Goal: Task Accomplishment & Management: Manage account settings

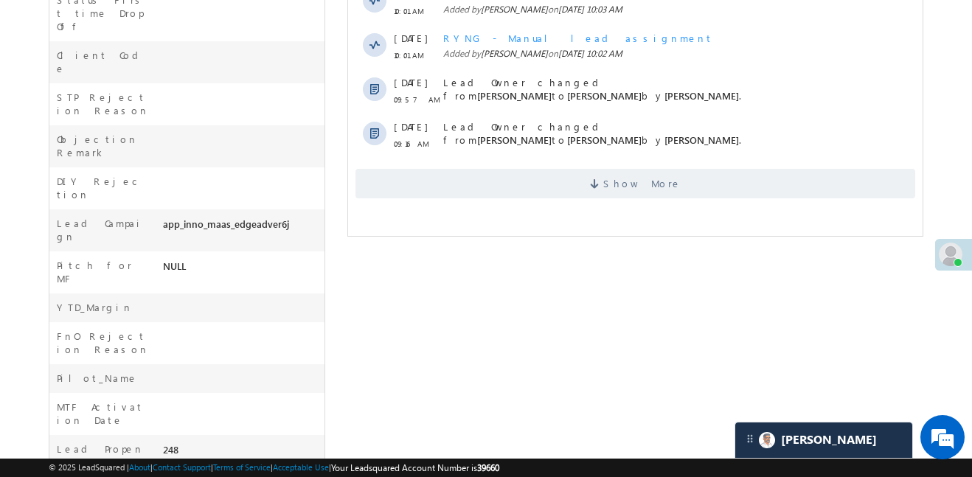
scroll to position [627, 0]
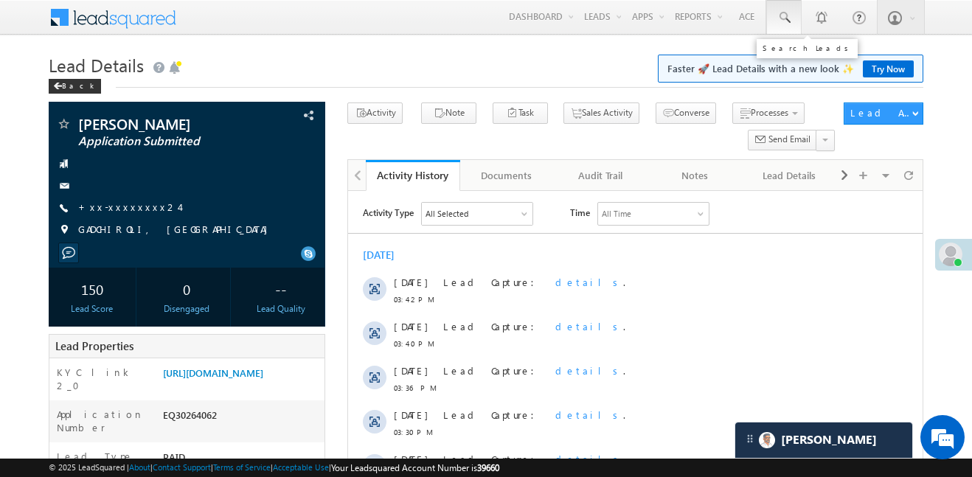
click at [783, 24] on span at bounding box center [784, 17] width 15 height 15
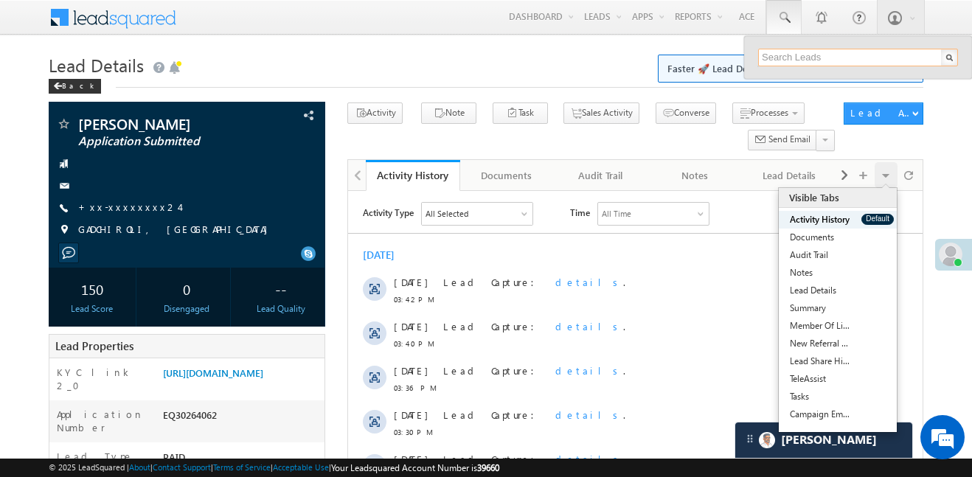
paste input "EQ16328835"
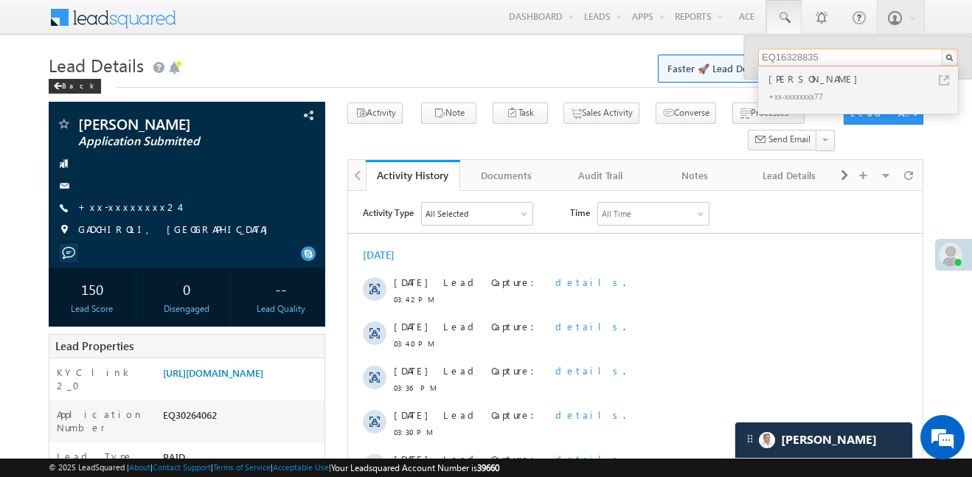
type input "EQ16328835"
click at [783, 74] on div "Robin Kumar" at bounding box center [865, 79] width 198 height 16
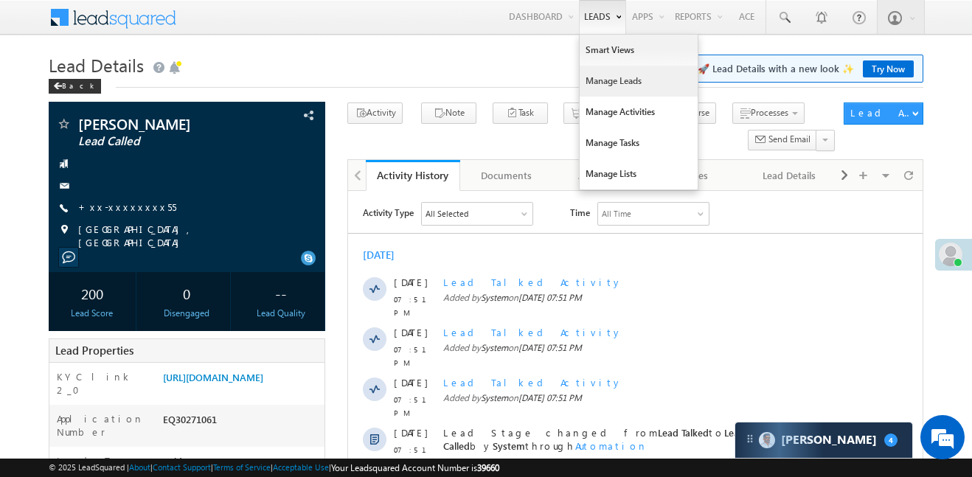
click at [630, 77] on link "Manage Leads" at bounding box center [639, 81] width 118 height 31
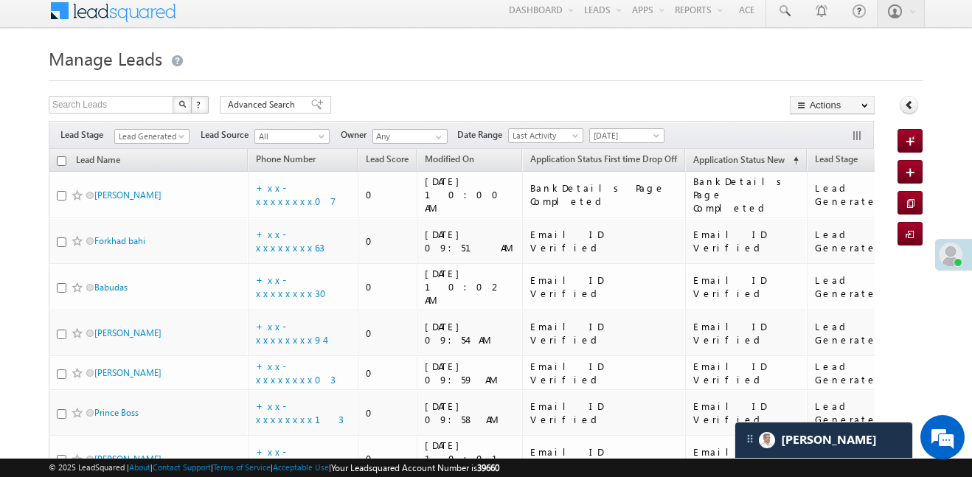
scroll to position [5, 0]
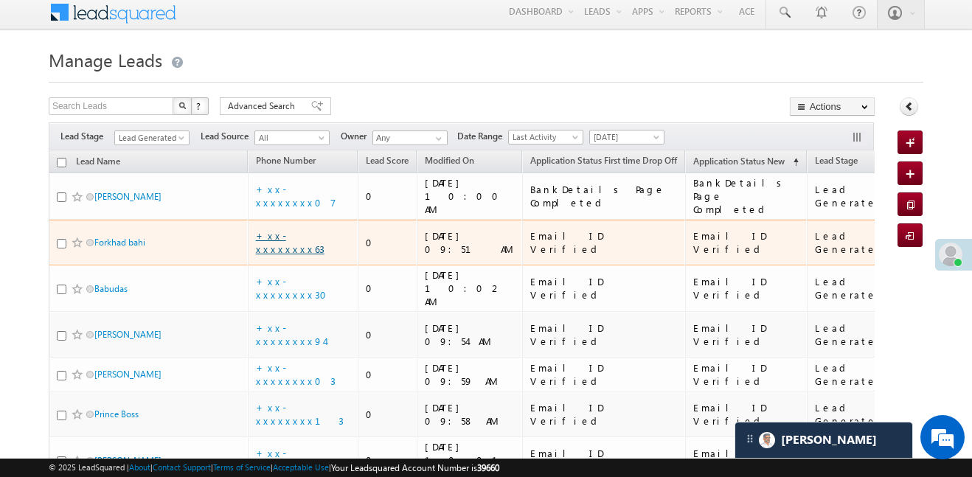
click at [305, 229] on link "+xx-xxxxxxxx63" at bounding box center [290, 242] width 69 height 26
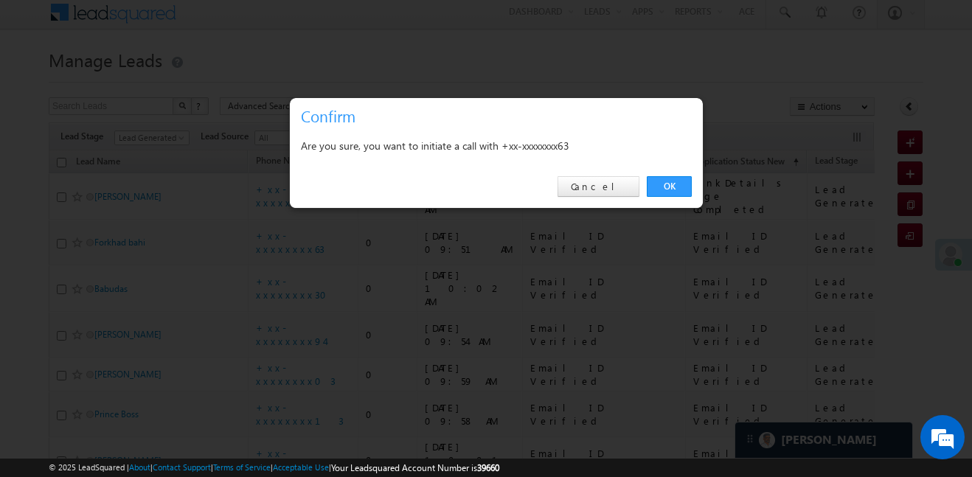
click at [671, 175] on div "OK Cancel" at bounding box center [496, 187] width 413 height 42
click at [682, 176] on link "OK" at bounding box center [669, 186] width 45 height 21
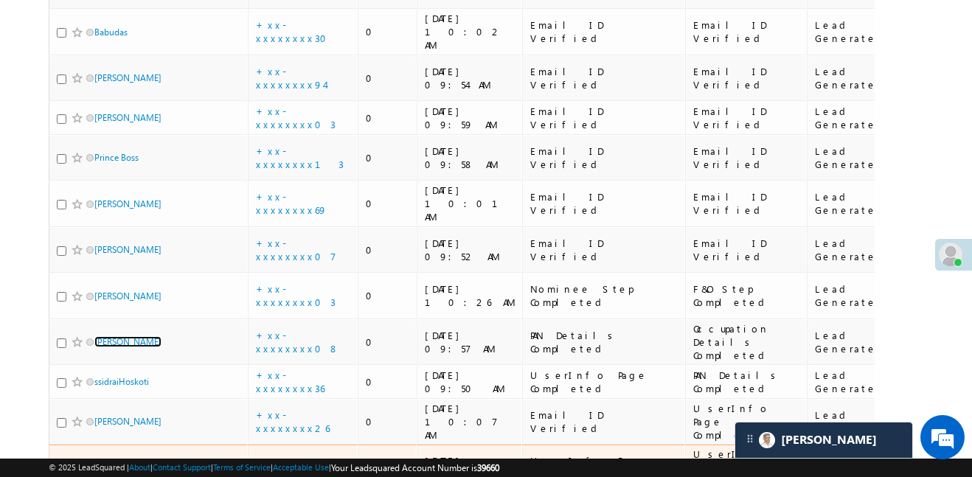
scroll to position [0, 0]
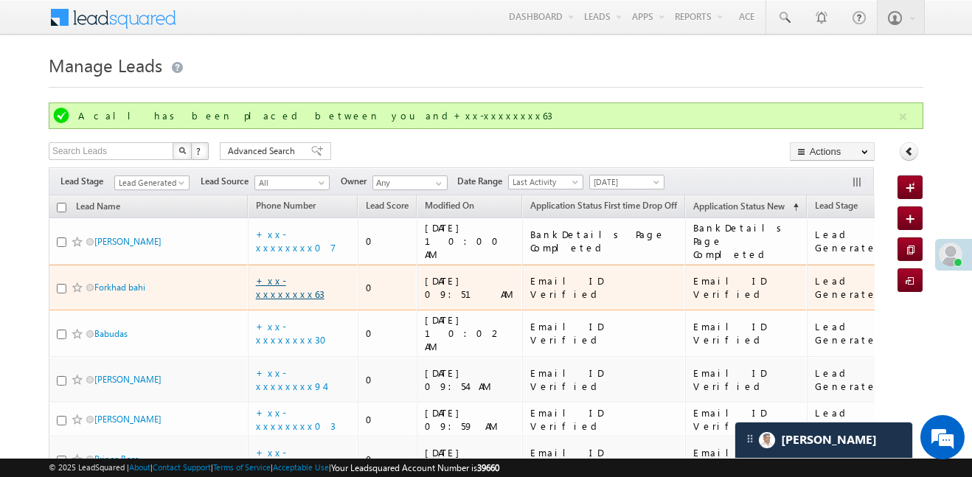
click at [305, 274] on link "+xx-xxxxxxxx63" at bounding box center [290, 287] width 69 height 26
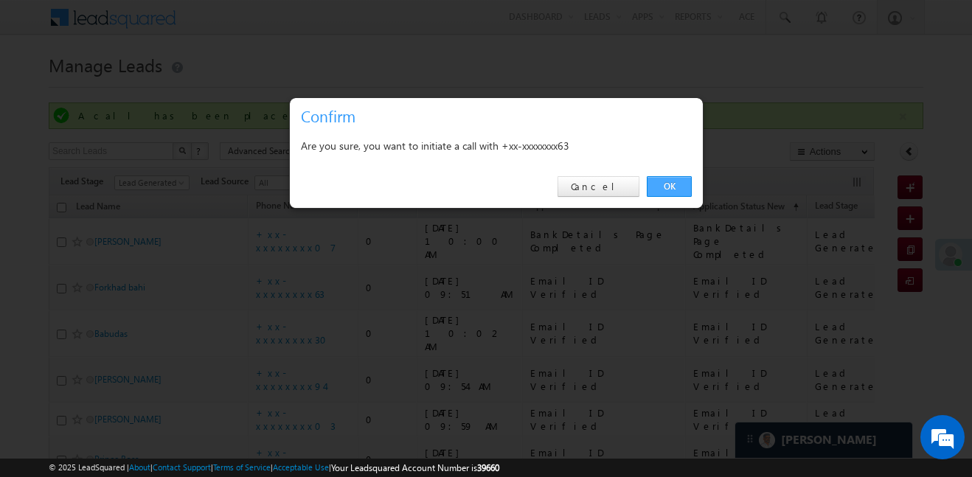
click at [686, 193] on link "OK" at bounding box center [669, 186] width 45 height 21
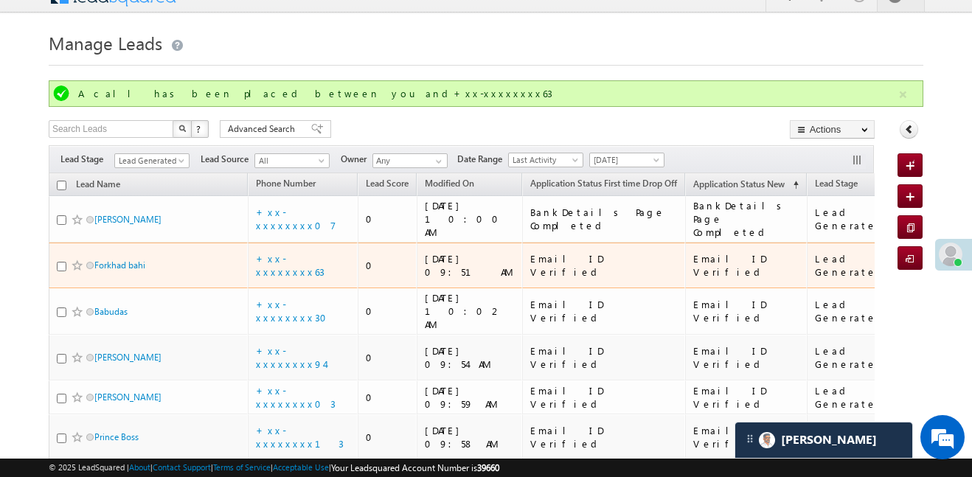
scroll to position [23, 0]
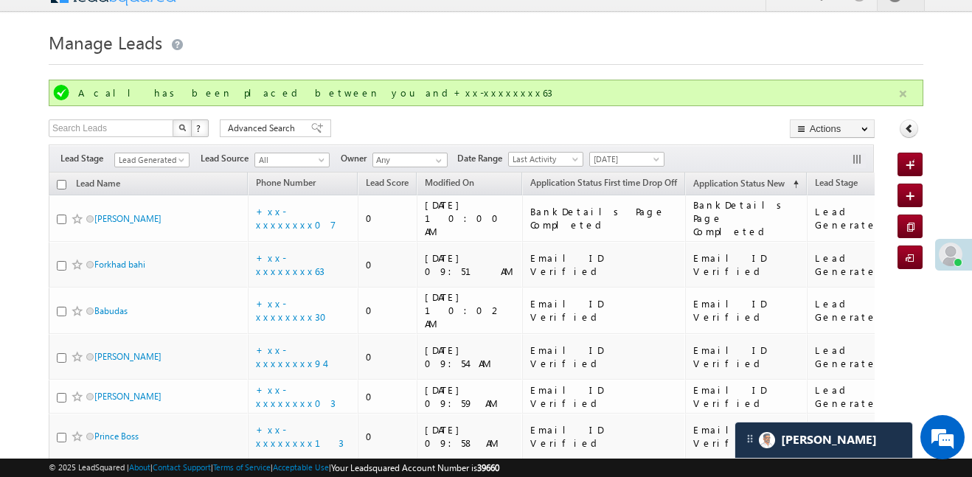
click at [901, 87] on button "button" at bounding box center [903, 94] width 18 height 18
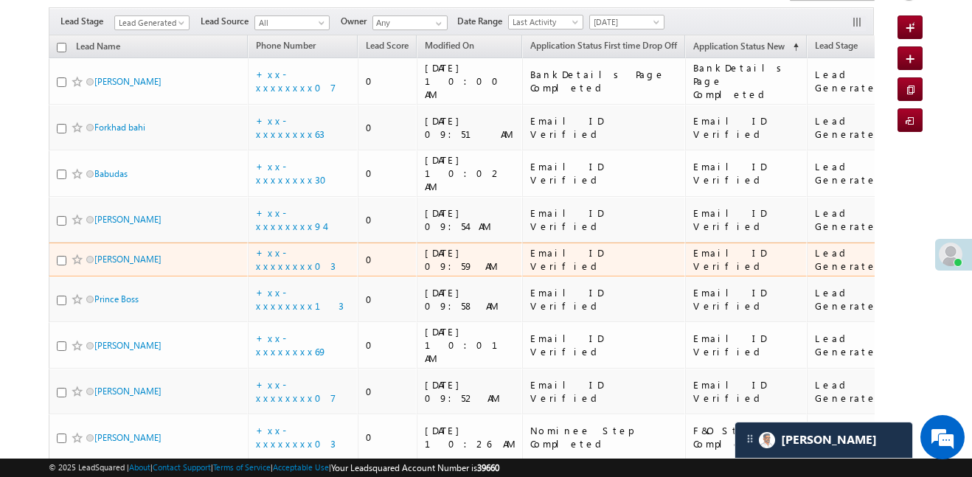
scroll to position [262, 0]
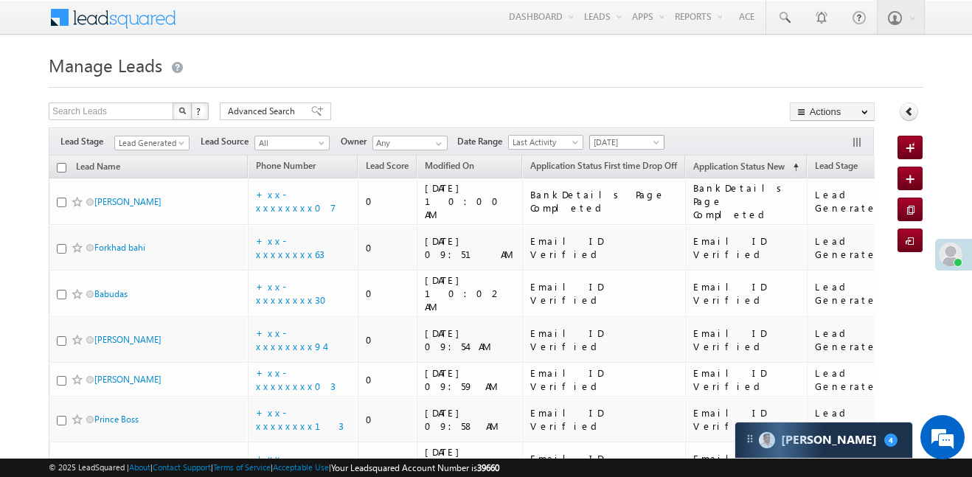
click at [644, 143] on span "[DATE]" at bounding box center [625, 142] width 70 height 13
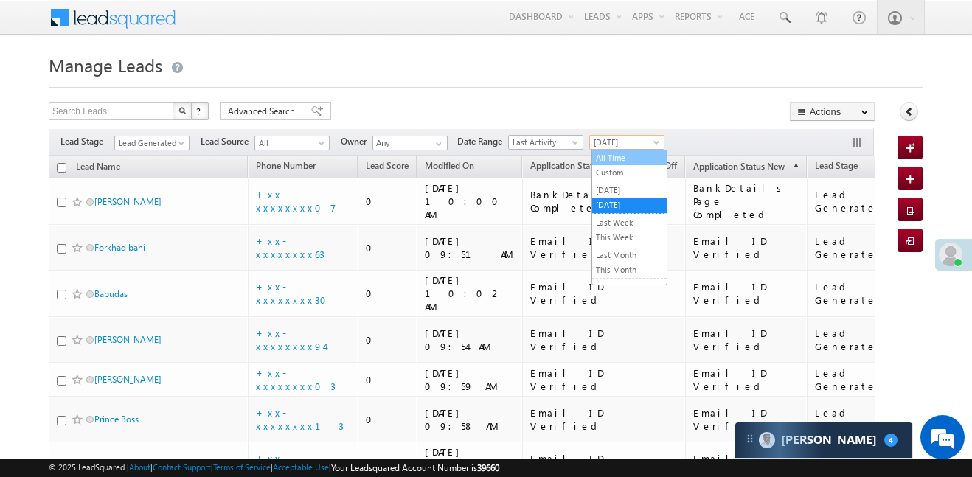
click at [633, 160] on link "All Time" at bounding box center [629, 157] width 75 height 13
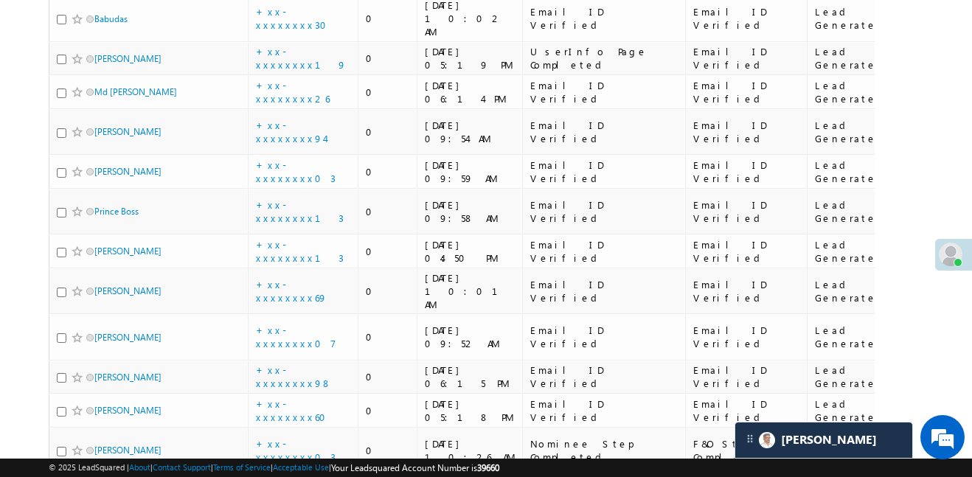
scroll to position [416, 0]
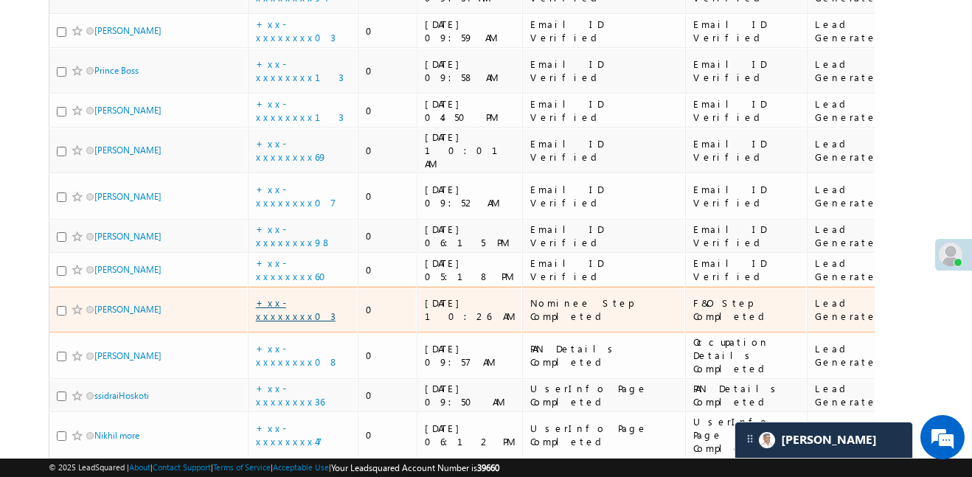
click at [312, 297] on link "+xx-xxxxxxxx03" at bounding box center [296, 310] width 80 height 26
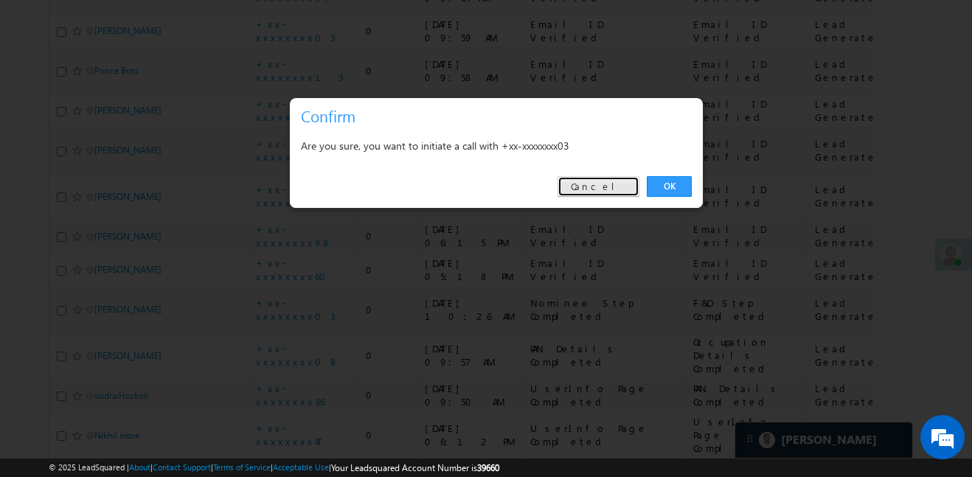
click at [626, 190] on link "Cancel" at bounding box center [599, 186] width 82 height 21
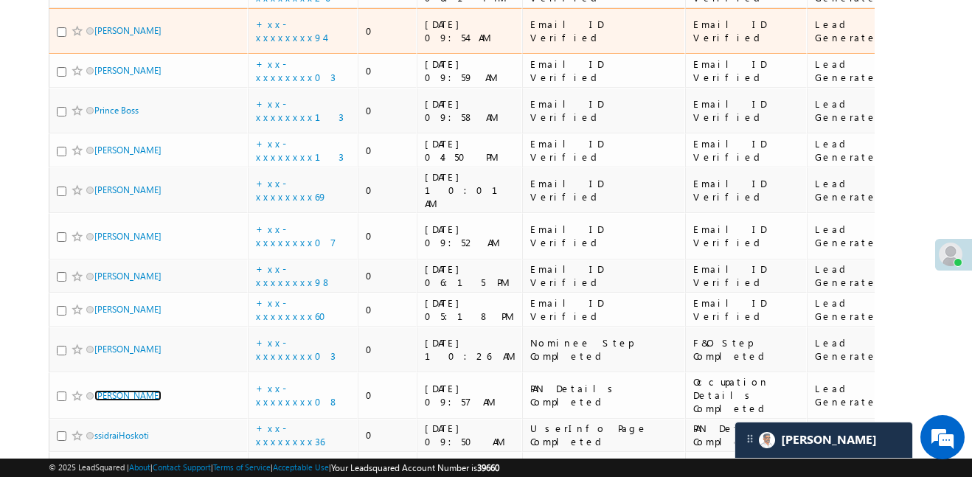
scroll to position [476, 0]
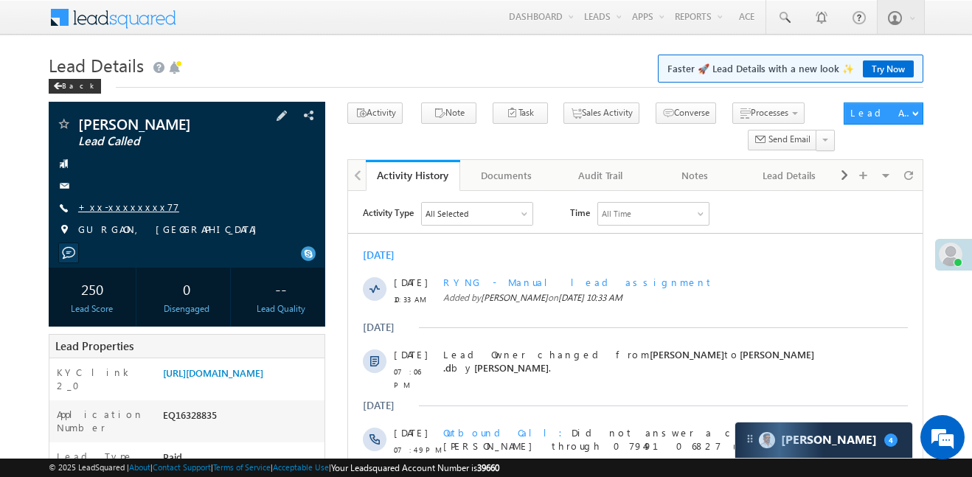
click at [101, 209] on link "+xx-xxxxxxxx77" at bounding box center [128, 207] width 101 height 13
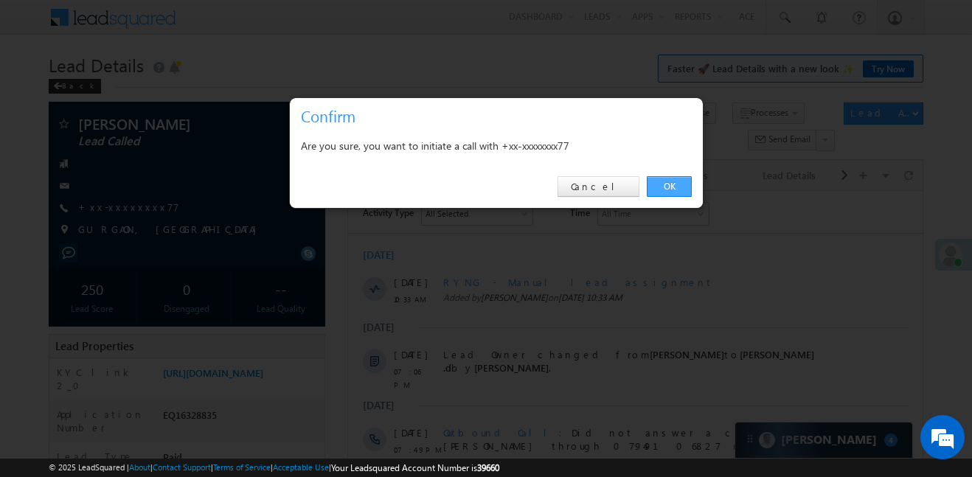
click at [668, 191] on link "OK" at bounding box center [669, 186] width 45 height 21
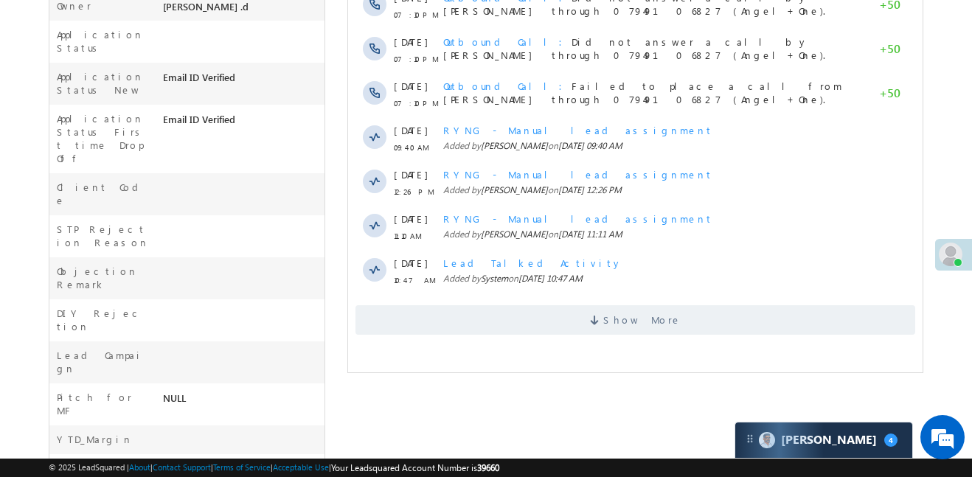
scroll to position [538, 0]
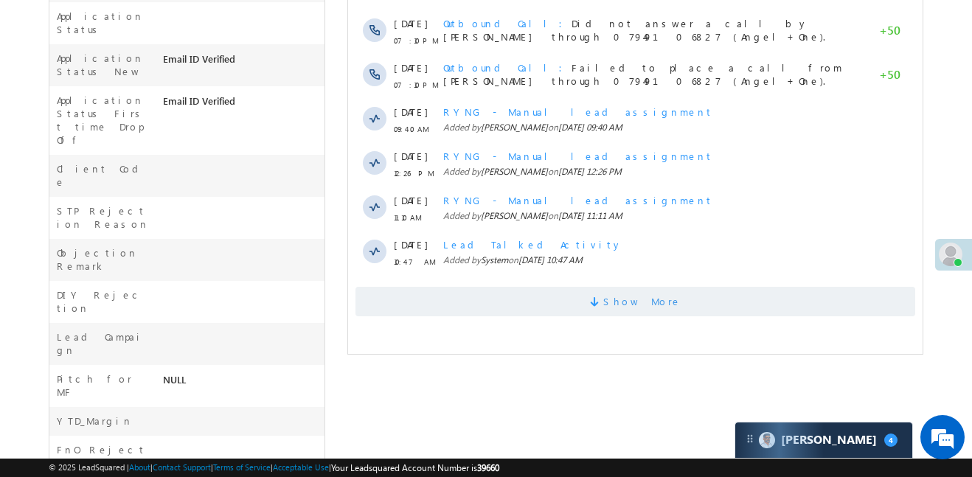
click at [667, 310] on span "Show More" at bounding box center [636, 302] width 560 height 30
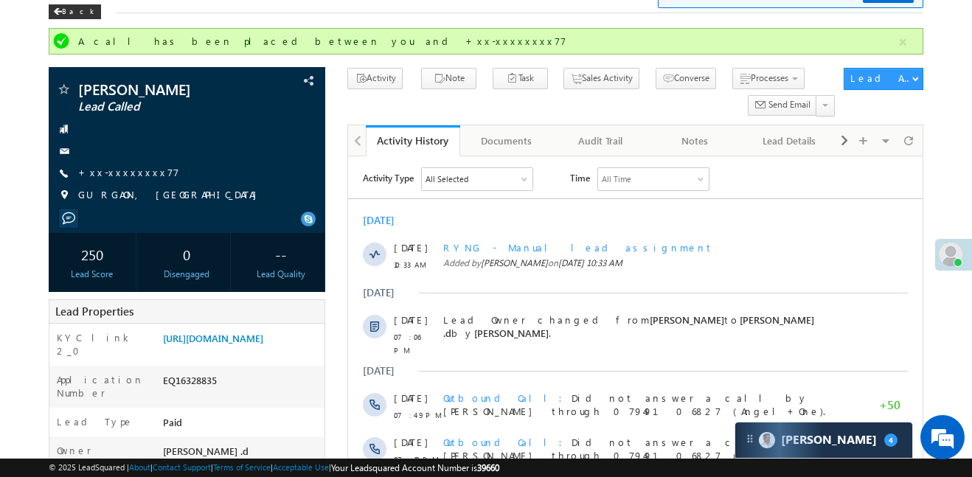
scroll to position [0, 0]
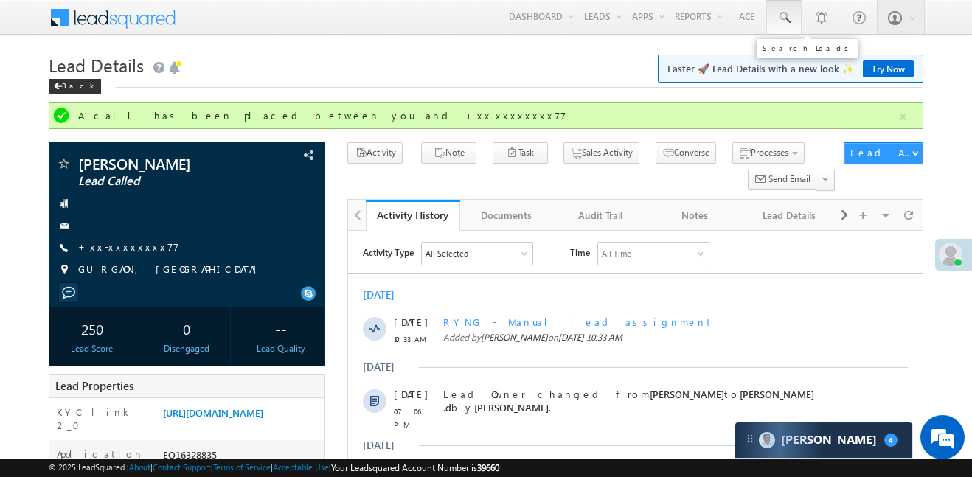
click at [790, 16] on span at bounding box center [784, 17] width 15 height 15
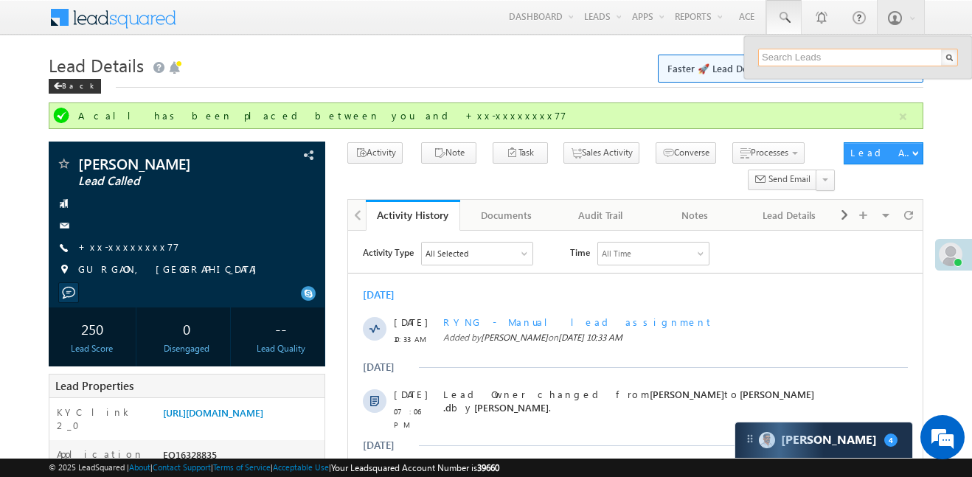
paste input "EQ28730722"
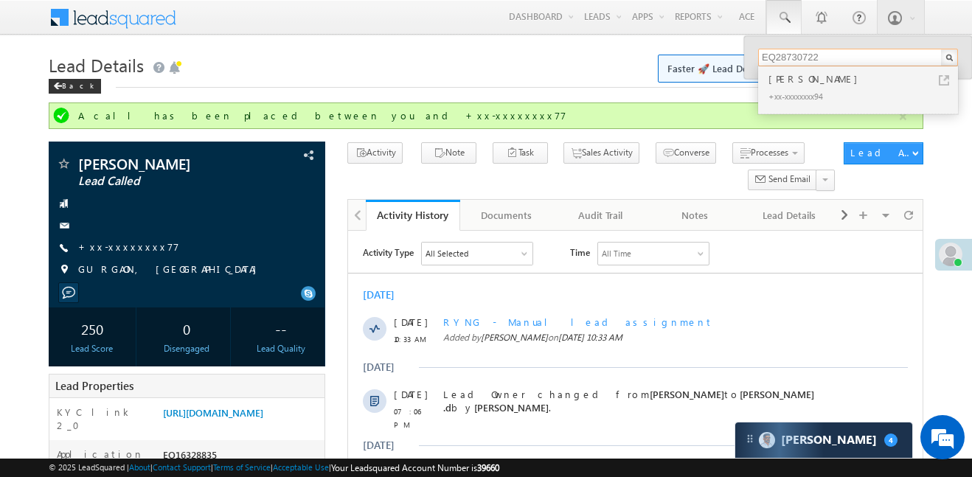
type input "EQ28730722"
click at [799, 86] on div "Rupesh Kumar Srivastava" at bounding box center [865, 79] width 198 height 16
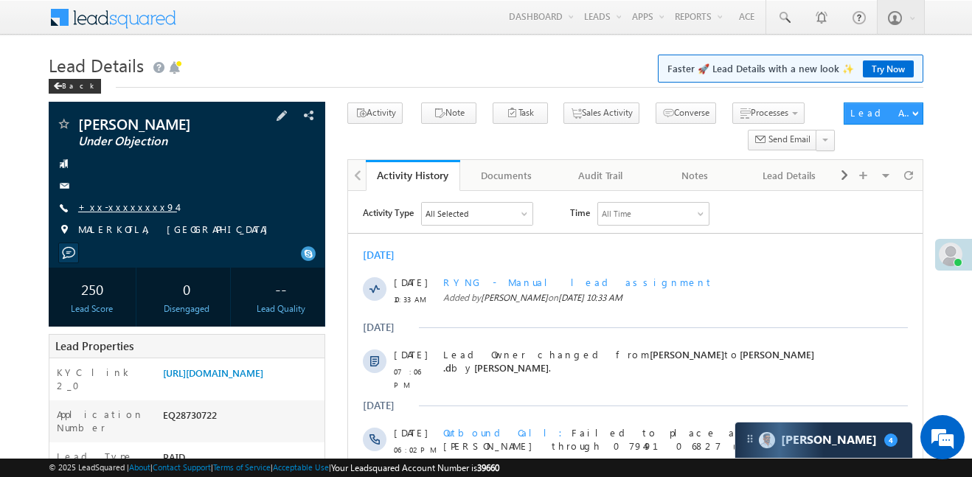
click at [89, 210] on link "+xx-xxxxxxxx94" at bounding box center [127, 207] width 99 height 13
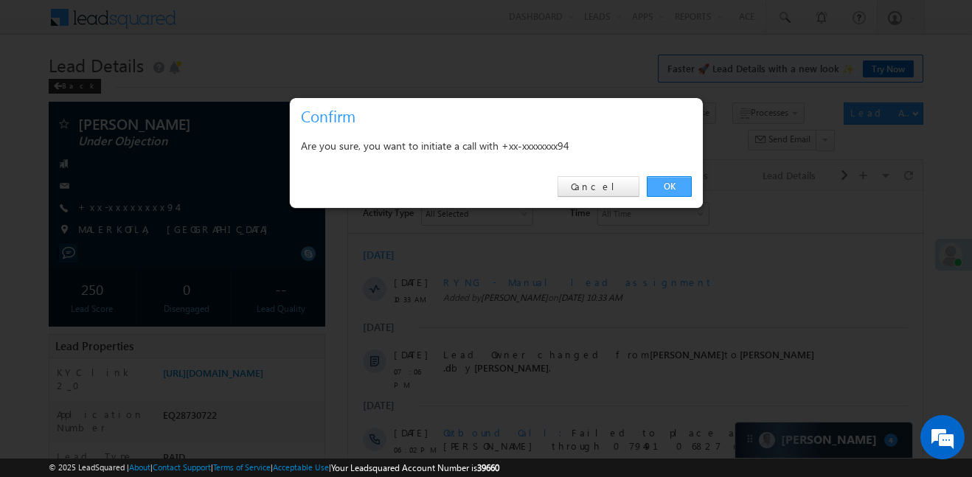
click at [688, 181] on link "OK" at bounding box center [669, 186] width 45 height 21
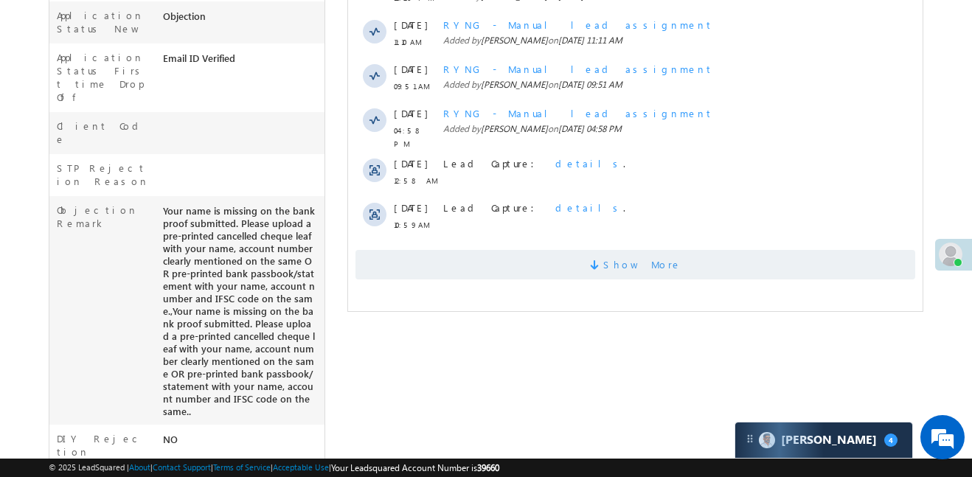
click at [696, 253] on span "Show More" at bounding box center [636, 265] width 560 height 30
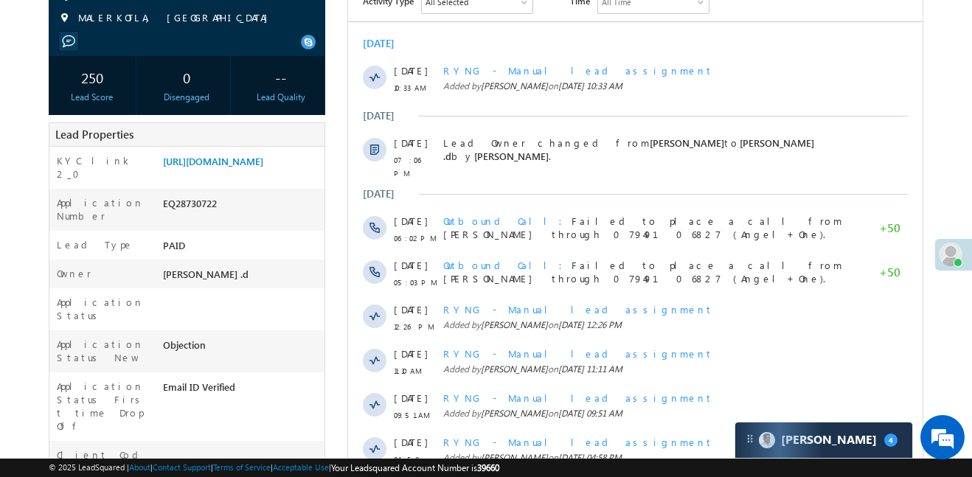
scroll to position [229, 0]
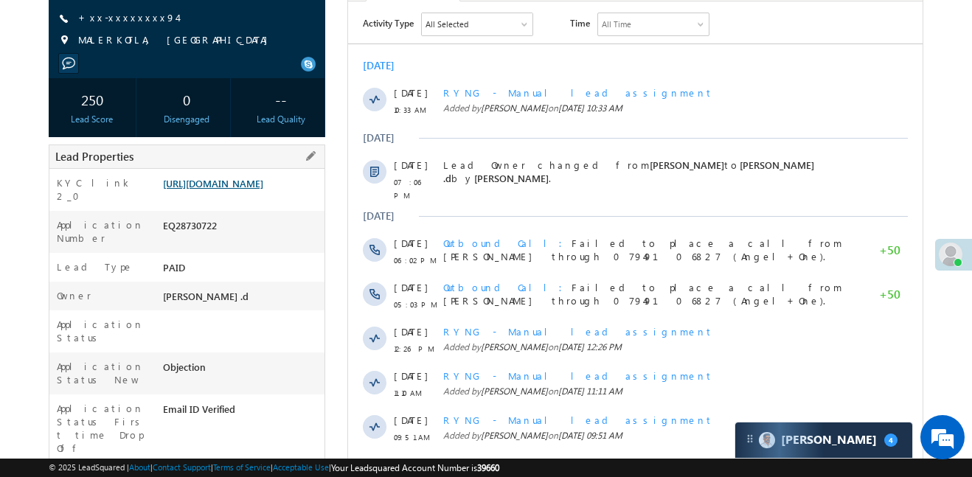
click at [221, 190] on link "[URL][DOMAIN_NAME]" at bounding box center [213, 183] width 100 height 13
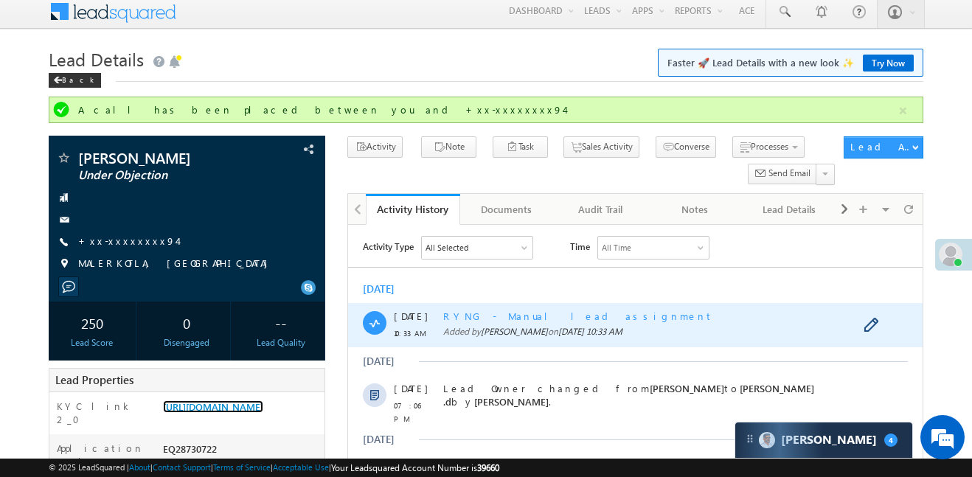
scroll to position [0, 0]
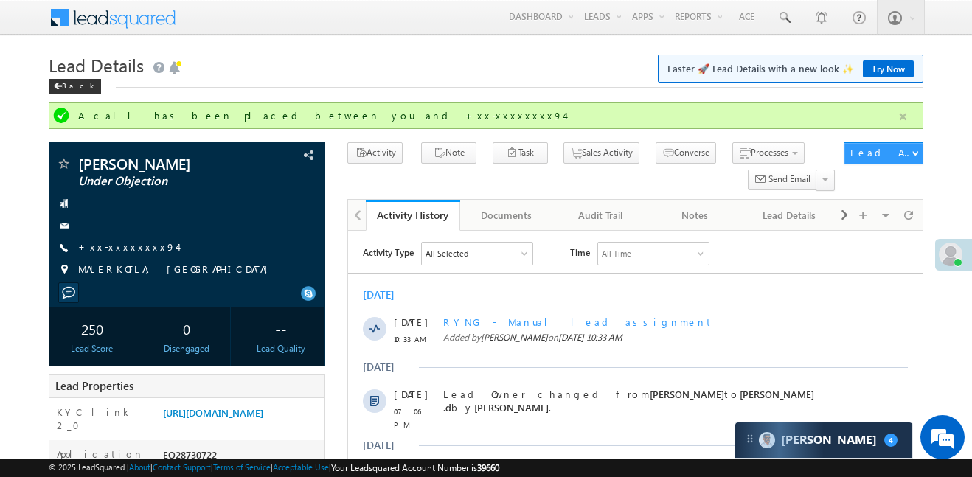
click at [899, 110] on button "button" at bounding box center [903, 117] width 18 height 18
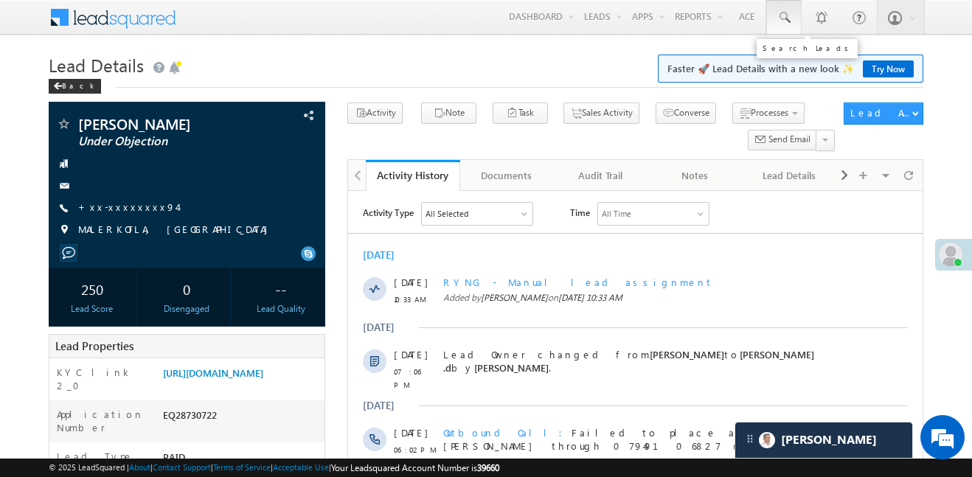
click at [775, 13] on link at bounding box center [783, 17] width 35 height 34
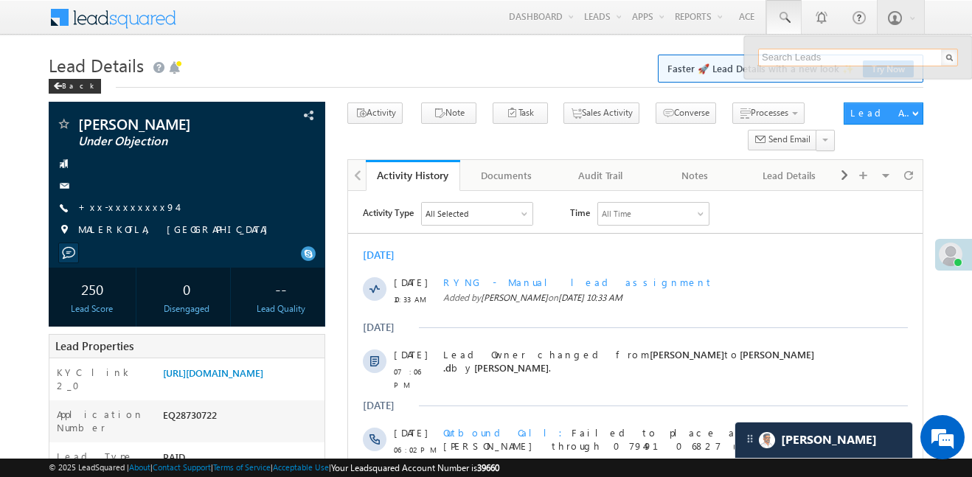
paste input "EQ29295565"
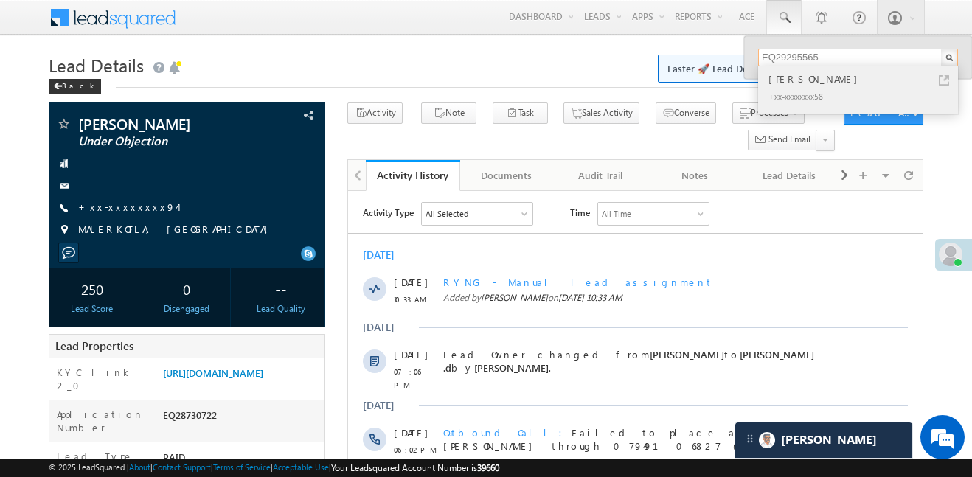
type input "EQ29295565"
click at [789, 71] on div "[PERSON_NAME]" at bounding box center [865, 79] width 198 height 16
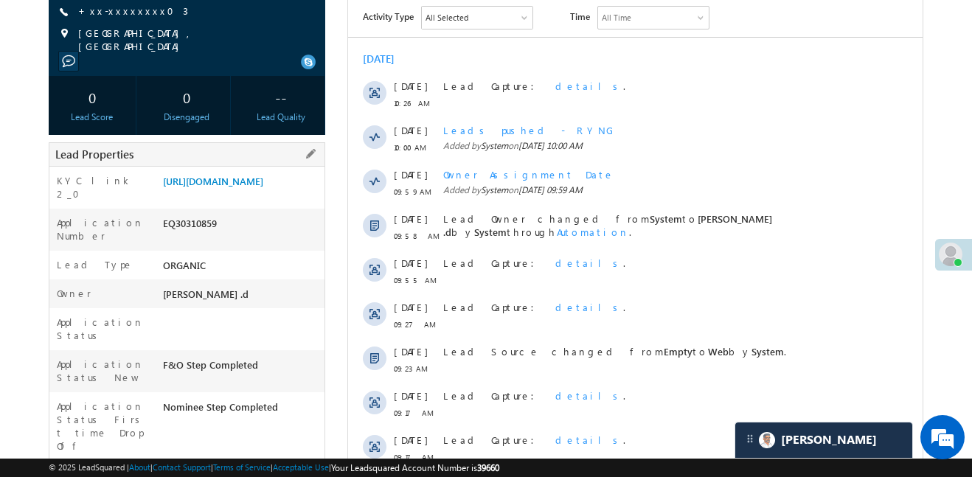
scroll to position [63, 0]
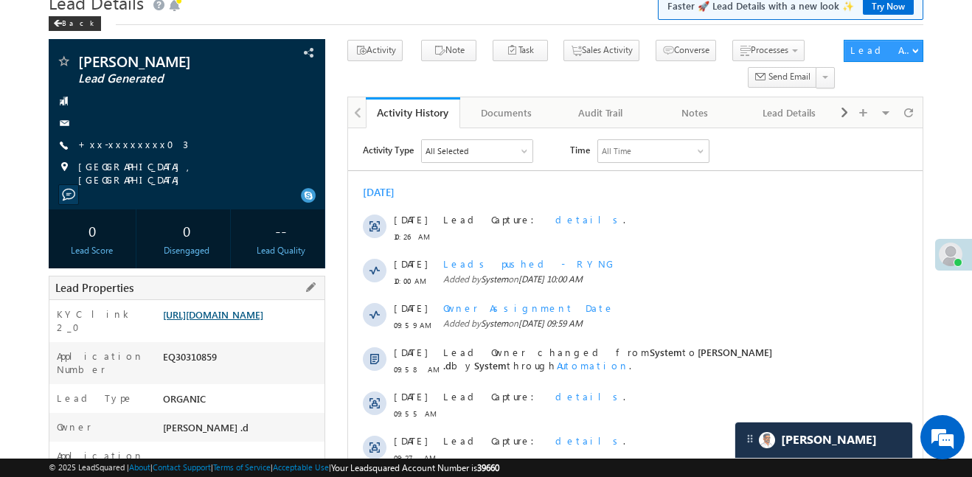
click at [232, 315] on link "[URL][DOMAIN_NAME]" at bounding box center [213, 314] width 100 height 13
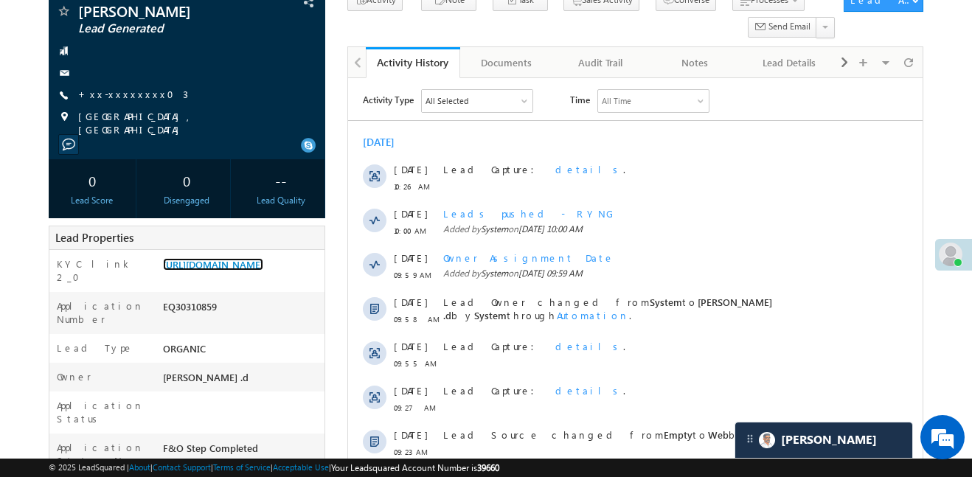
scroll to position [316, 0]
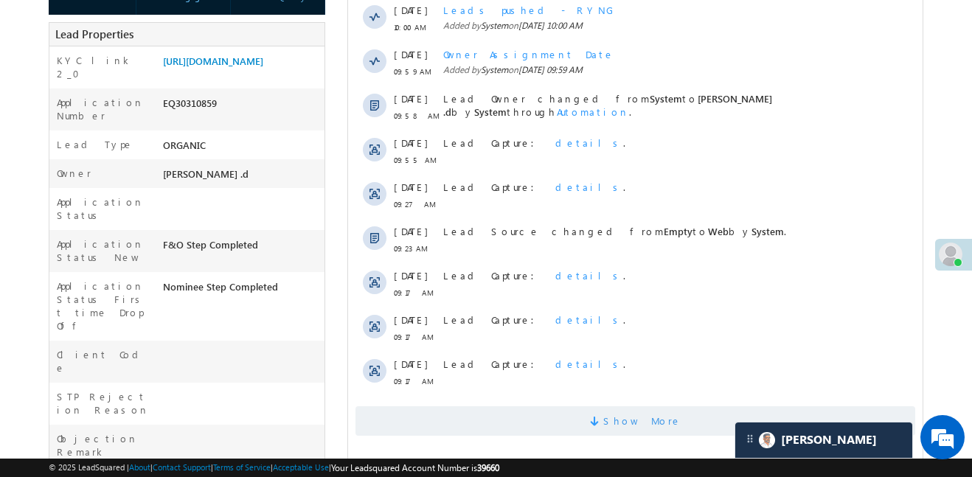
click at [545, 434] on span "Show More" at bounding box center [636, 421] width 560 height 30
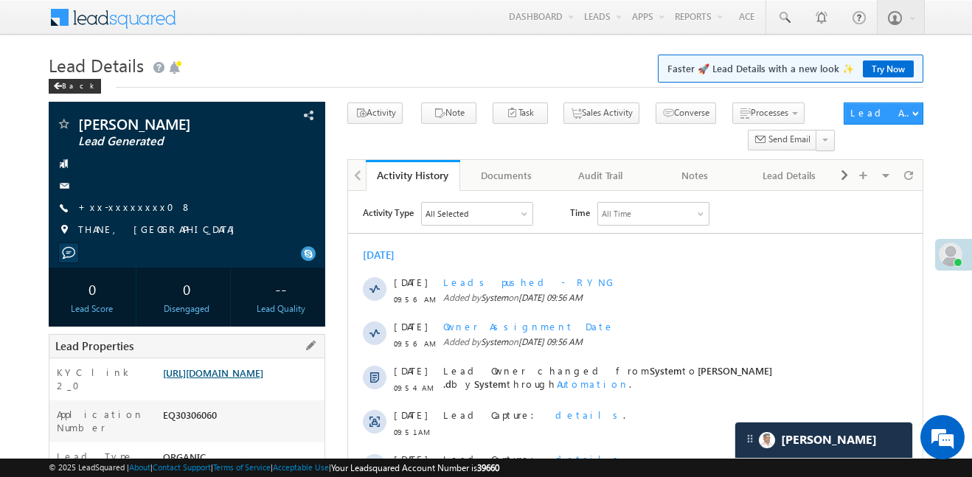
click at [226, 379] on link "https://angelbroking1-pk3em7sa.customui-test.leadsquared.com?leadId=32ad6417-ad…" at bounding box center [213, 373] width 100 height 13
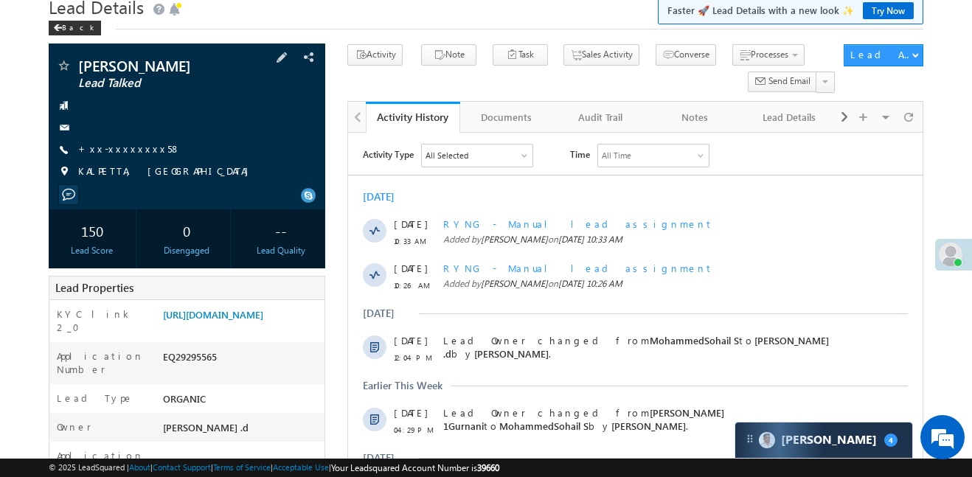
scroll to position [37, 0]
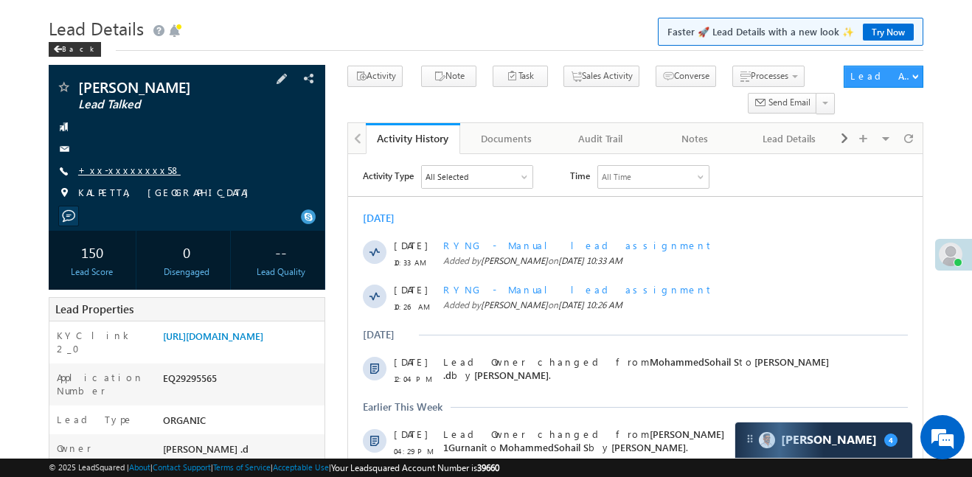
click at [104, 164] on link "+xx-xxxxxxxx58" at bounding box center [129, 170] width 103 height 13
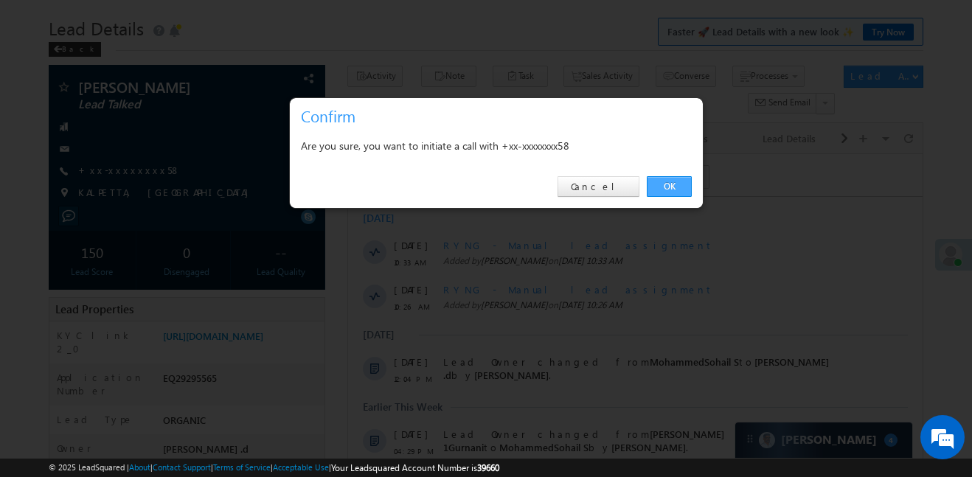
drag, startPoint x: 657, startPoint y: 162, endPoint x: 674, endPoint y: 183, distance: 27.3
click at [657, 162] on div "Are you sure, you want to initiate a call with +xx-xxxxxxxx58" at bounding box center [496, 147] width 413 height 37
click at [674, 183] on link "OK" at bounding box center [669, 186] width 45 height 21
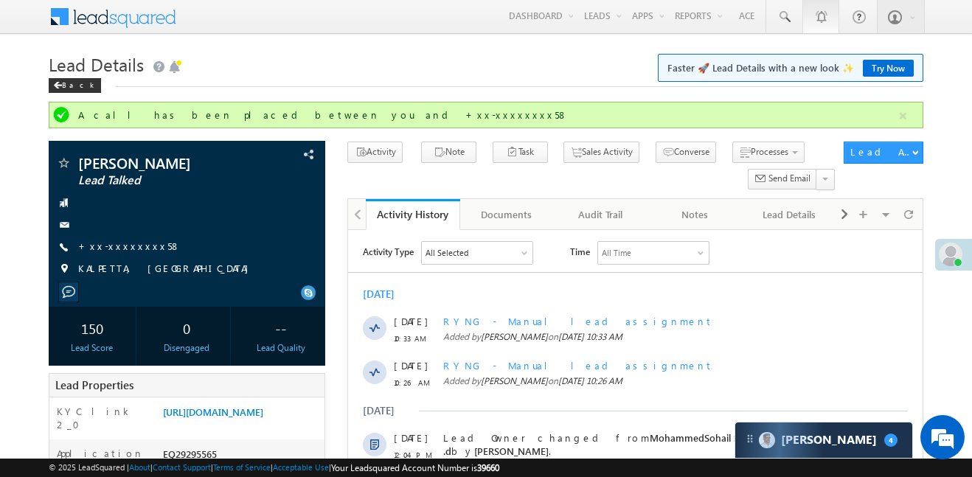
scroll to position [0, 0]
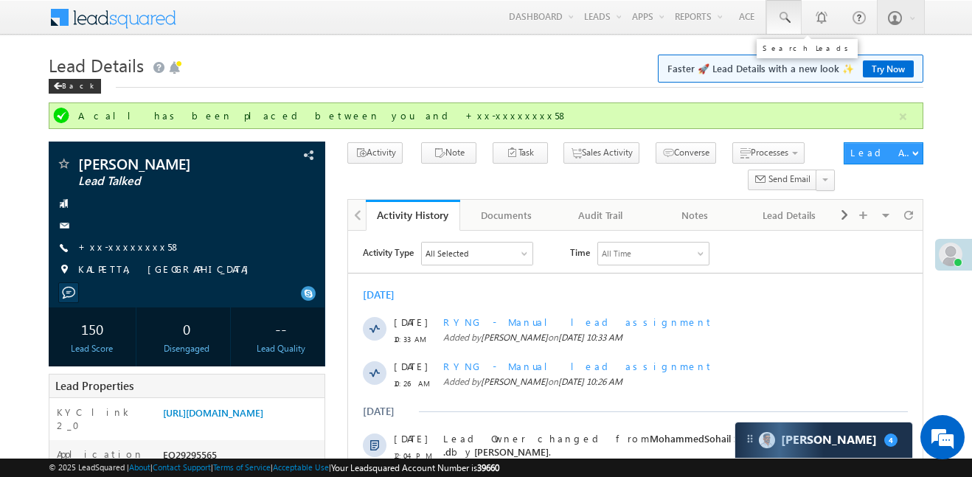
click at [778, 13] on span at bounding box center [784, 17] width 15 height 15
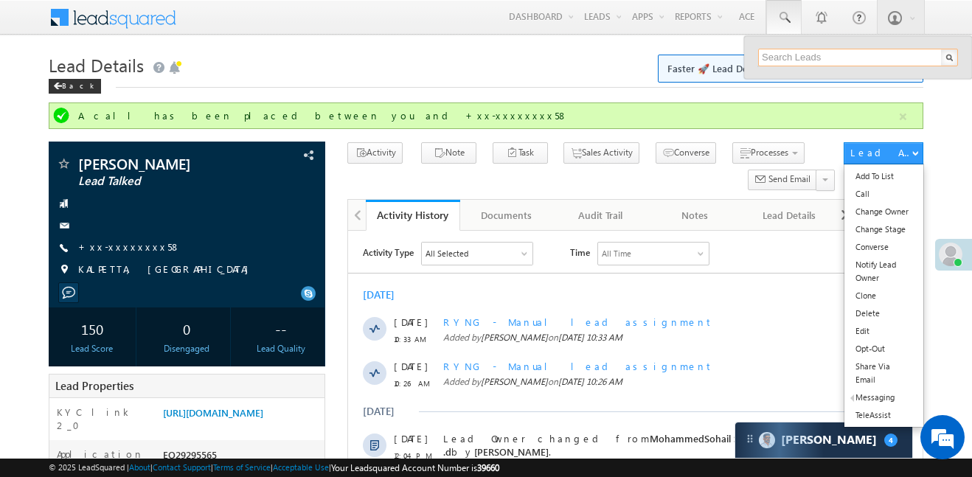
paste input "EQ23012122"
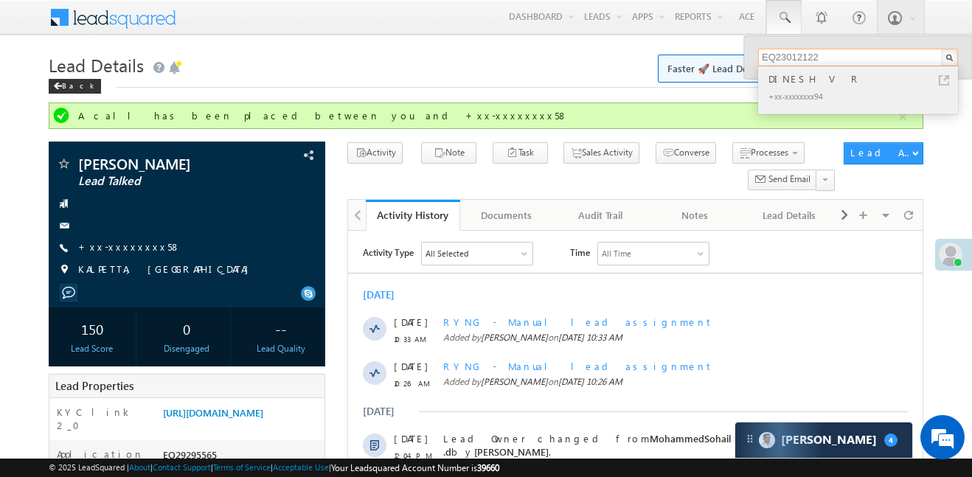
type input "EQ23012122"
click at [794, 71] on div "DINESH V R" at bounding box center [865, 79] width 198 height 16
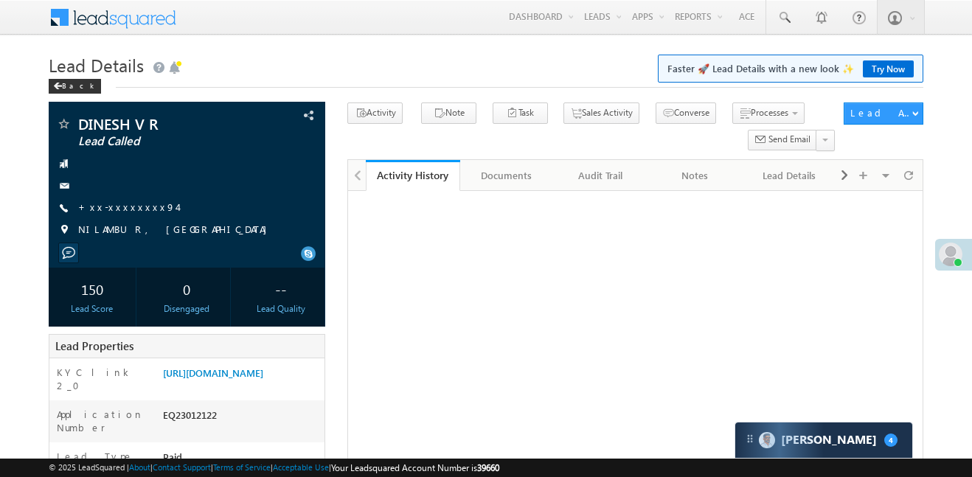
click at [144, 209] on div "+xx-xxxxxxxx94" at bounding box center [187, 208] width 262 height 15
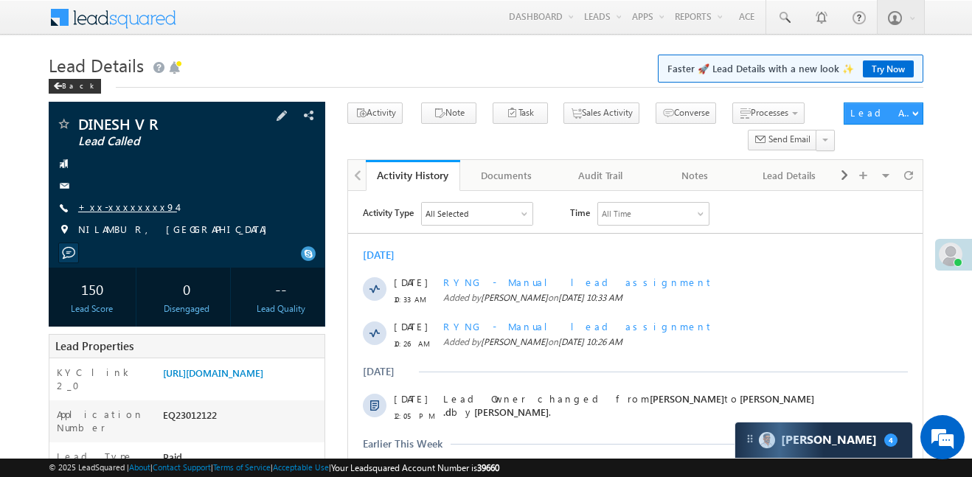
click at [134, 207] on link "+xx-xxxxxxxx94" at bounding box center [127, 207] width 99 height 13
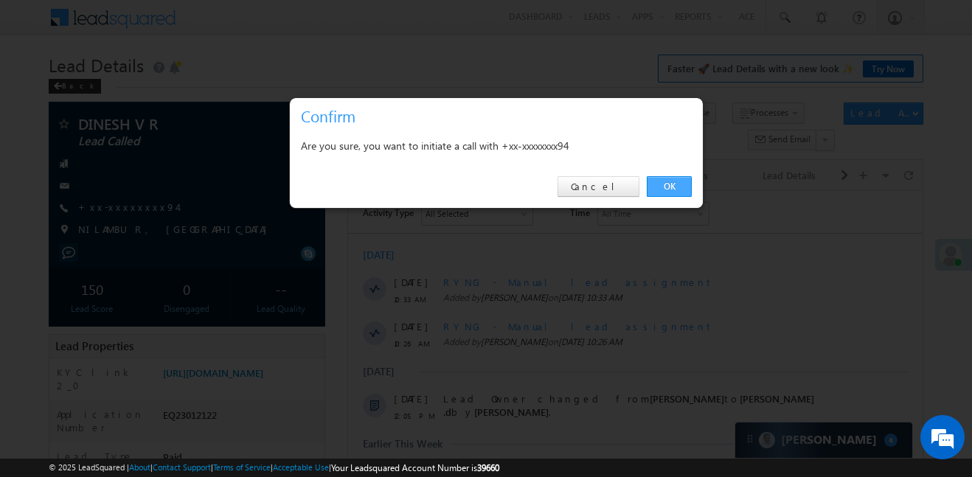
click at [658, 186] on link "OK" at bounding box center [669, 186] width 45 height 21
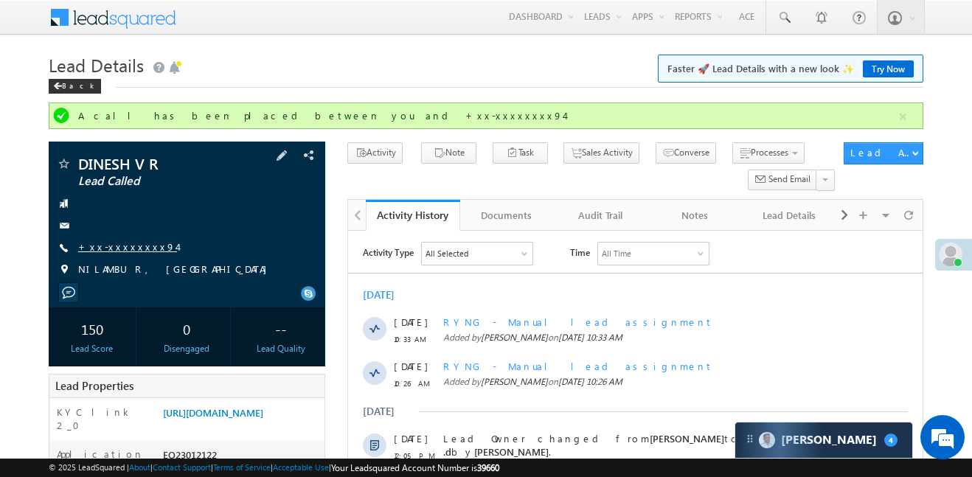
click at [131, 246] on link "+xx-xxxxxxxx94" at bounding box center [127, 246] width 99 height 13
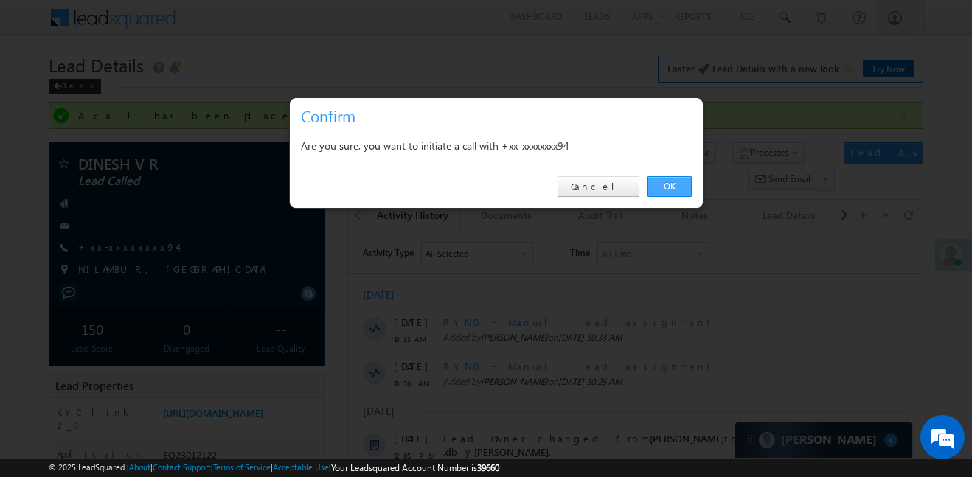
click at [684, 176] on link "OK" at bounding box center [669, 186] width 45 height 21
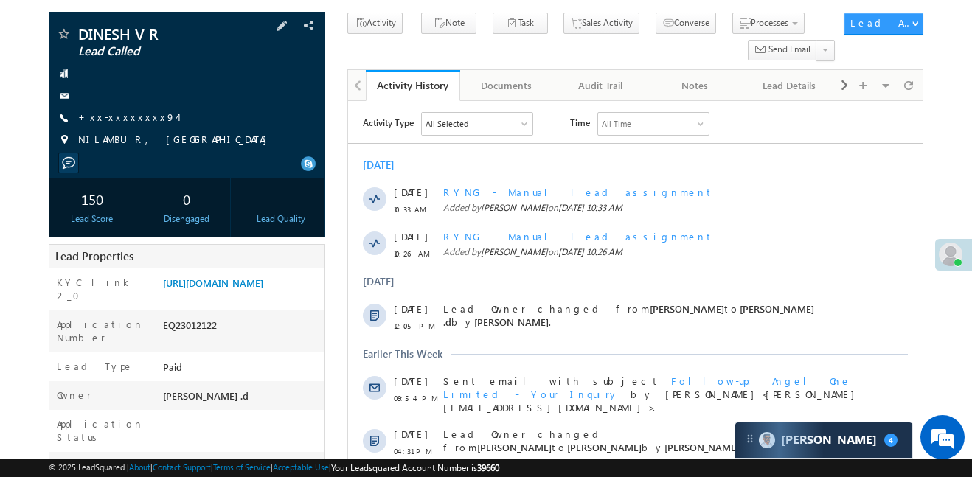
scroll to position [170, 0]
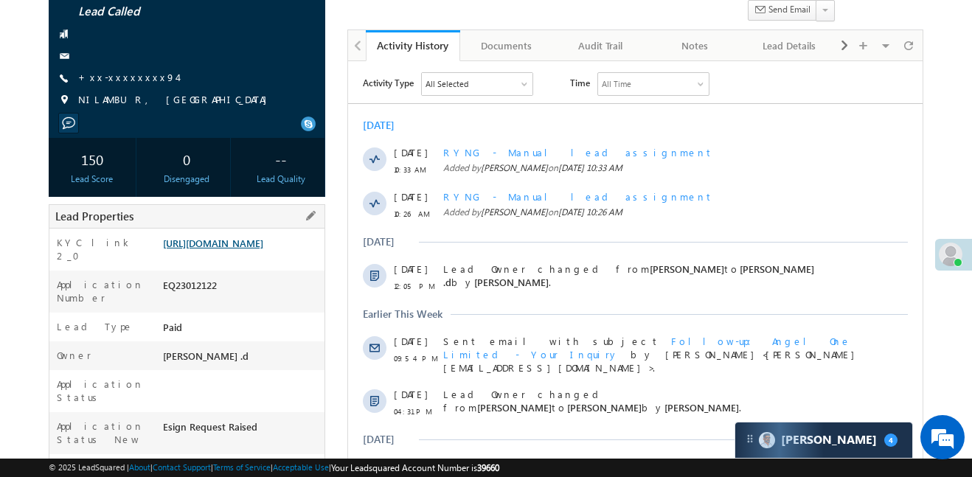
click at [236, 249] on link "https://angelbroking1-pk3em7sa.customui-test.leadsquared.com?leadId=c8a21cb9-78…" at bounding box center [213, 243] width 100 height 13
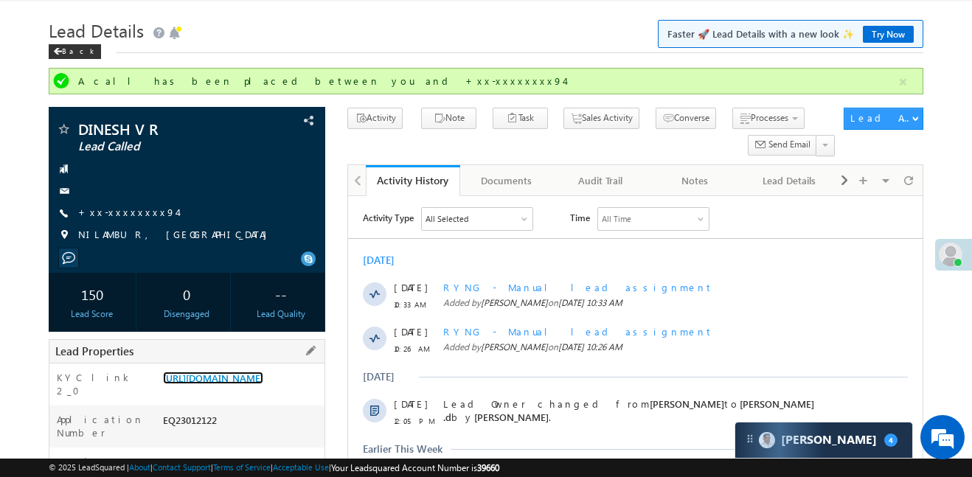
scroll to position [0, 0]
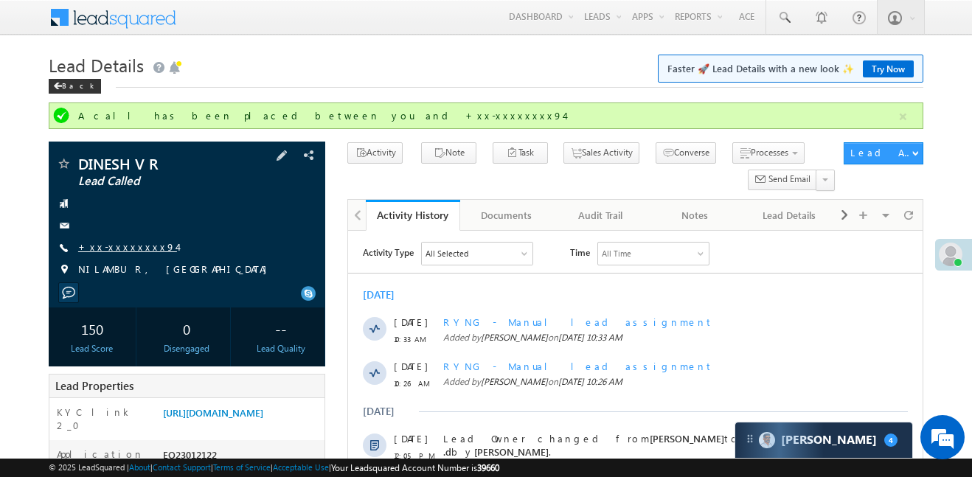
click at [128, 246] on link "+xx-xxxxxxxx94" at bounding box center [127, 246] width 99 height 13
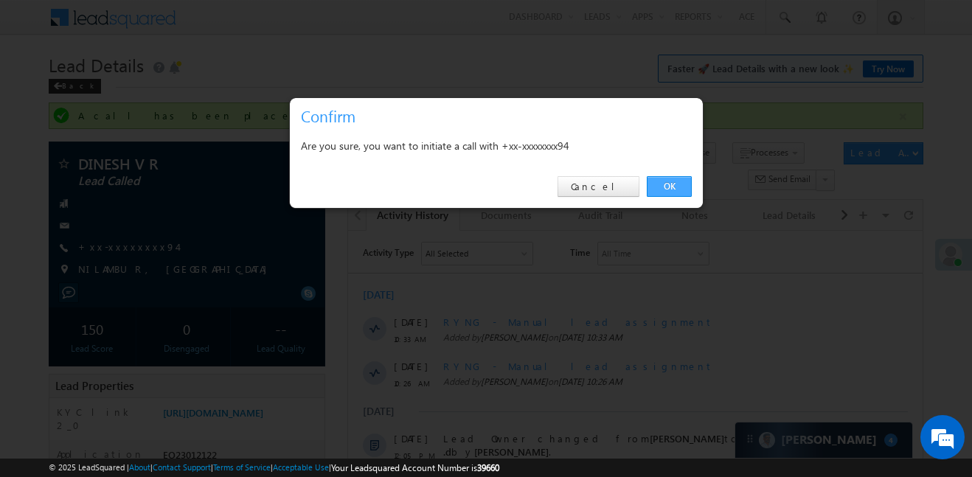
click at [668, 179] on link "OK" at bounding box center [669, 186] width 45 height 21
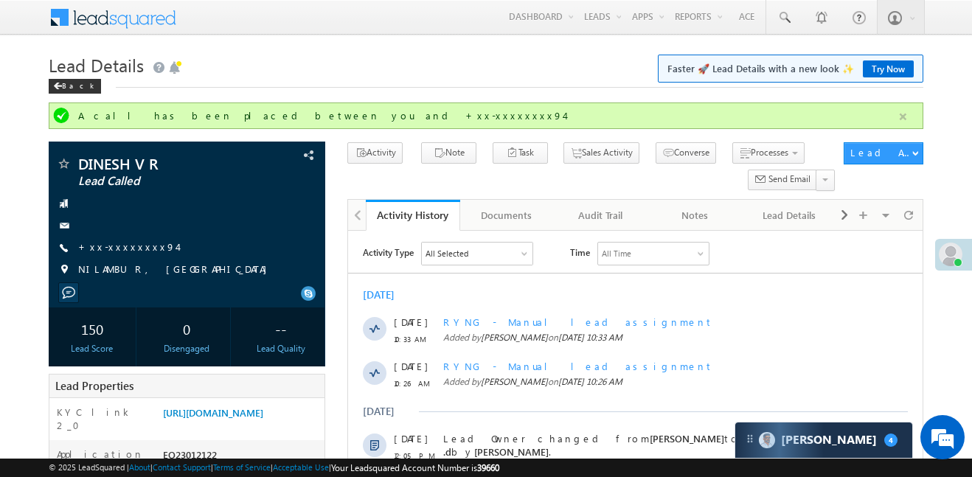
click at [905, 114] on button "button" at bounding box center [903, 117] width 18 height 18
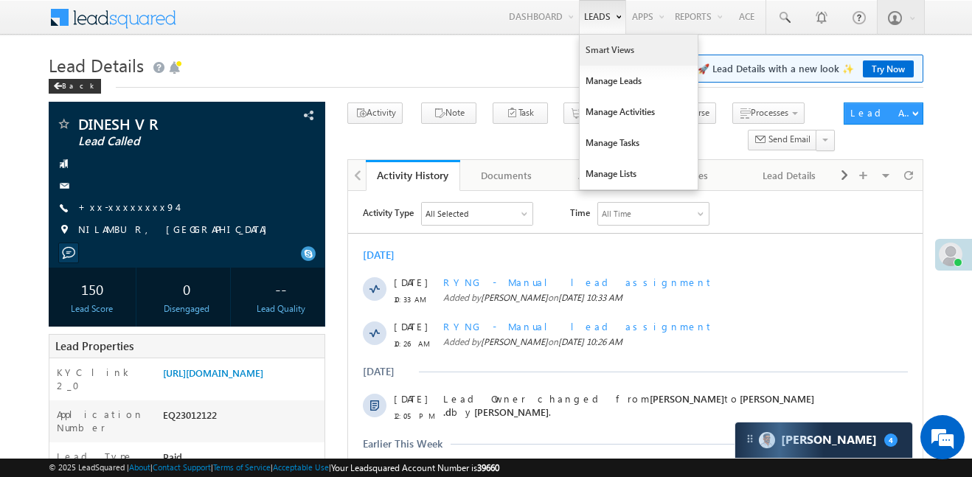
click at [612, 57] on link "Smart Views" at bounding box center [639, 50] width 118 height 31
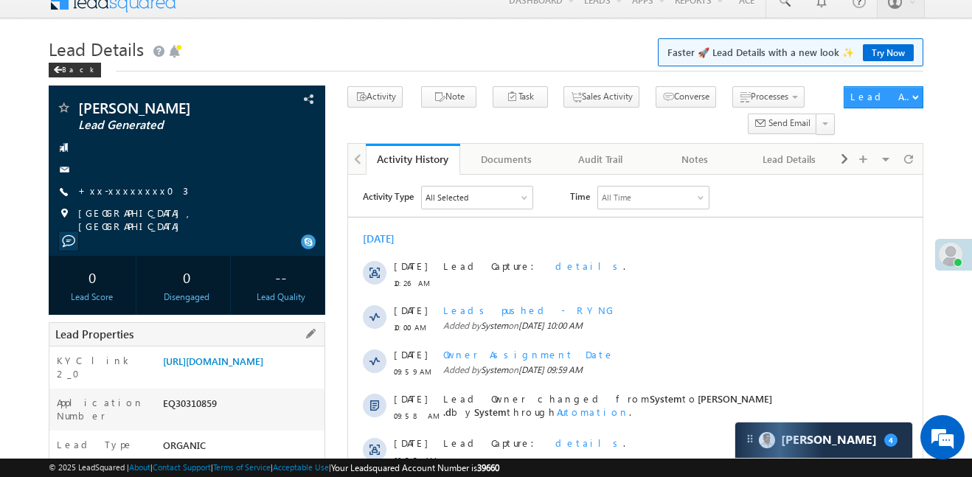
scroll to position [23, 0]
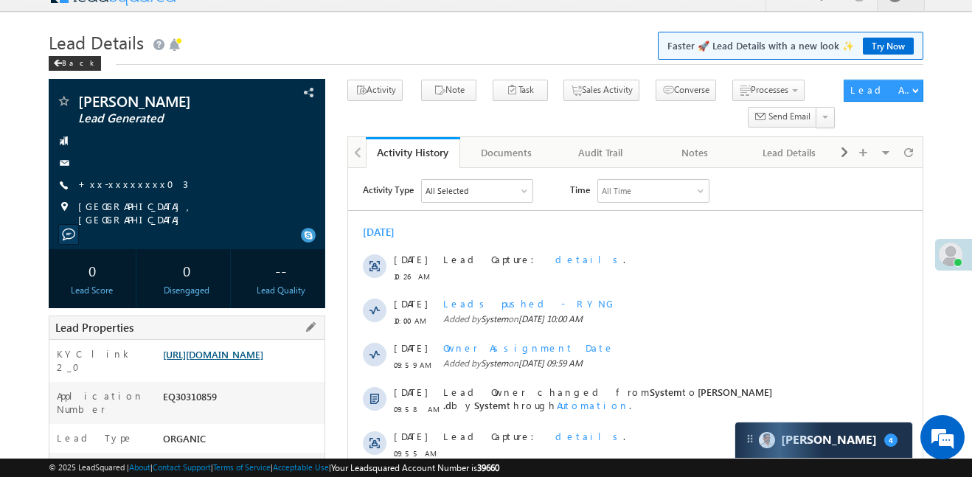
click at [247, 361] on link "[URL][DOMAIN_NAME]" at bounding box center [213, 354] width 100 height 13
click at [256, 361] on link "[URL][DOMAIN_NAME]" at bounding box center [213, 354] width 100 height 13
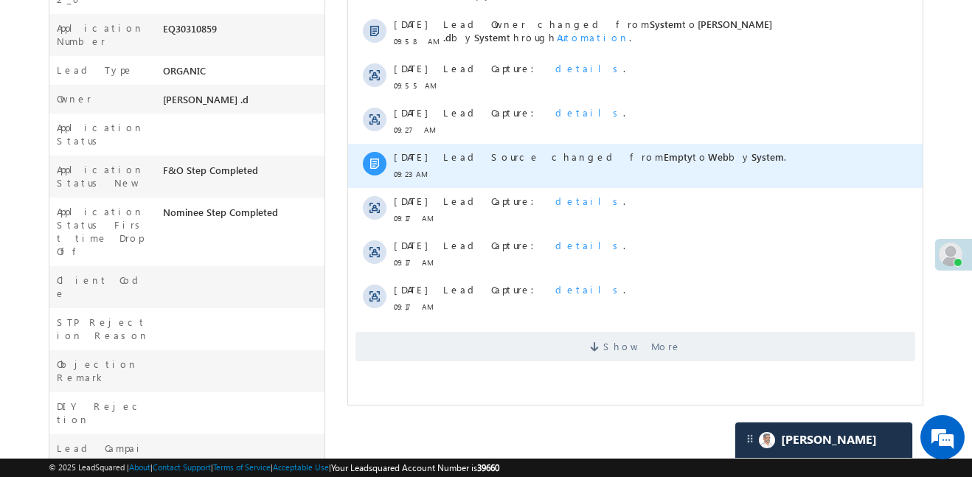
scroll to position [395, 0]
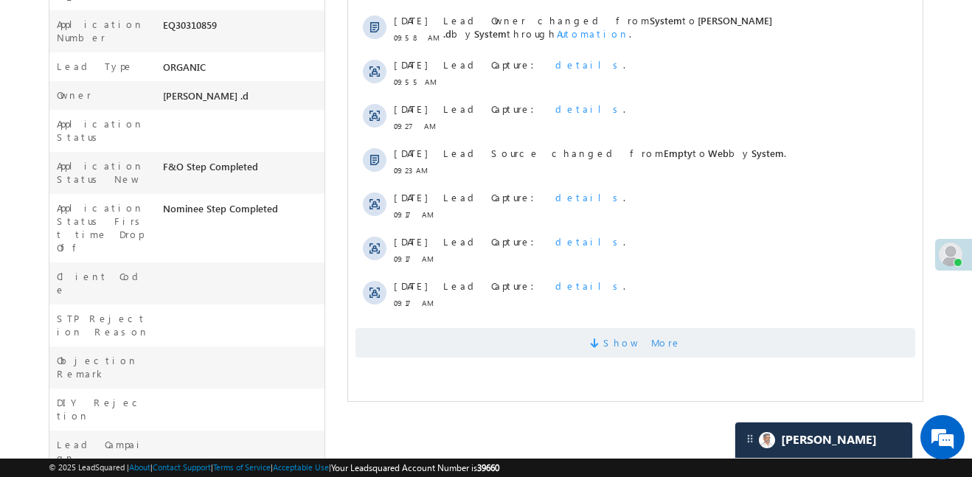
click at [671, 340] on span "Show More" at bounding box center [636, 343] width 560 height 30
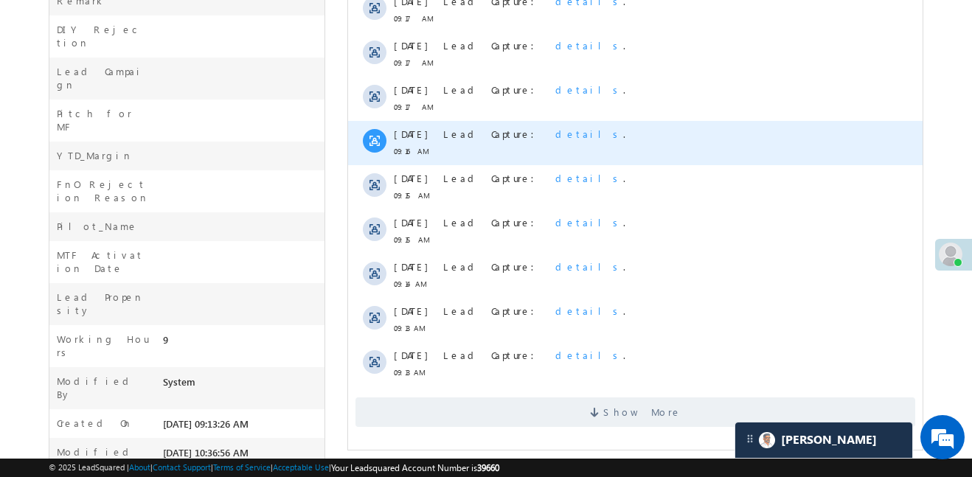
scroll to position [780, 0]
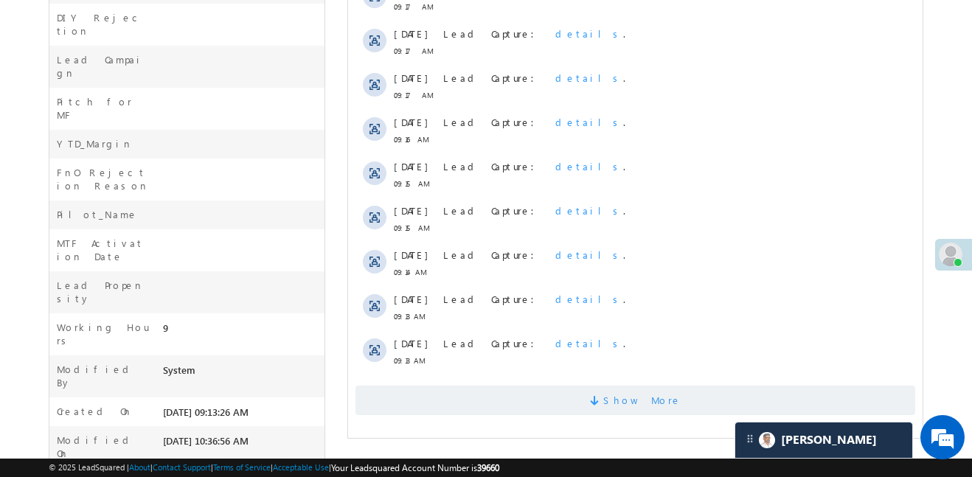
click at [640, 415] on span "Show More" at bounding box center [642, 401] width 78 height 30
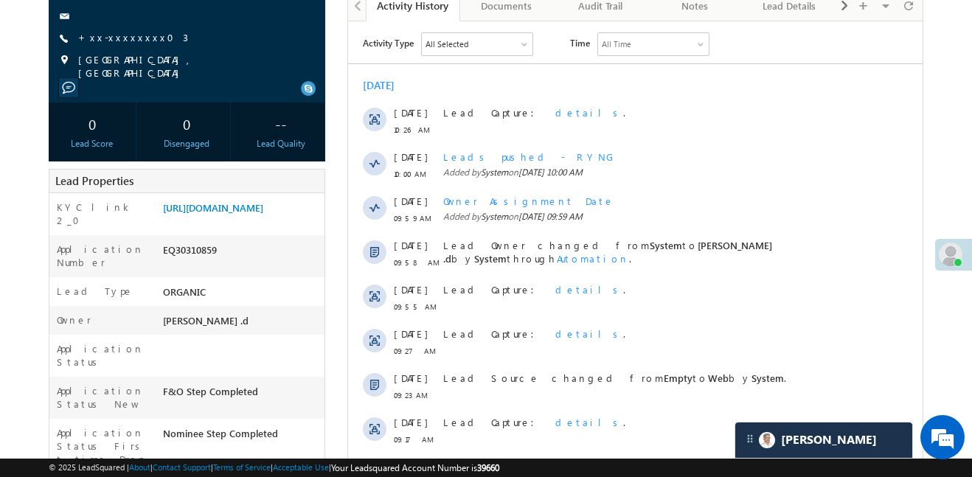
scroll to position [0, 0]
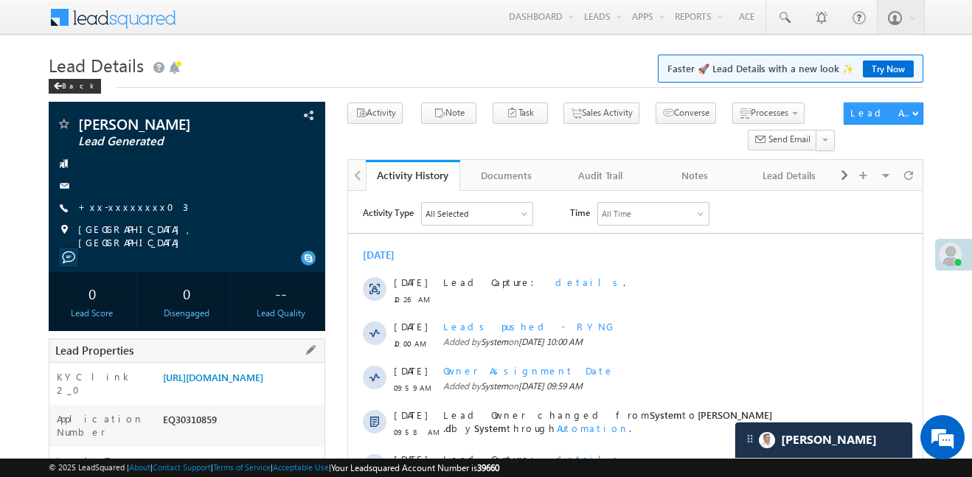
click at [299, 391] on div "[URL][DOMAIN_NAME]" at bounding box center [241, 380] width 165 height 21
click at [263, 378] on link "[URL][DOMAIN_NAME]" at bounding box center [213, 377] width 100 height 13
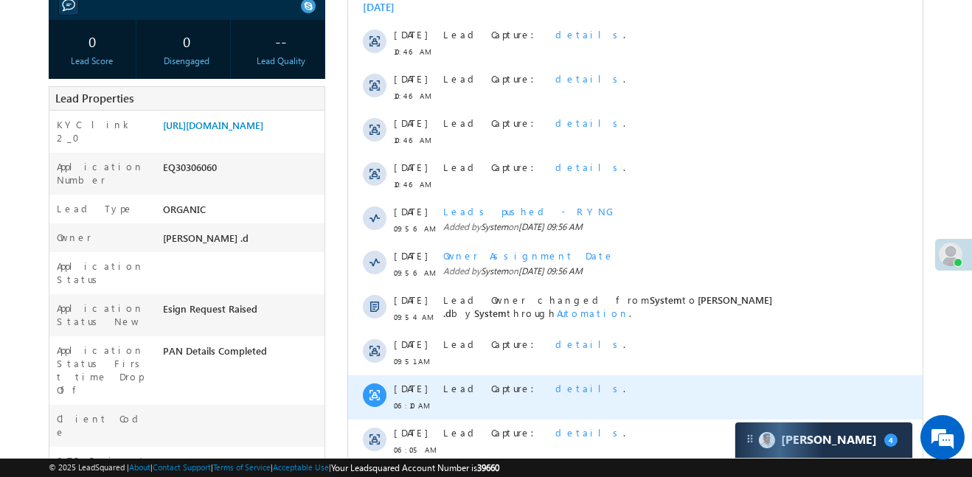
scroll to position [393, 0]
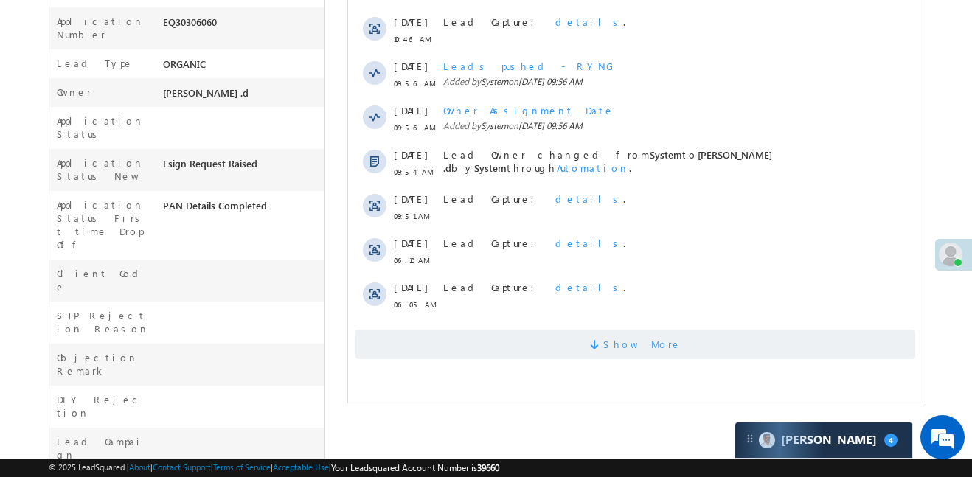
click at [491, 356] on span "Show More" at bounding box center [636, 345] width 560 height 30
click at [489, 347] on span "Show More" at bounding box center [636, 345] width 560 height 30
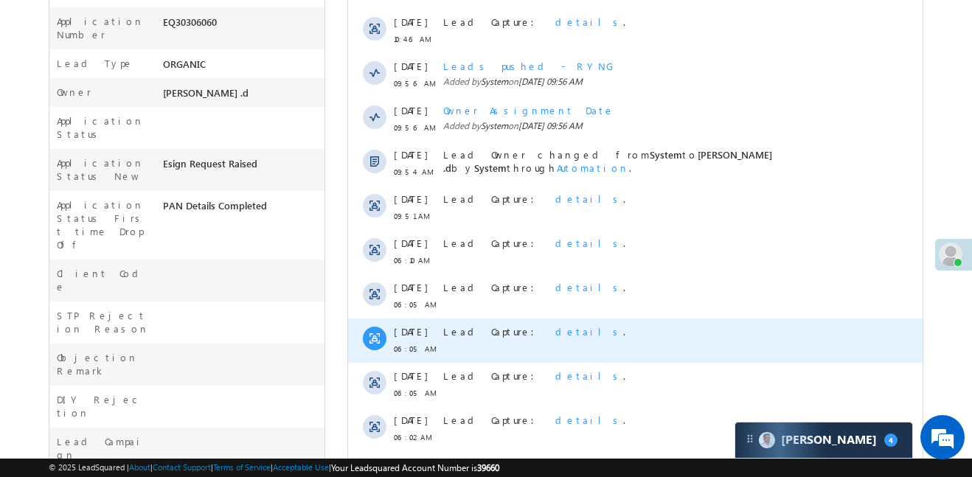
scroll to position [0, 0]
click at [489, 347] on div "Lead Capture: details ." at bounding box center [653, 341] width 420 height 44
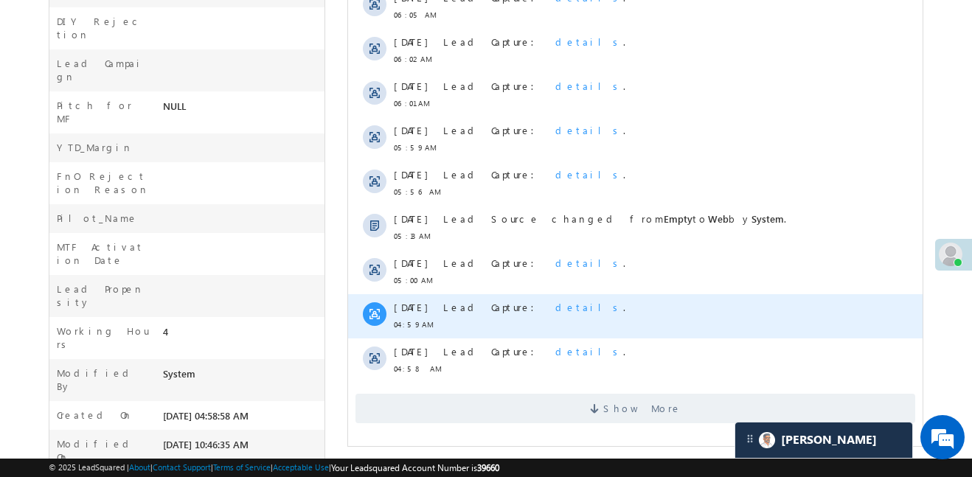
scroll to position [780, 0]
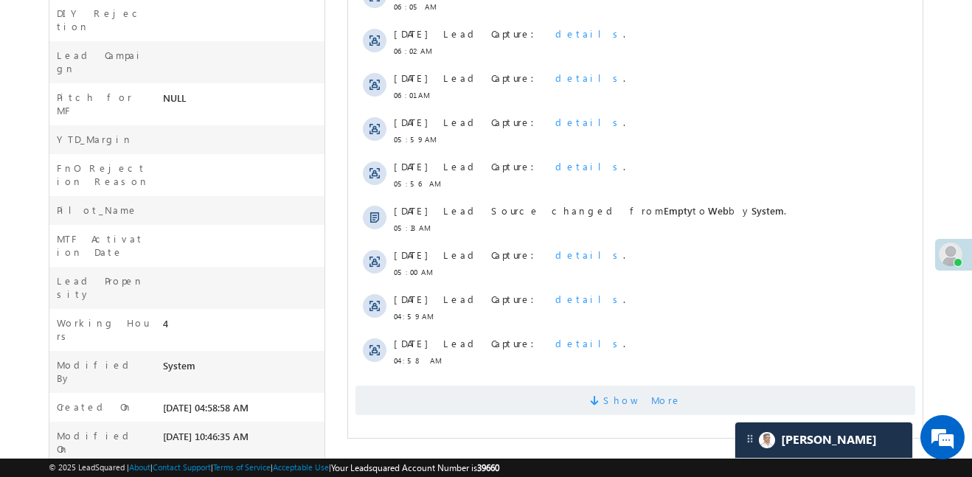
click at [599, 409] on span "Show More" at bounding box center [636, 401] width 560 height 30
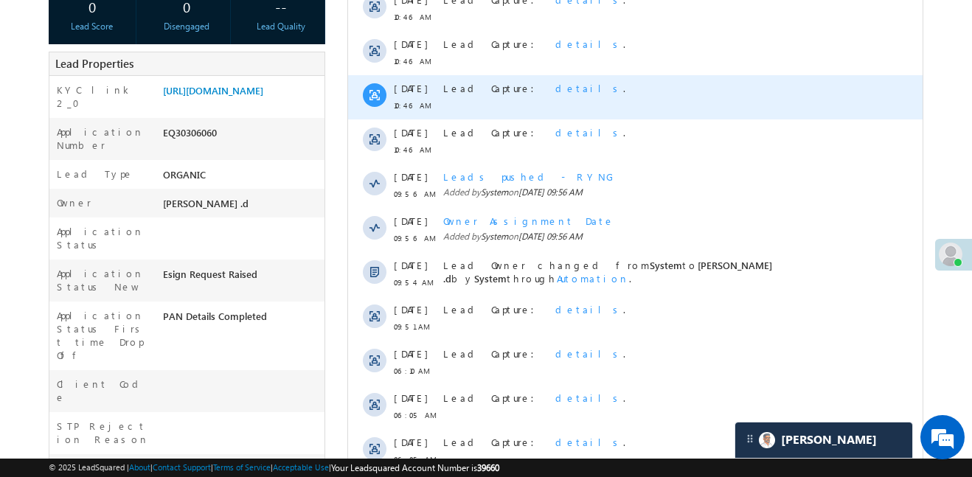
scroll to position [58, 0]
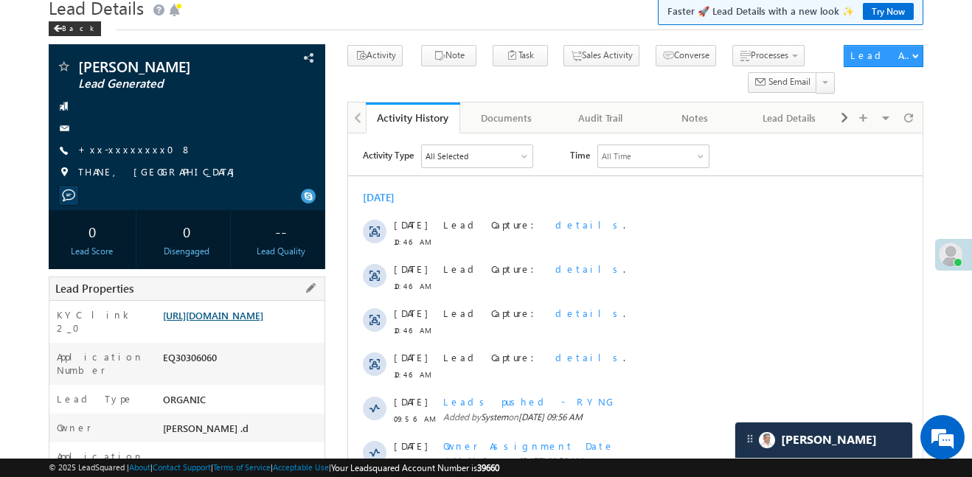
drag, startPoint x: 252, startPoint y: 363, endPoint x: 268, endPoint y: 334, distance: 33.0
click at [252, 329] on div "https://angelbroking1-pk3em7sa.customui-test.leadsquared.com?leadId=32ad6417-ad…" at bounding box center [241, 318] width 165 height 21
click at [263, 322] on link "https://angelbroking1-pk3em7sa.customui-test.leadsquared.com?leadId=32ad6417-ad…" at bounding box center [213, 315] width 100 height 13
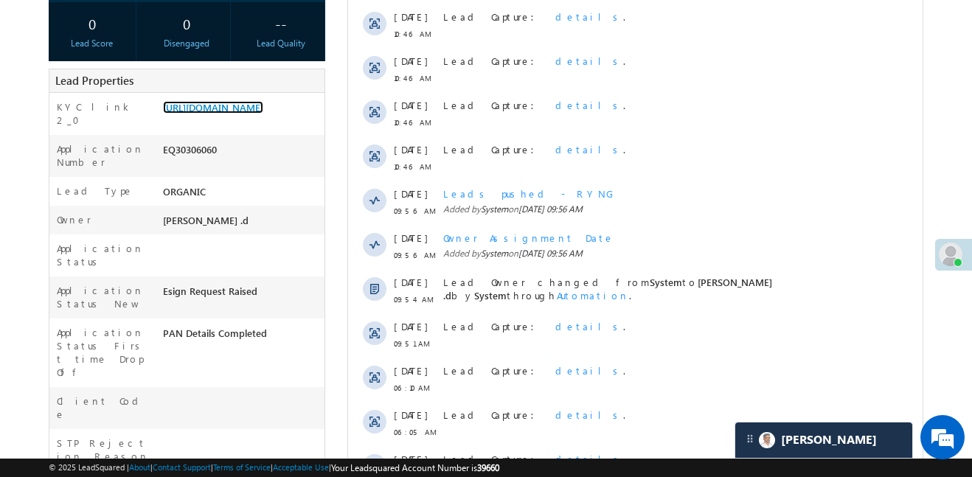
scroll to position [0, 0]
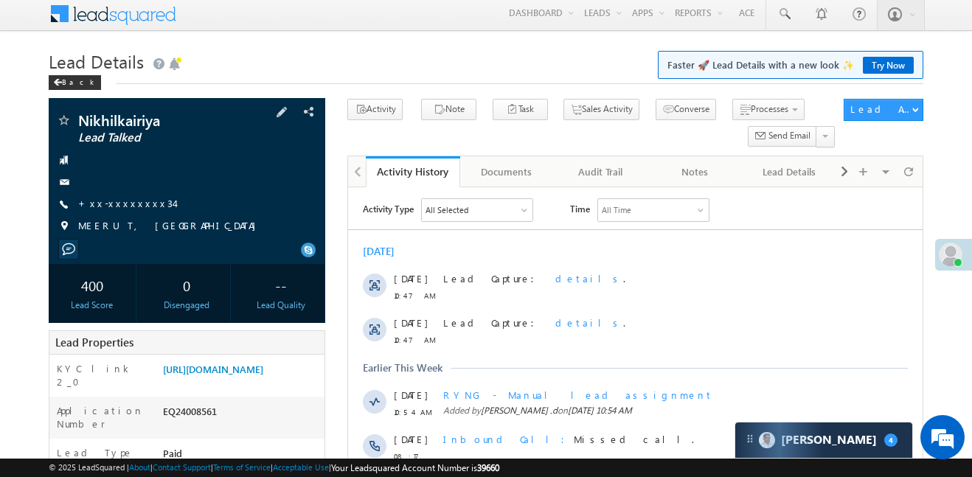
scroll to position [163, 0]
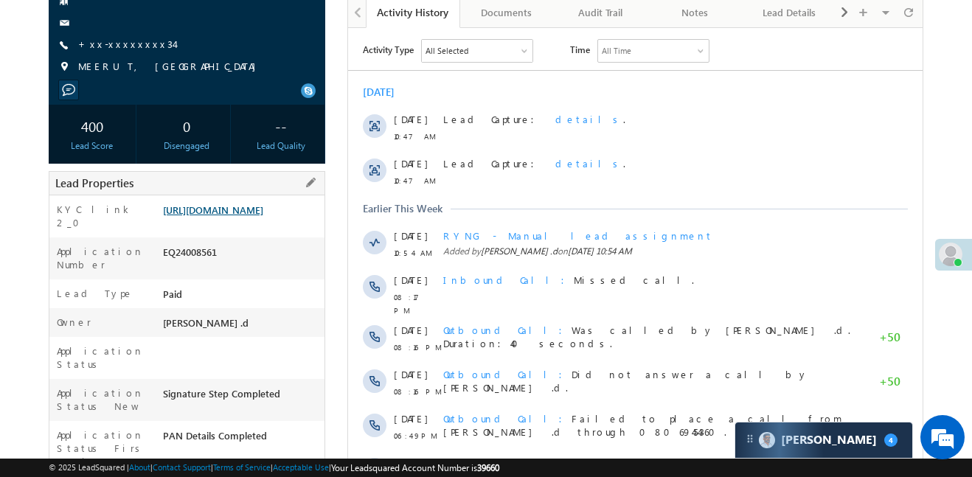
click at [249, 215] on link "[URL][DOMAIN_NAME]" at bounding box center [213, 210] width 100 height 13
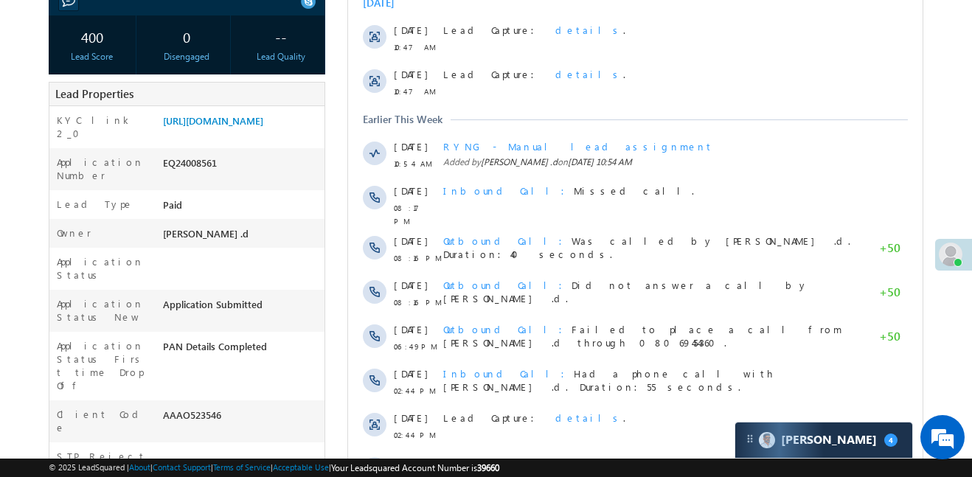
scroll to position [483, 0]
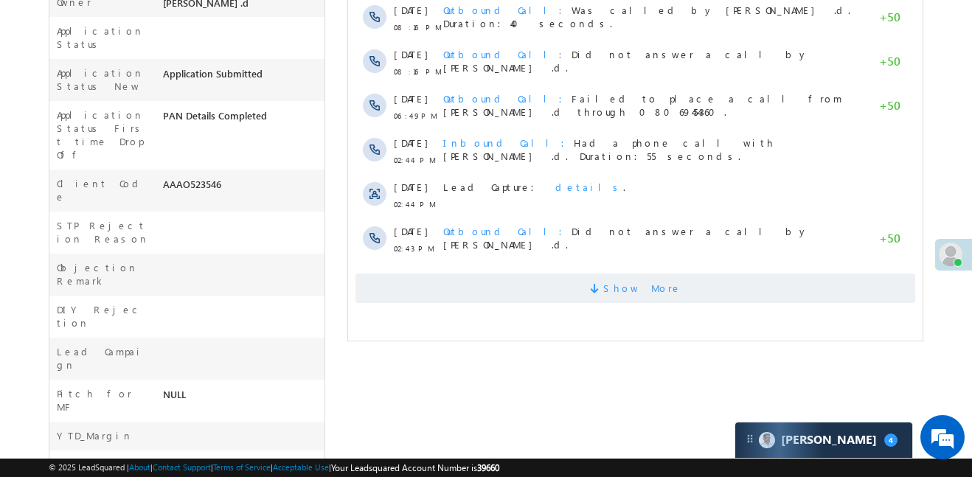
click at [696, 287] on span "Show More" at bounding box center [636, 289] width 560 height 30
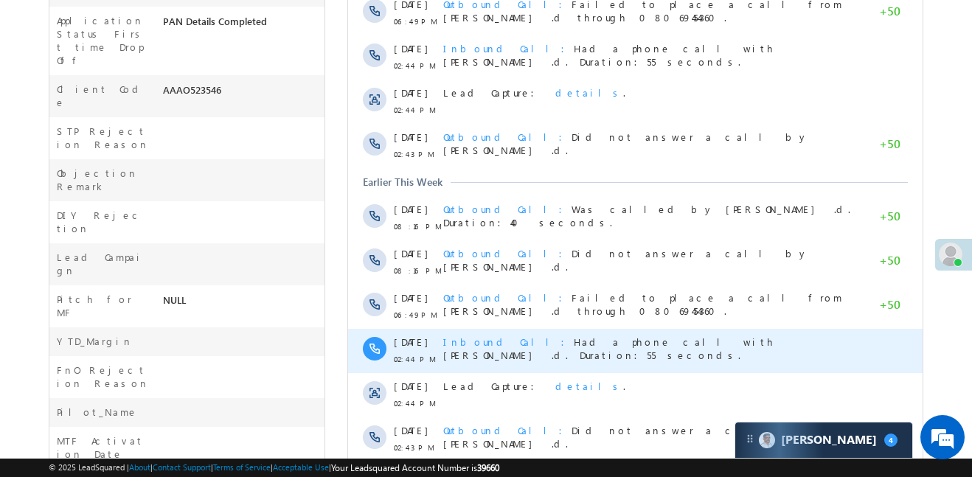
scroll to position [792, 0]
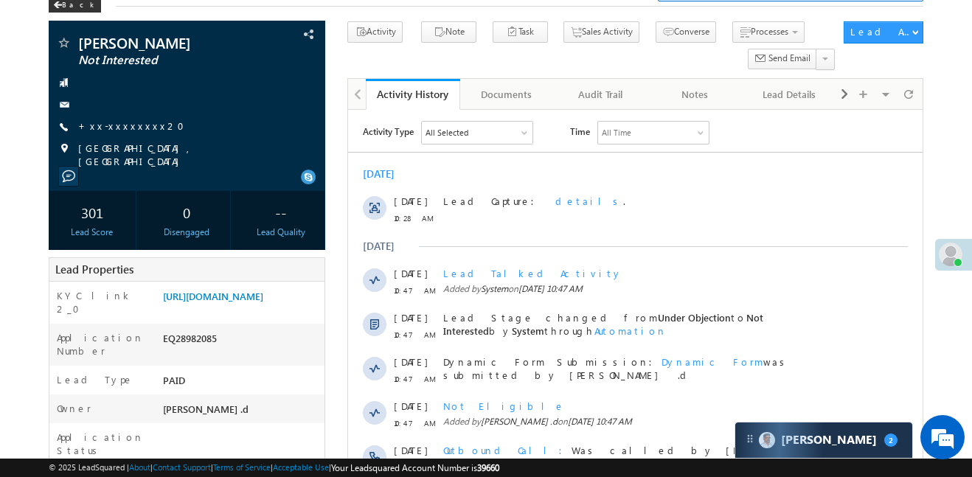
scroll to position [48, 0]
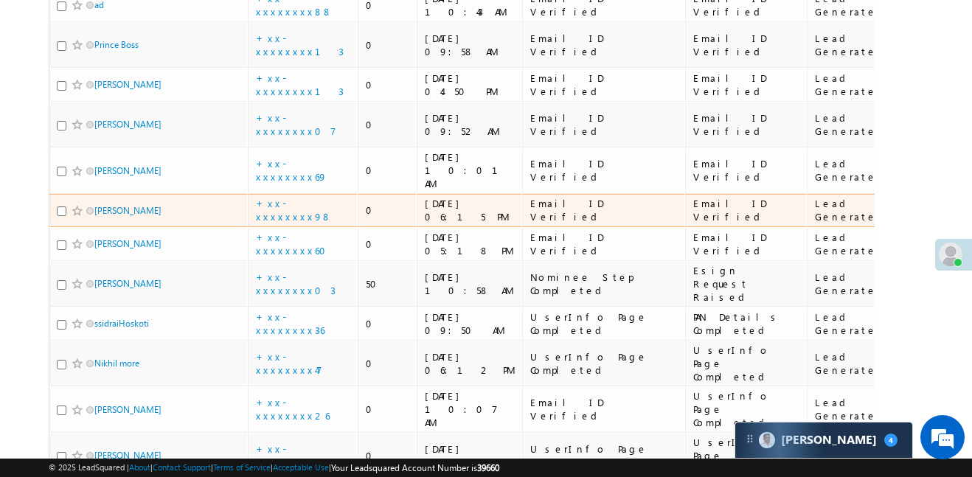
scroll to position [443, 0]
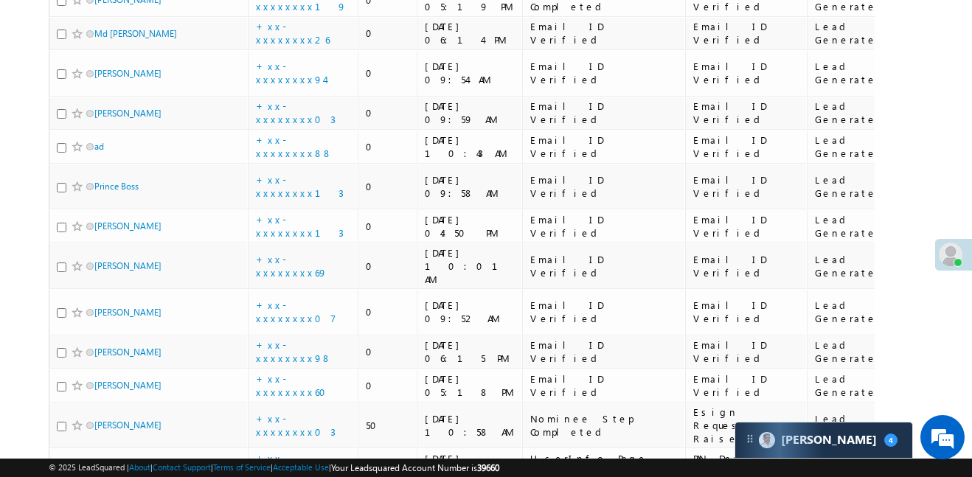
scroll to position [443, 0]
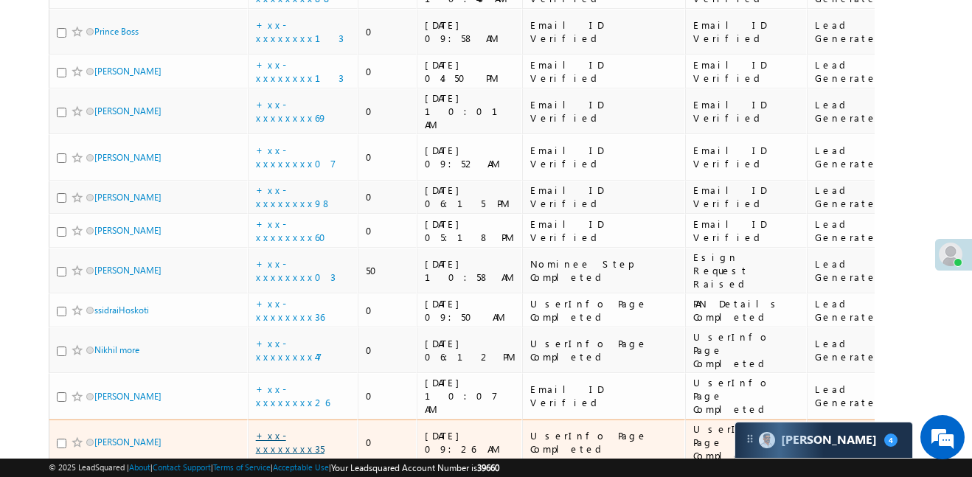
click at [303, 429] on link "+xx-xxxxxxxx35" at bounding box center [290, 442] width 69 height 26
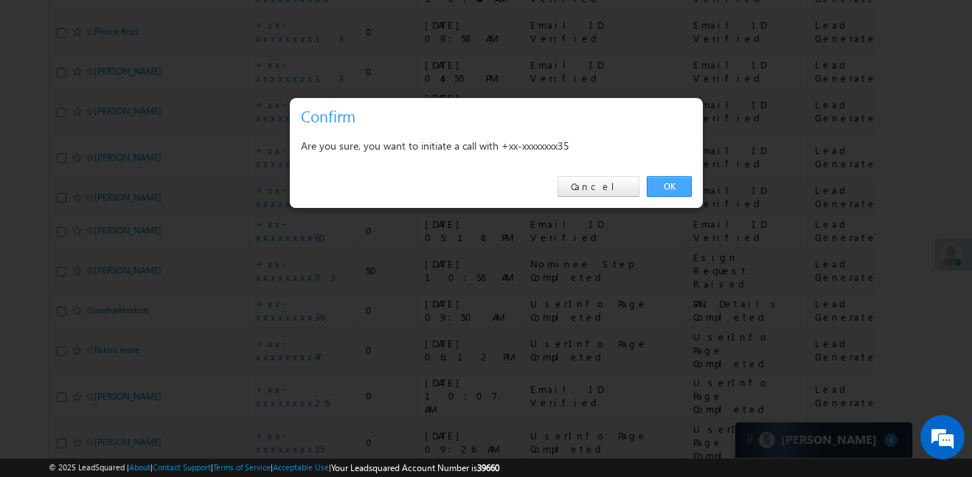
click at [671, 186] on link "OK" at bounding box center [669, 186] width 45 height 21
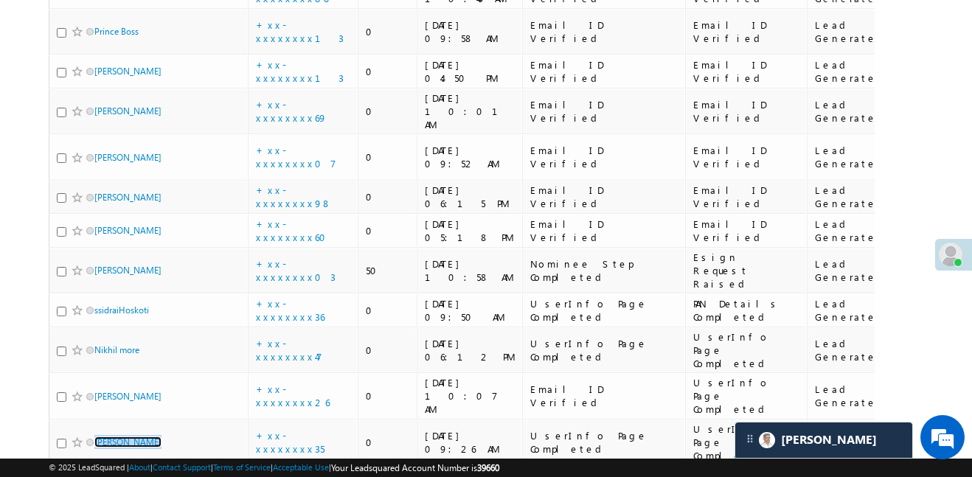
scroll to position [0, 0]
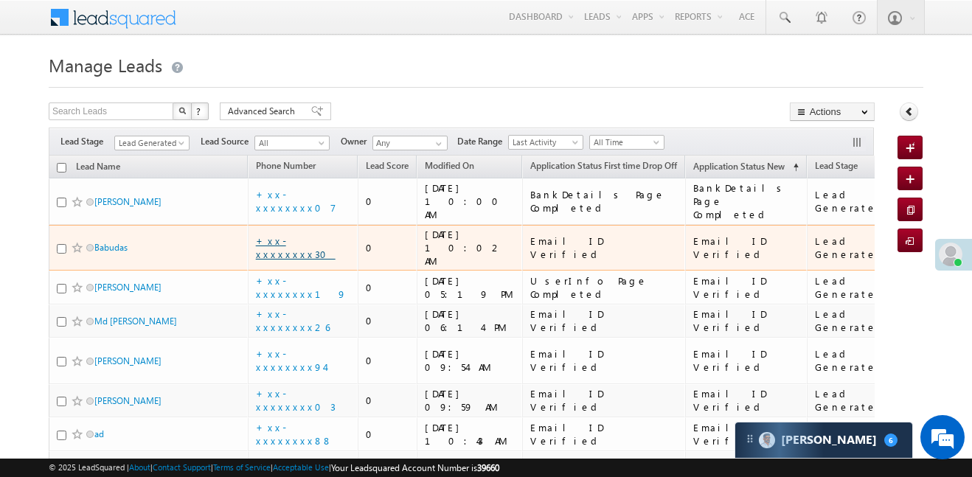
click at [319, 235] on link "+xx-xxxxxxxx30" at bounding box center [296, 248] width 80 height 26
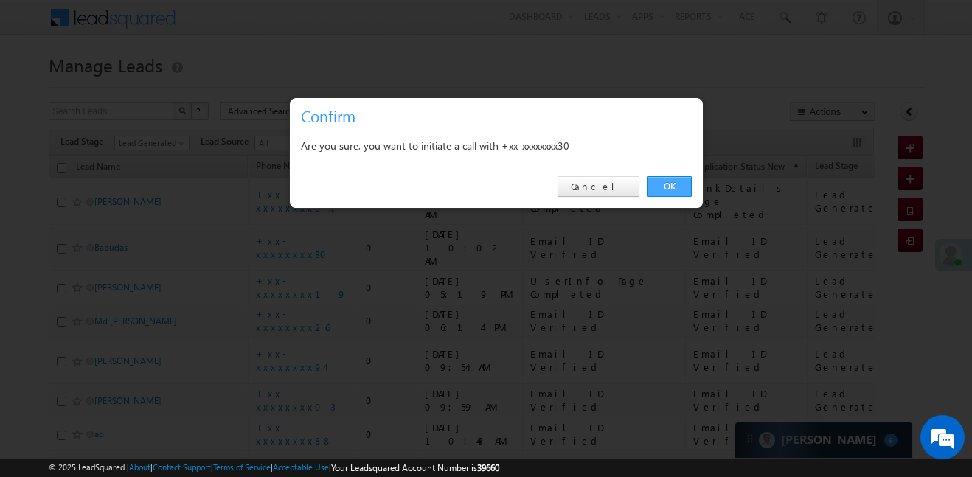
click at [682, 184] on link "OK" at bounding box center [669, 186] width 45 height 21
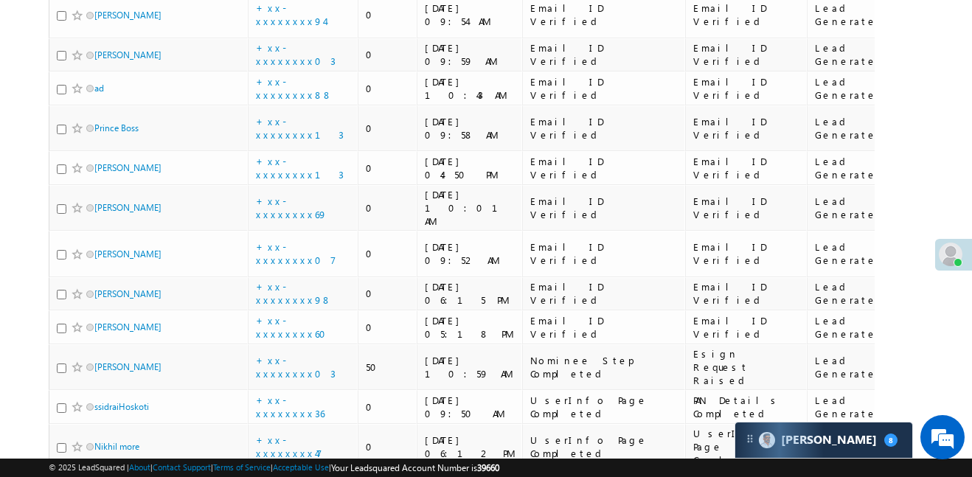
scroll to position [350, 0]
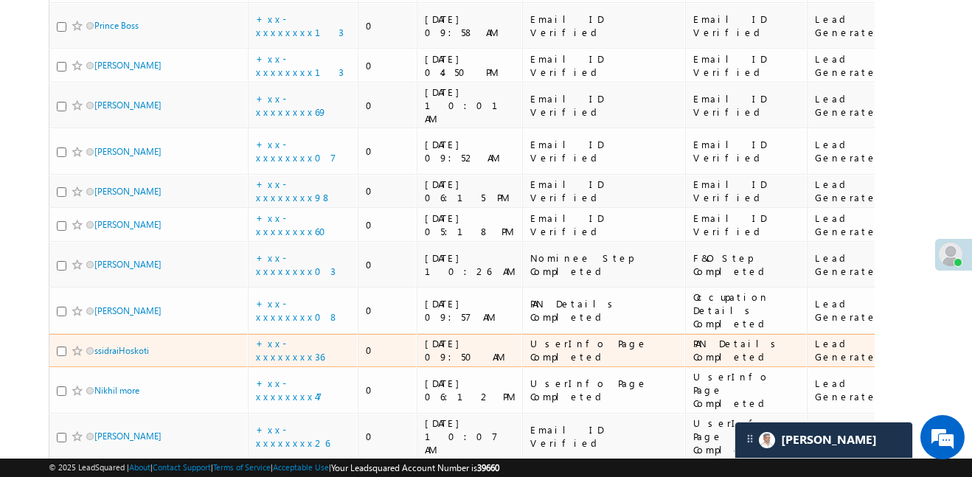
scroll to position [461, 0]
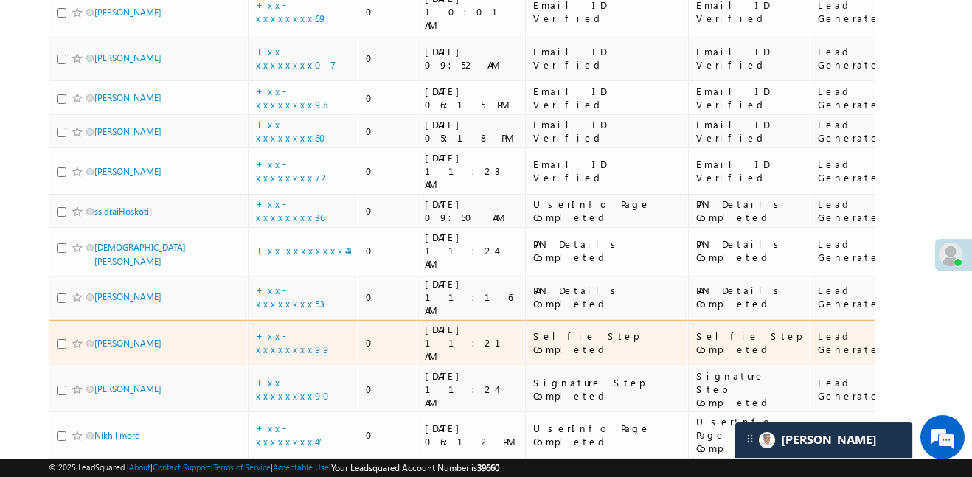
scroll to position [589, 0]
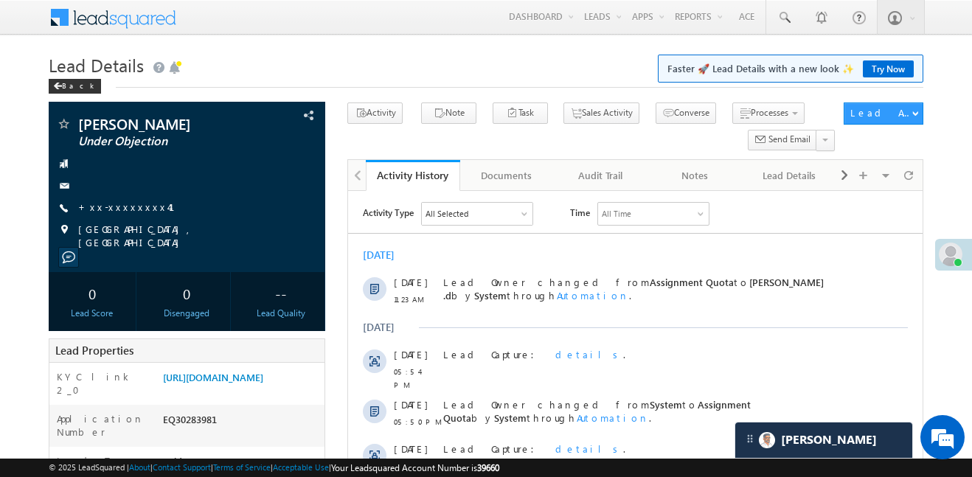
click at [269, 24] on div "Menu [PERSON_NAME] .d Aakan sha.D @ange lbrok ing.c om Angel Broki Settings" at bounding box center [486, 18] width 875 height 36
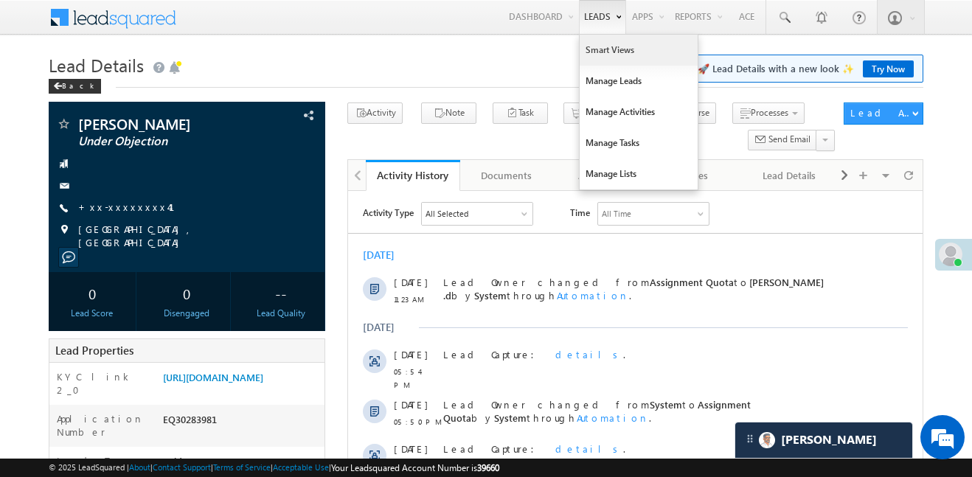
click at [608, 56] on link "Smart Views" at bounding box center [639, 50] width 118 height 31
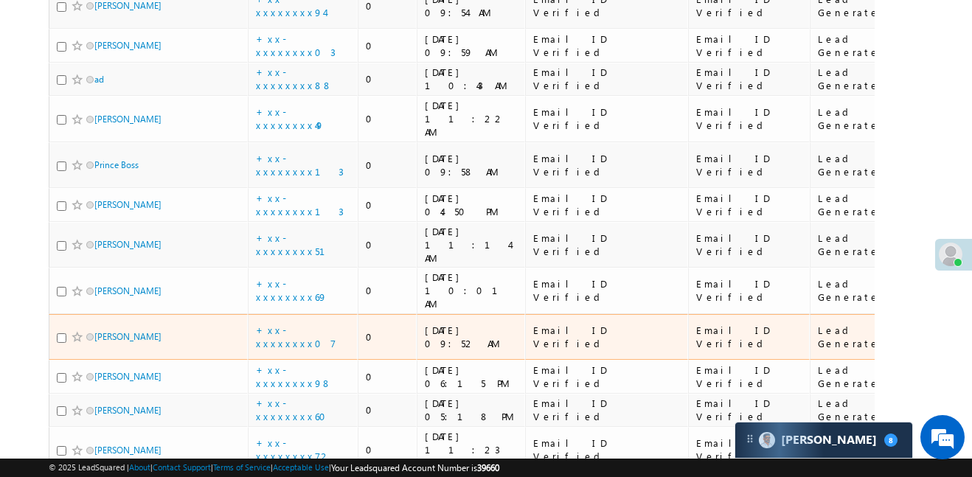
scroll to position [644, 0]
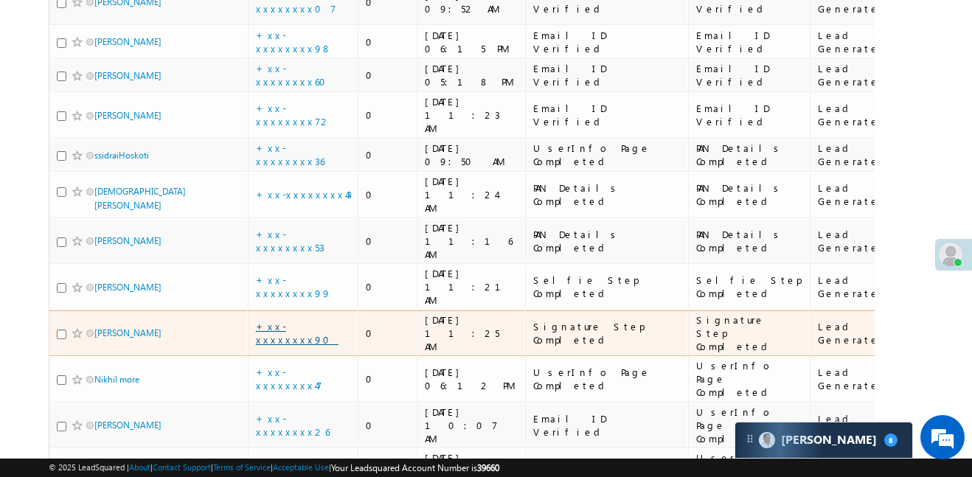
click at [287, 320] on link "+xx-xxxxxxxx90" at bounding box center [297, 333] width 83 height 26
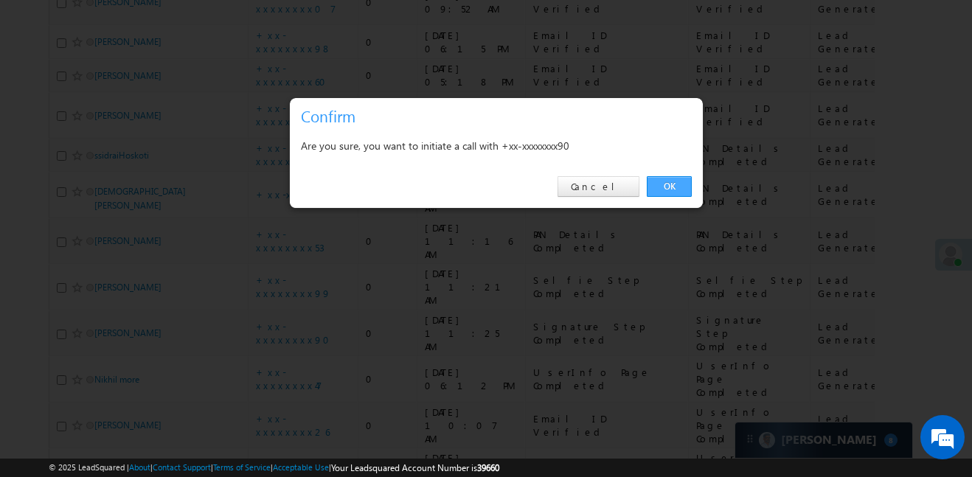
click at [668, 183] on link "OK" at bounding box center [669, 186] width 45 height 21
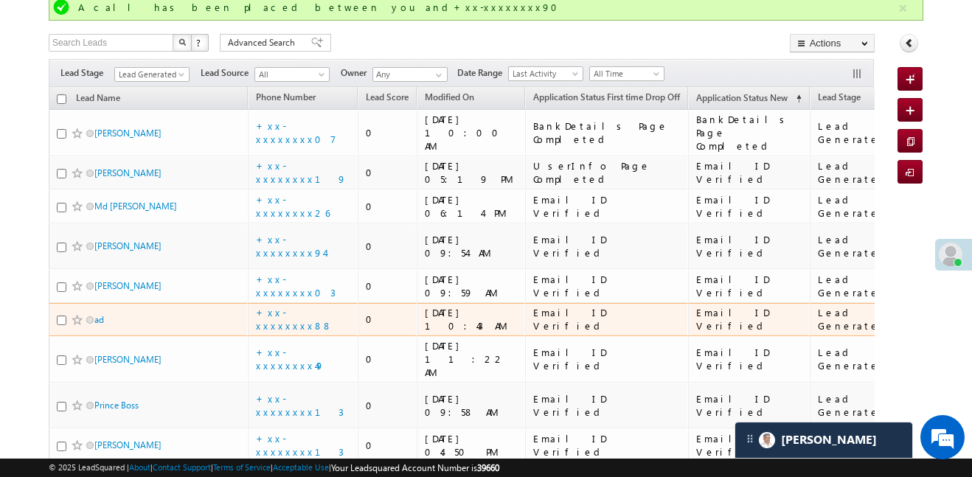
scroll to position [0, 0]
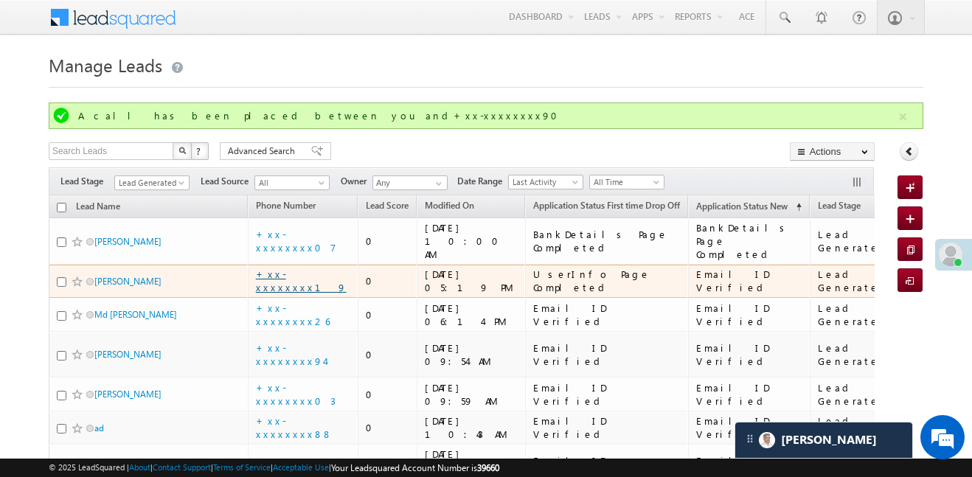
click at [288, 268] on link "+xx-xxxxxxxx19" at bounding box center [301, 281] width 91 height 26
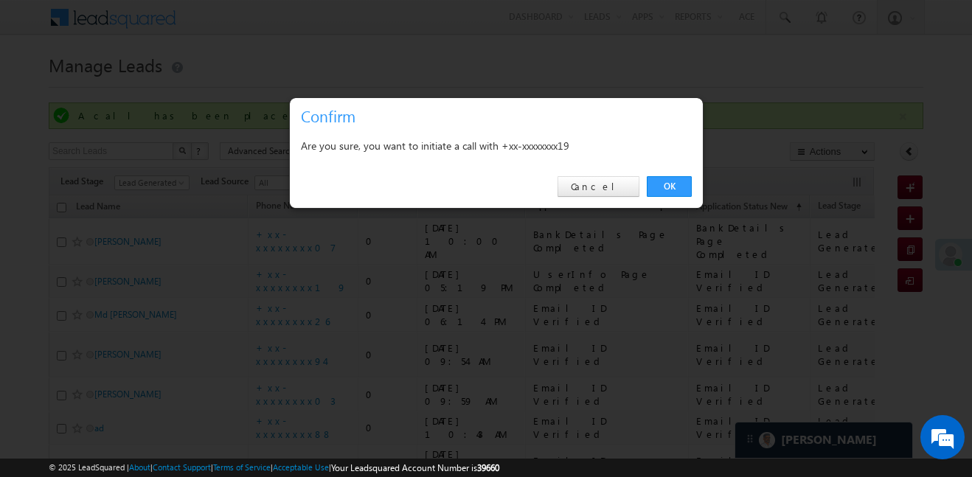
drag, startPoint x: 674, startPoint y: 184, endPoint x: 632, endPoint y: 206, distance: 47.2
click at [673, 184] on link "OK" at bounding box center [669, 186] width 45 height 21
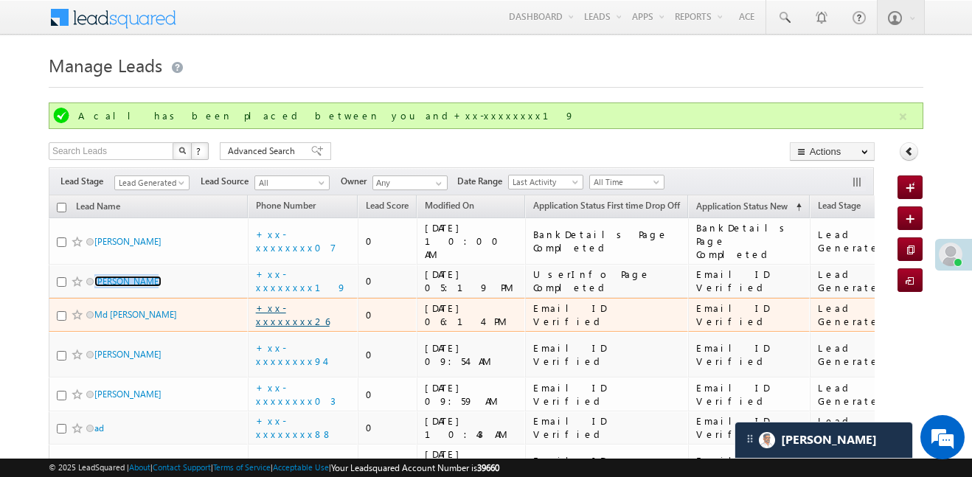
scroll to position [23, 0]
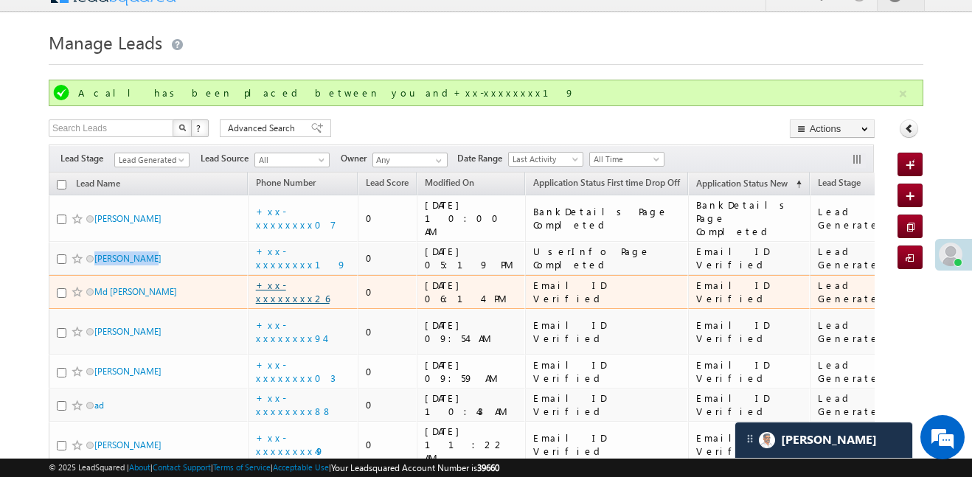
click at [281, 291] on link "+xx-xxxxxxxx26" at bounding box center [293, 292] width 74 height 26
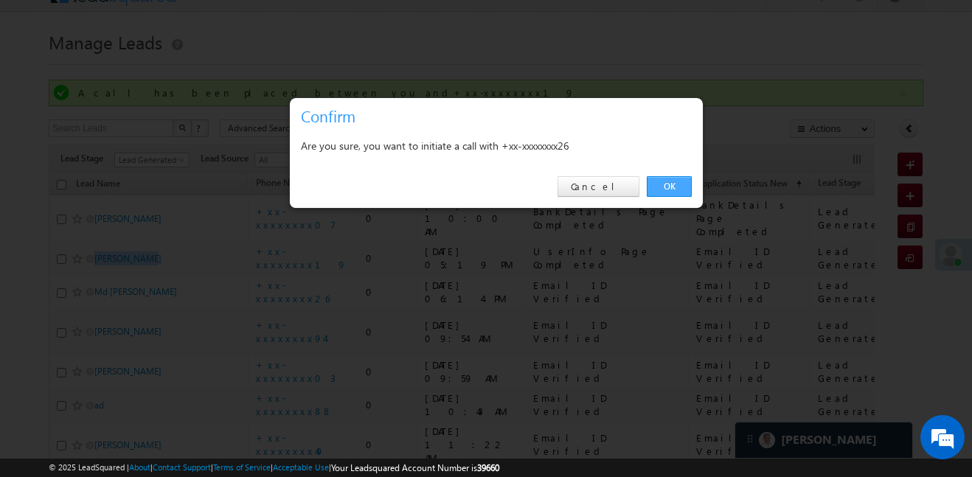
click at [682, 194] on link "OK" at bounding box center [669, 186] width 45 height 21
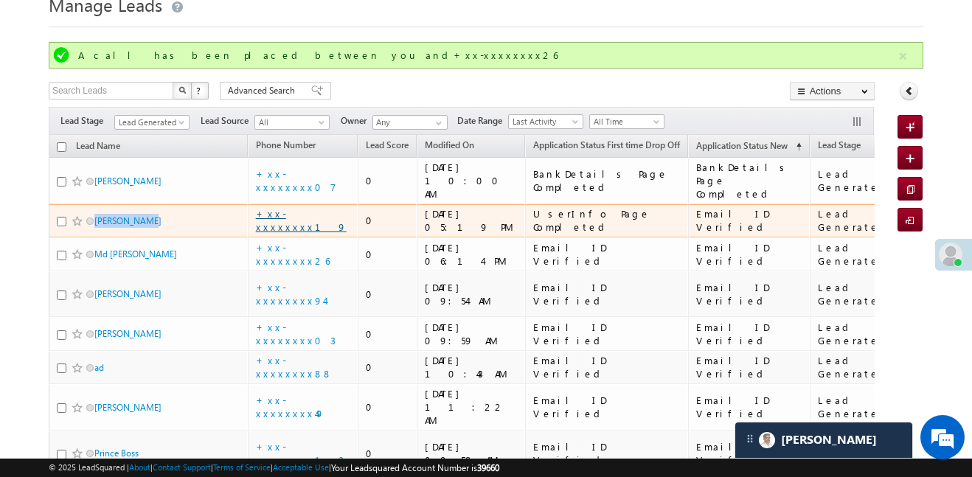
scroll to position [110, 0]
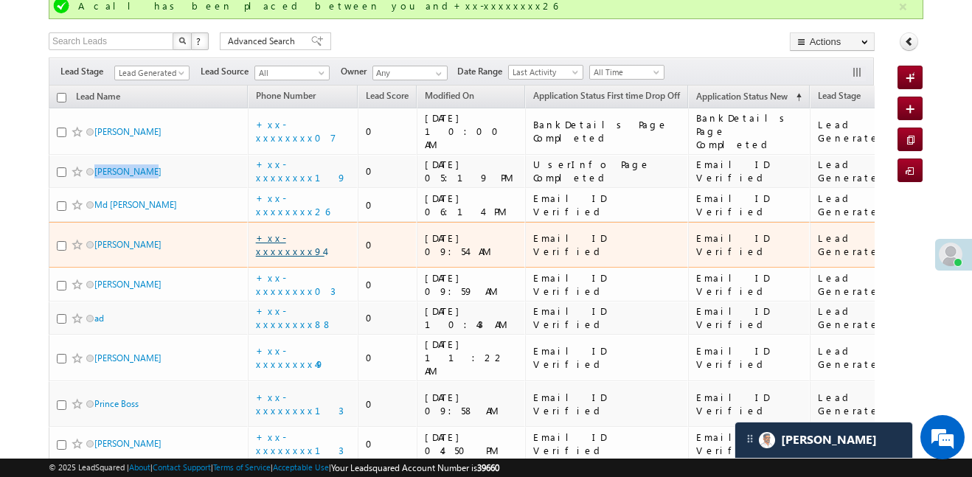
click at [306, 237] on link "+xx-xxxxxxxx94" at bounding box center [290, 245] width 69 height 26
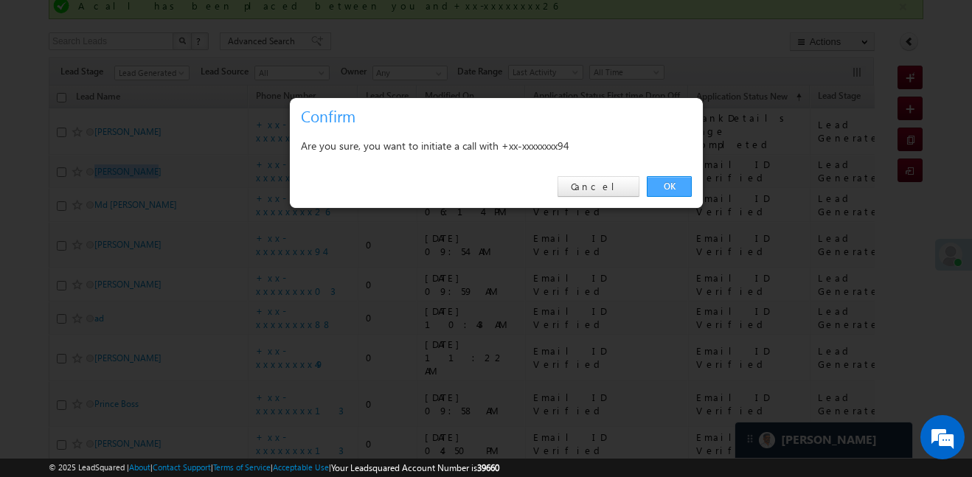
click at [682, 193] on link "OK" at bounding box center [669, 186] width 45 height 21
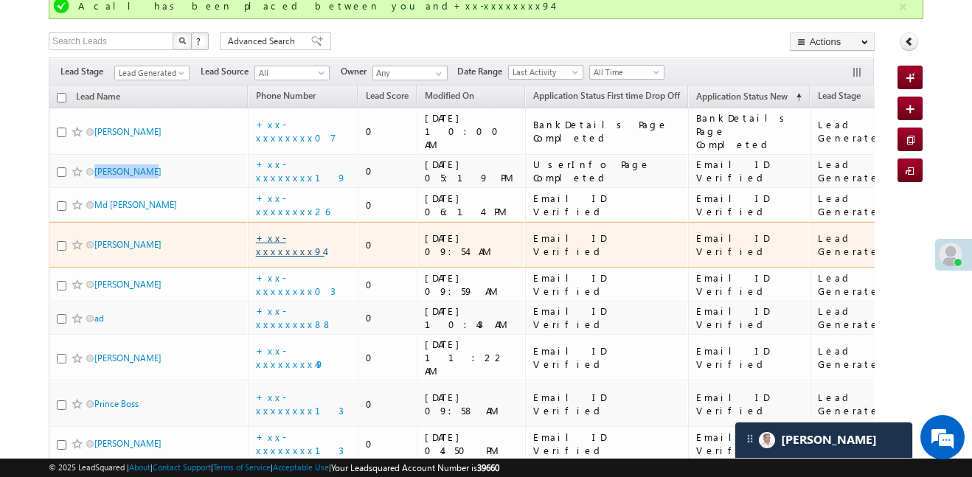
click at [315, 240] on link "+xx-xxxxxxxx94" at bounding box center [290, 245] width 69 height 26
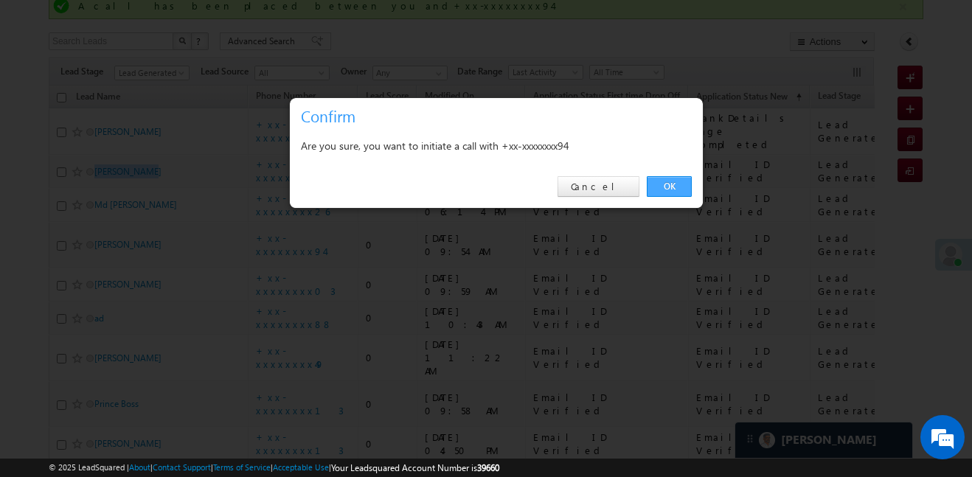
click at [681, 188] on link "OK" at bounding box center [669, 186] width 45 height 21
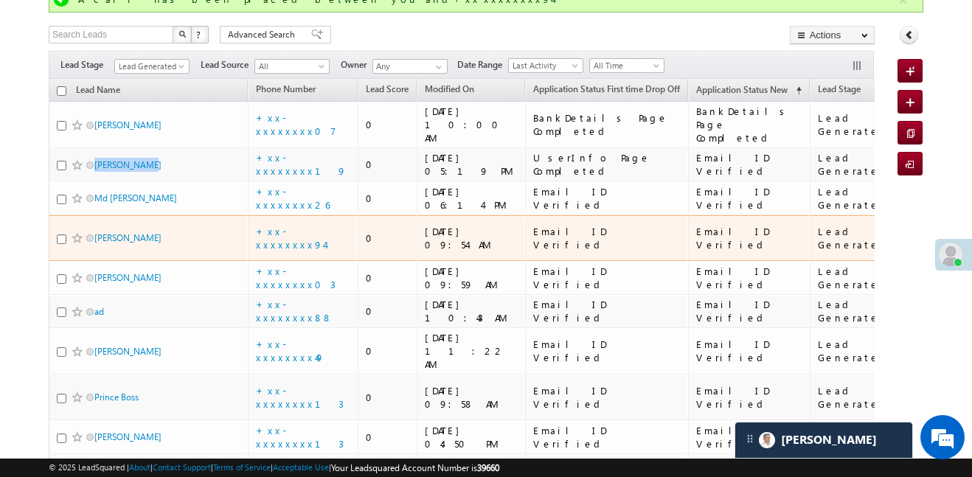
scroll to position [133, 0]
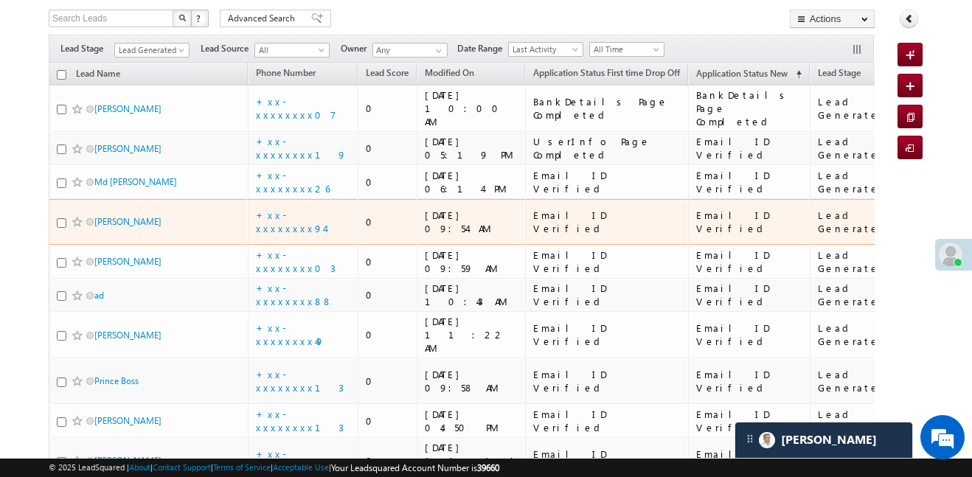
click at [322, 216] on div "+xx-xxxxxxxx94" at bounding box center [304, 222] width 96 height 27
click at [313, 215] on link "+xx-xxxxxxxx94" at bounding box center [290, 222] width 69 height 26
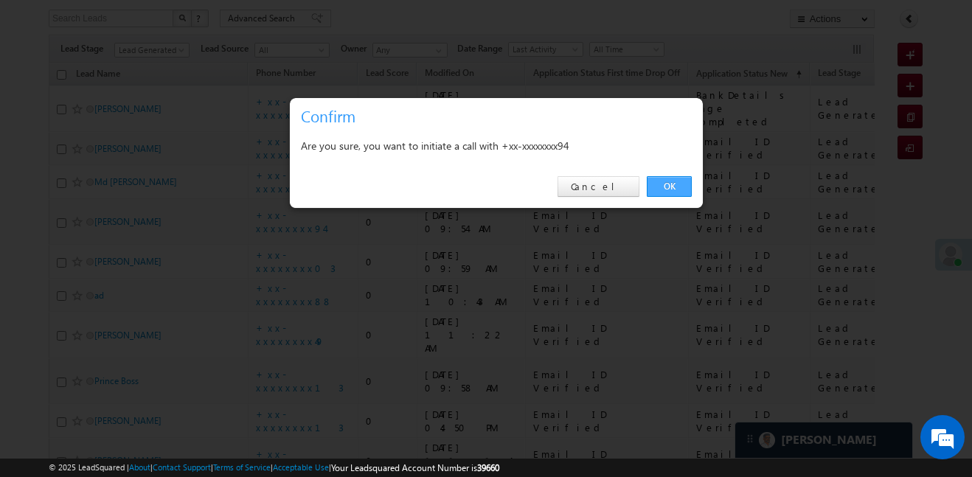
drag, startPoint x: 689, startPoint y: 166, endPoint x: 684, endPoint y: 186, distance: 20.6
click at [690, 169] on div "OK Cancel" at bounding box center [496, 187] width 413 height 42
click at [683, 186] on link "OK" at bounding box center [669, 186] width 45 height 21
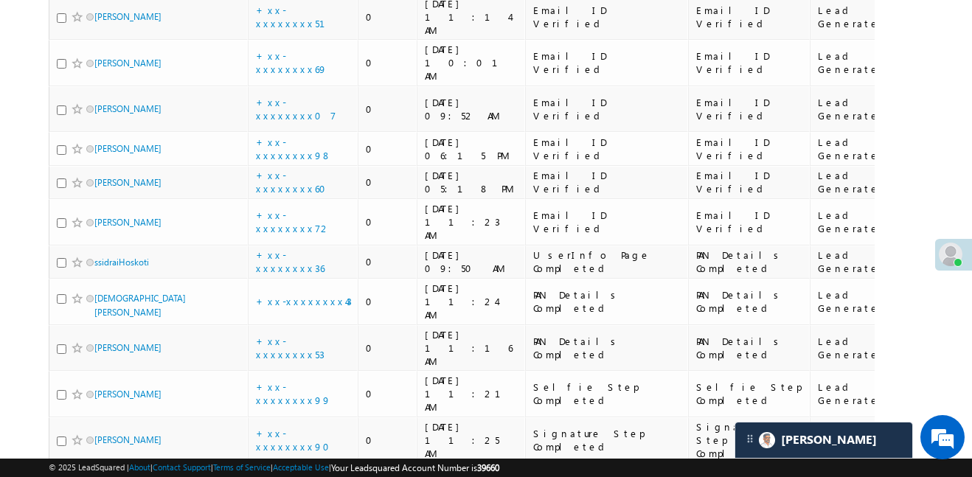
scroll to position [684, 0]
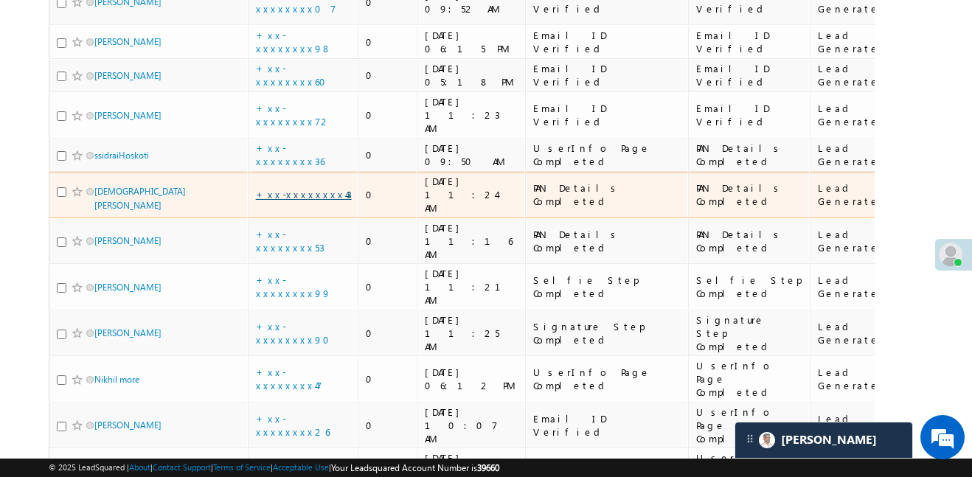
click at [306, 188] on link "+xx-xxxxxxxx43" at bounding box center [304, 194] width 96 height 13
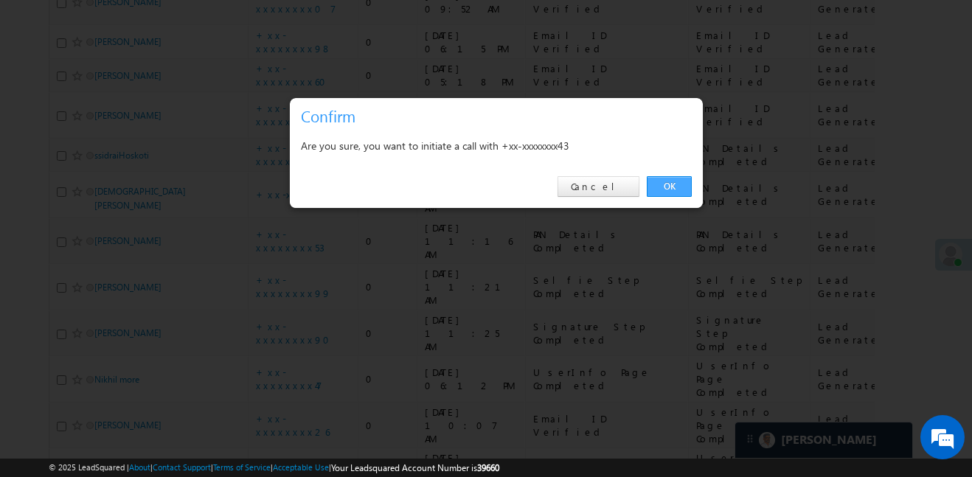
click at [669, 193] on link "OK" at bounding box center [669, 186] width 45 height 21
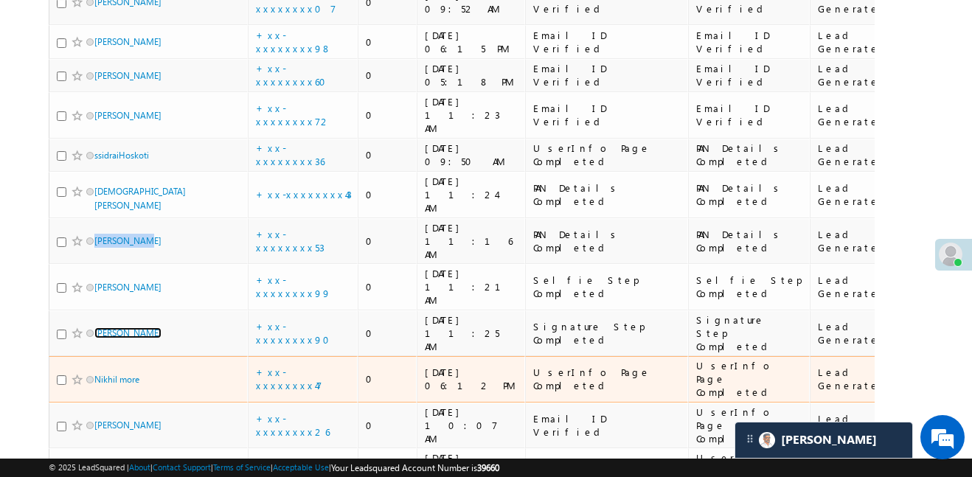
click at [94, 328] on link "Sushama d shirke" at bounding box center [127, 333] width 67 height 11
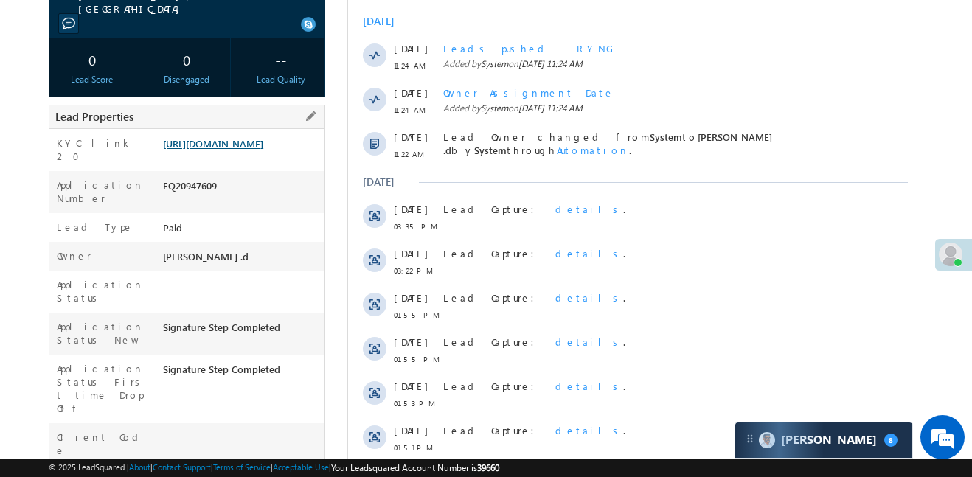
scroll to position [234, 0]
click at [261, 150] on link "[URL][DOMAIN_NAME]" at bounding box center [213, 143] width 100 height 13
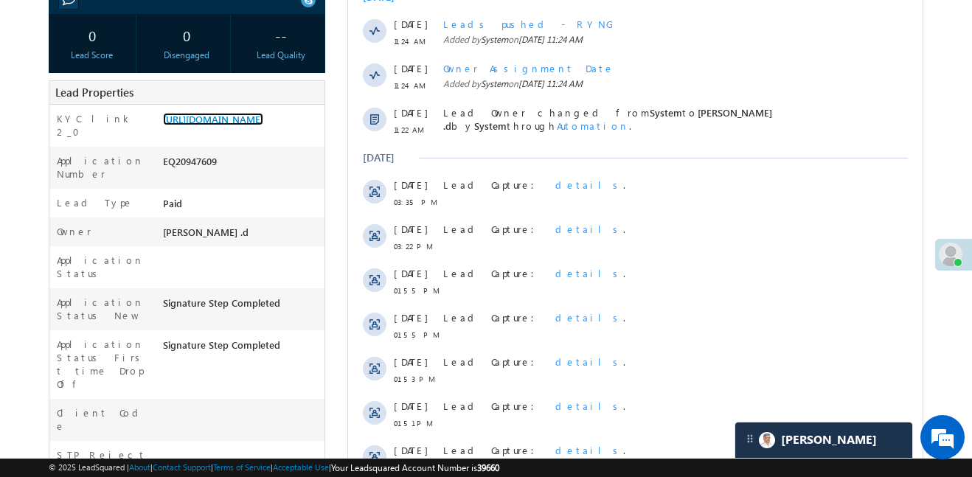
scroll to position [0, 0]
drag, startPoint x: 271, startPoint y: 127, endPoint x: 263, endPoint y: 128, distance: 7.4
click at [263, 125] on link "https://angelbroking1-pk3em7sa.customui-test.leadsquared.com?leadId=356cfc1b-63…" at bounding box center [213, 119] width 100 height 13
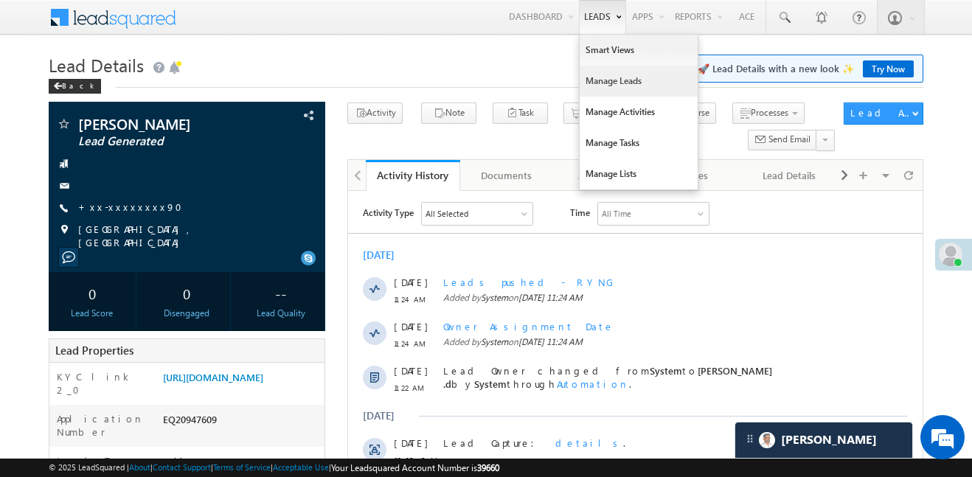
click at [628, 84] on link "Manage Leads" at bounding box center [639, 81] width 118 height 31
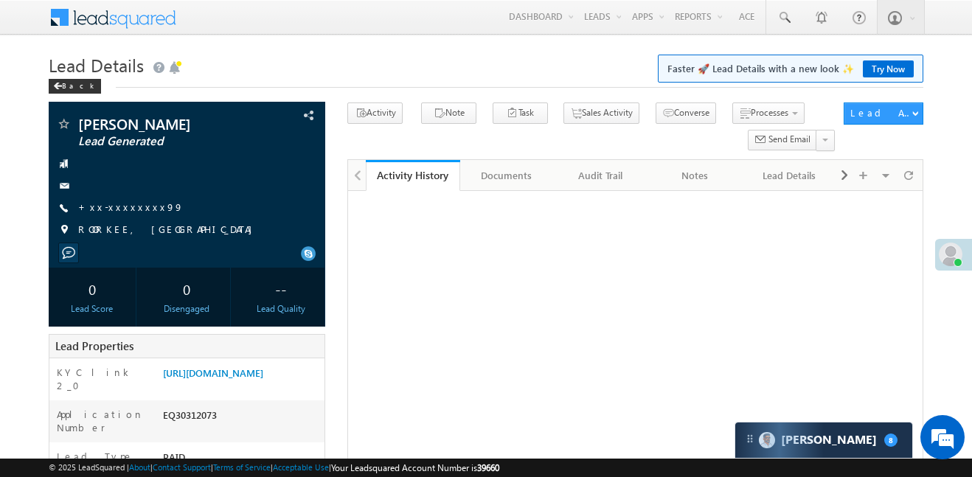
click at [134, 211] on link "+xx-xxxxxxxx99" at bounding box center [130, 207] width 105 height 13
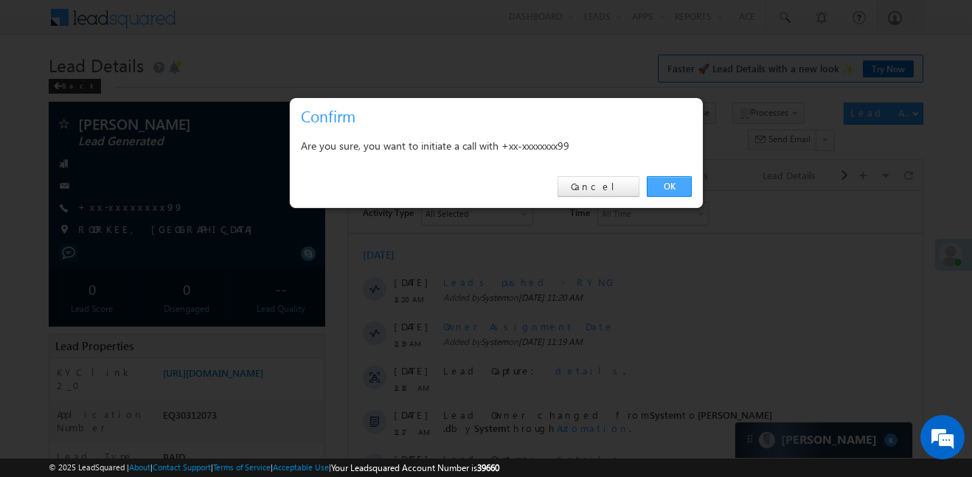
click at [674, 182] on link "OK" at bounding box center [669, 186] width 45 height 21
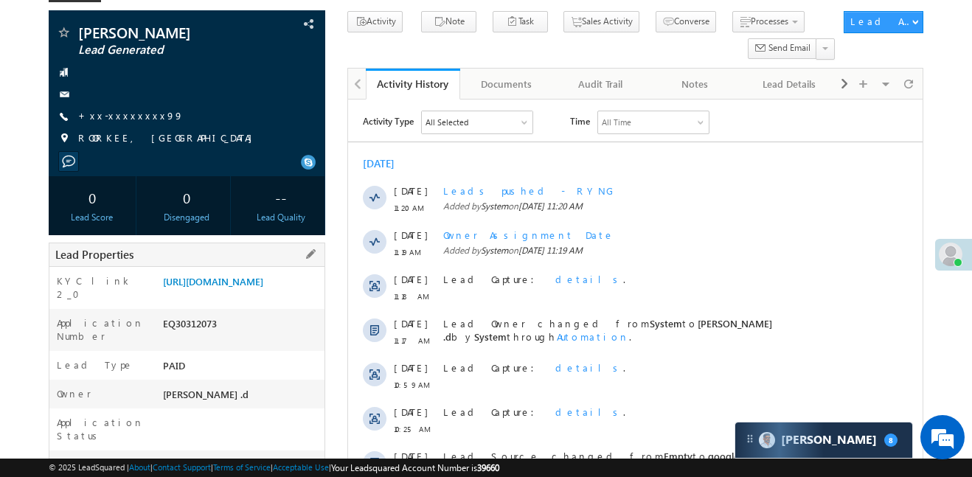
scroll to position [118, 0]
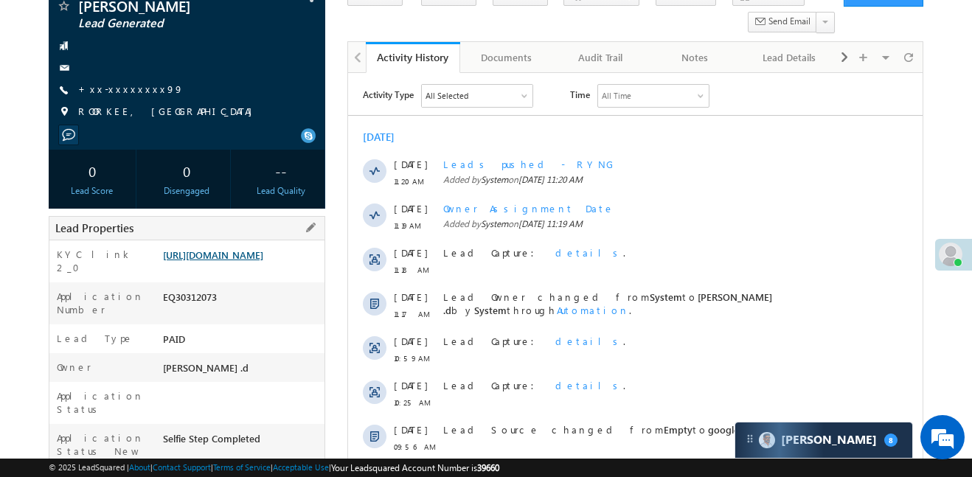
click at [229, 261] on link "https://angelbroking1-pk3em7sa.customui-test.leadsquared.com?leadId=e153d976-6b…" at bounding box center [213, 255] width 100 height 13
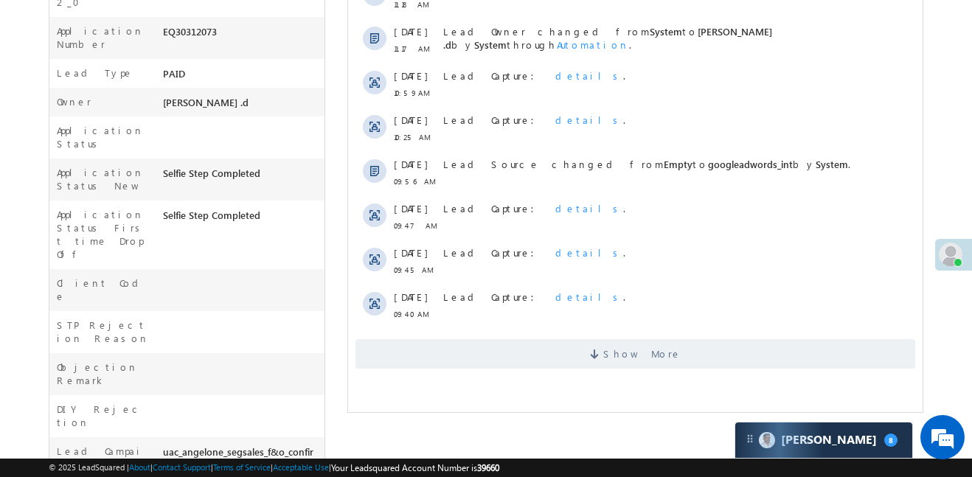
scroll to position [424, 0]
click at [613, 365] on span "Show More" at bounding box center [636, 354] width 560 height 30
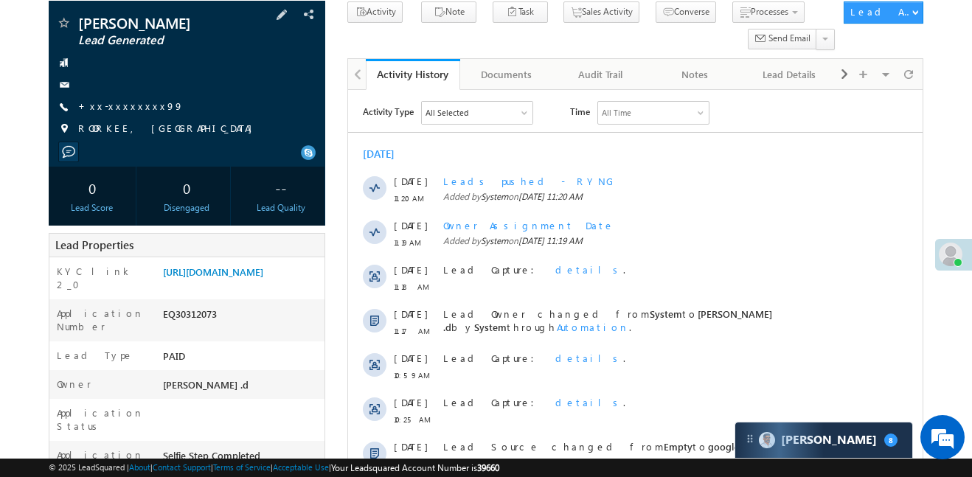
scroll to position [64, 0]
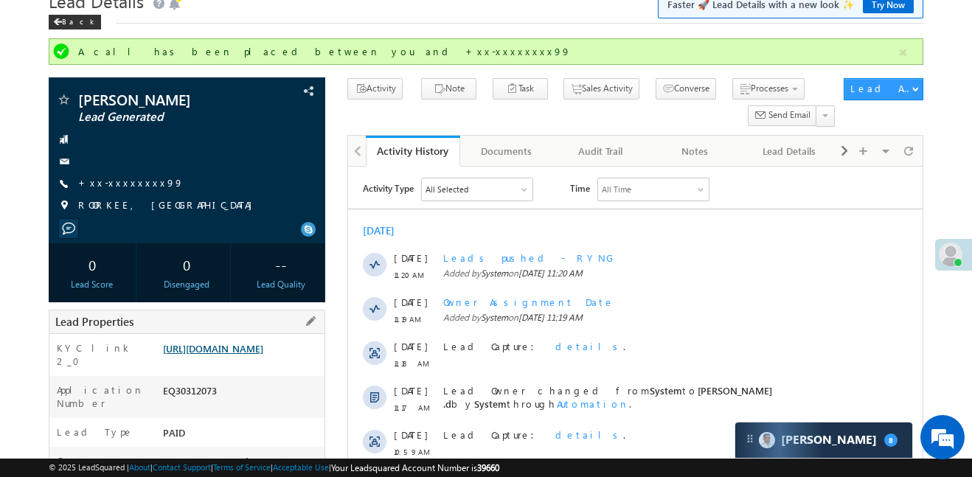
click at [254, 355] on link "https://angelbroking1-pk3em7sa.customui-test.leadsquared.com?leadId=e153d976-6b…" at bounding box center [213, 348] width 100 height 13
click at [248, 355] on link "https://angelbroking1-pk3em7sa.customui-test.leadsquared.com?leadId=e153d976-6b…" at bounding box center [213, 348] width 100 height 13
click at [240, 355] on link "https://angelbroking1-pk3em7sa.customui-test.leadsquared.com?leadId=e153d976-6b…" at bounding box center [213, 348] width 100 height 13
click at [122, 180] on link "+xx-xxxxxxxx99" at bounding box center [130, 182] width 105 height 13
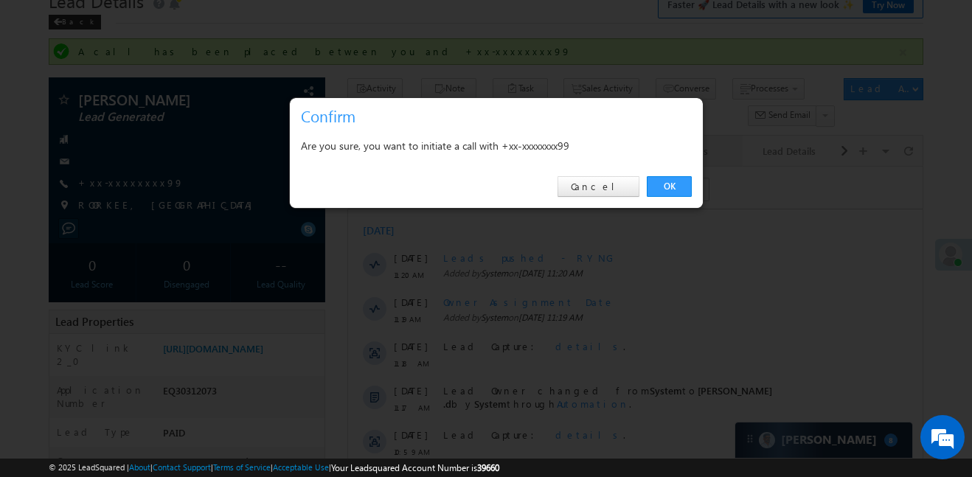
drag, startPoint x: 707, startPoint y: 108, endPoint x: 707, endPoint y: 167, distance: 58.3
click at [707, 127] on div at bounding box center [486, 238] width 972 height 477
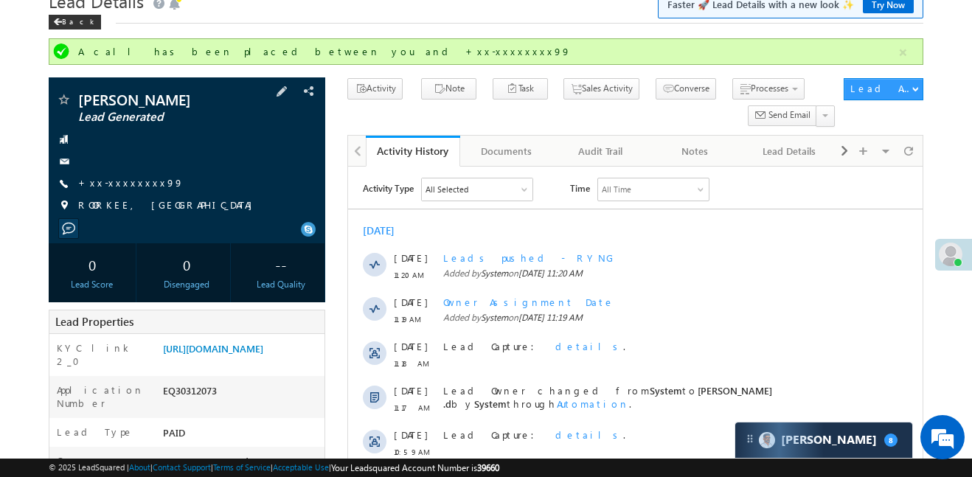
click at [116, 171] on div "Rupendra Singh kainth Lead Generated +xx-xxxxxxxx99" at bounding box center [187, 156] width 262 height 128
click at [132, 191] on div "Rupendra Singh kainth Lead Generated +xx-xxxxxxxx99" at bounding box center [187, 156] width 262 height 128
click at [128, 182] on link "+xx-xxxxxxxx99" at bounding box center [130, 182] width 105 height 13
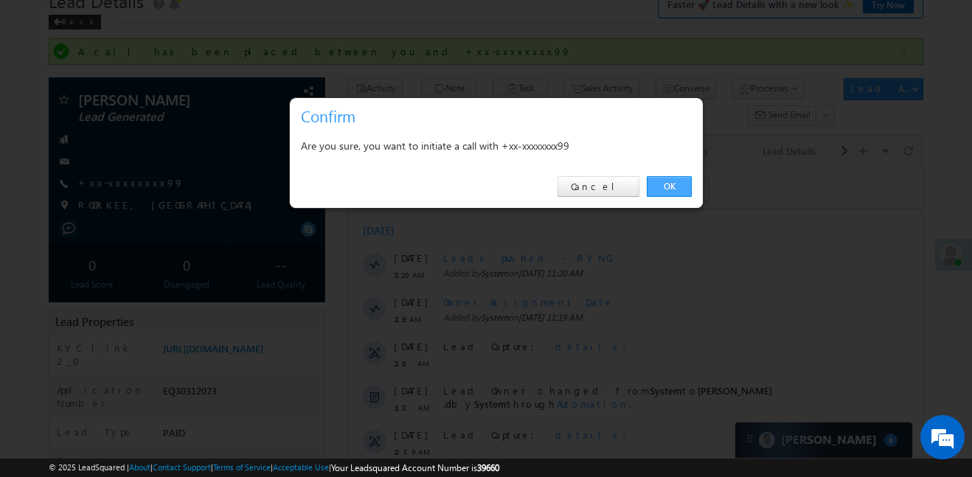
click at [673, 181] on link "OK" at bounding box center [669, 186] width 45 height 21
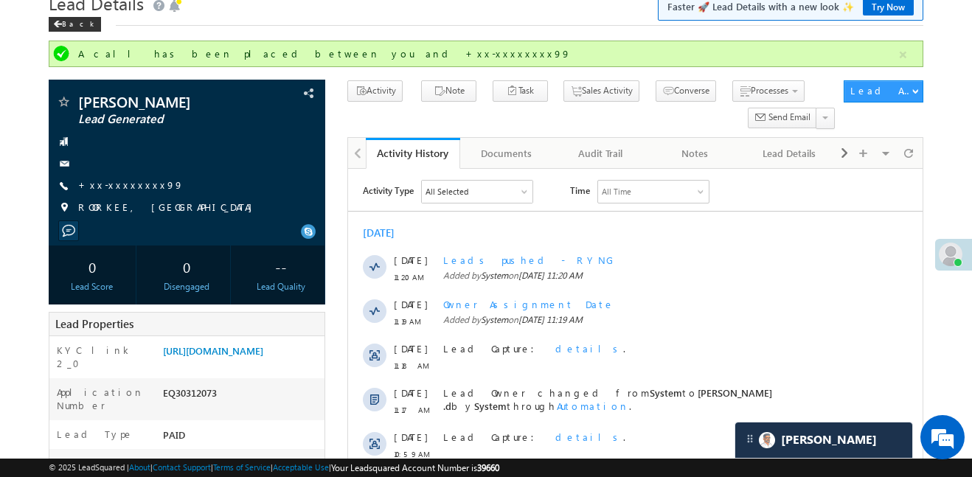
scroll to position [208, 0]
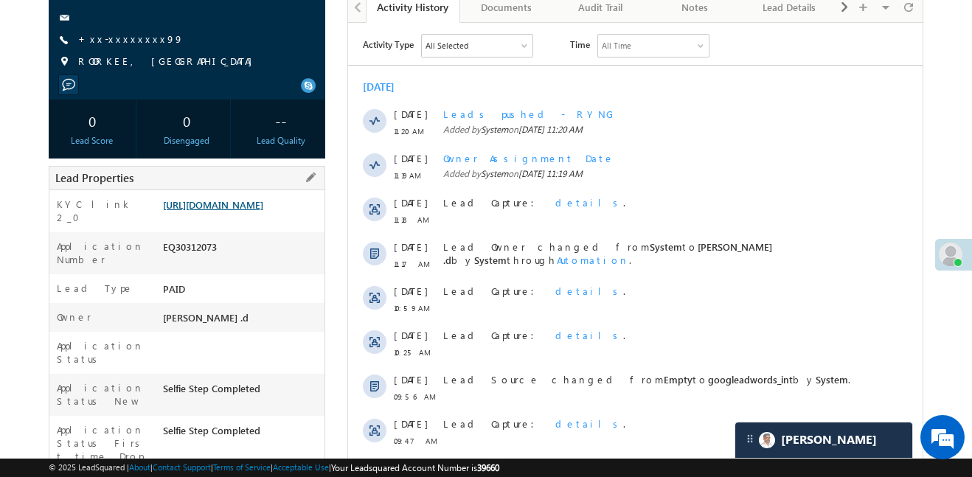
click at [263, 204] on link "https://angelbroking1-pk3em7sa.customui-test.leadsquared.com?leadId=e153d976-6b…" at bounding box center [213, 204] width 100 height 13
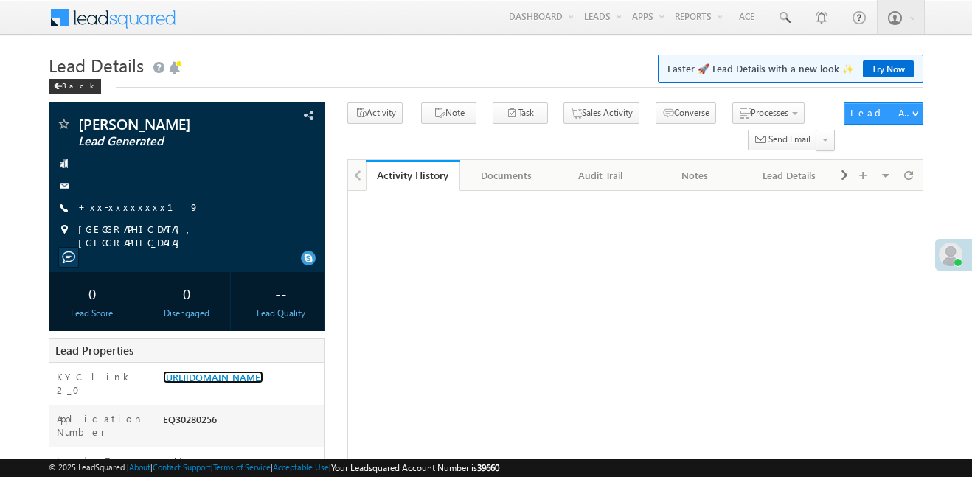
click at [249, 371] on link "[URL][DOMAIN_NAME]" at bounding box center [213, 377] width 100 height 13
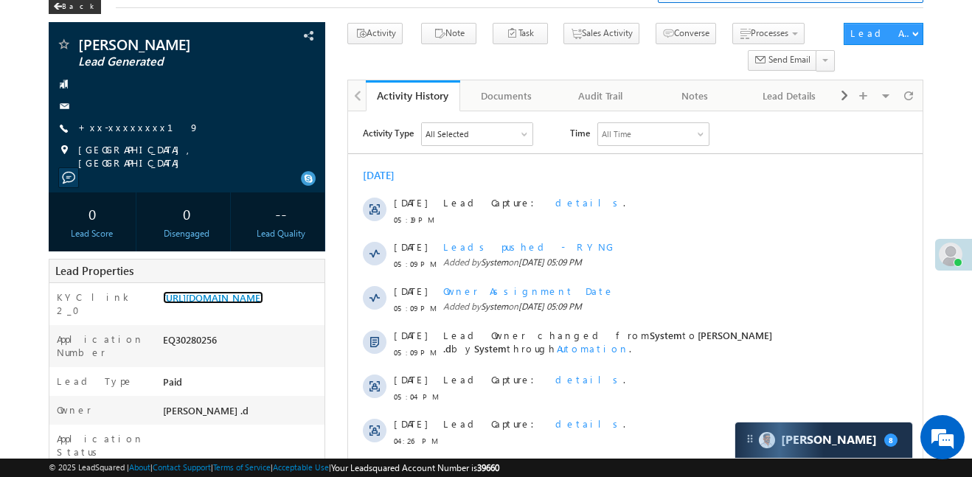
scroll to position [76, 0]
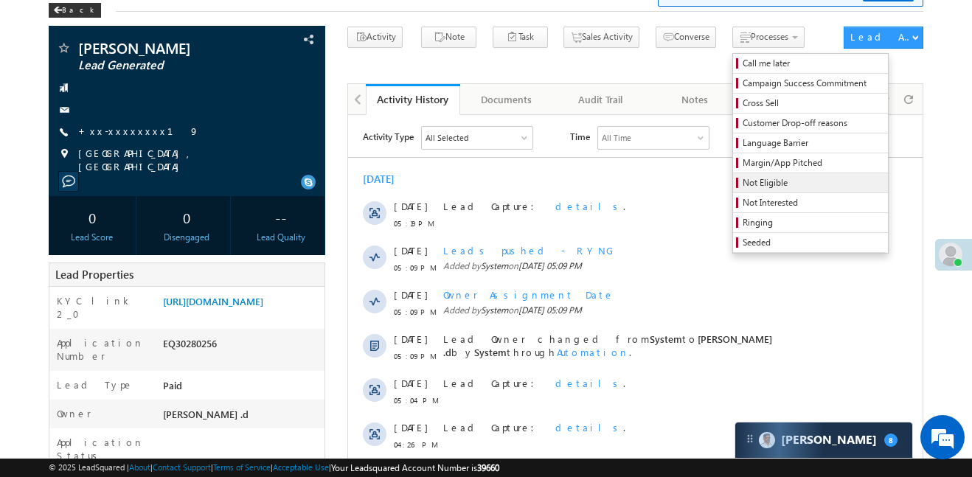
click at [743, 183] on span "Not Eligible" at bounding box center [813, 182] width 140 height 13
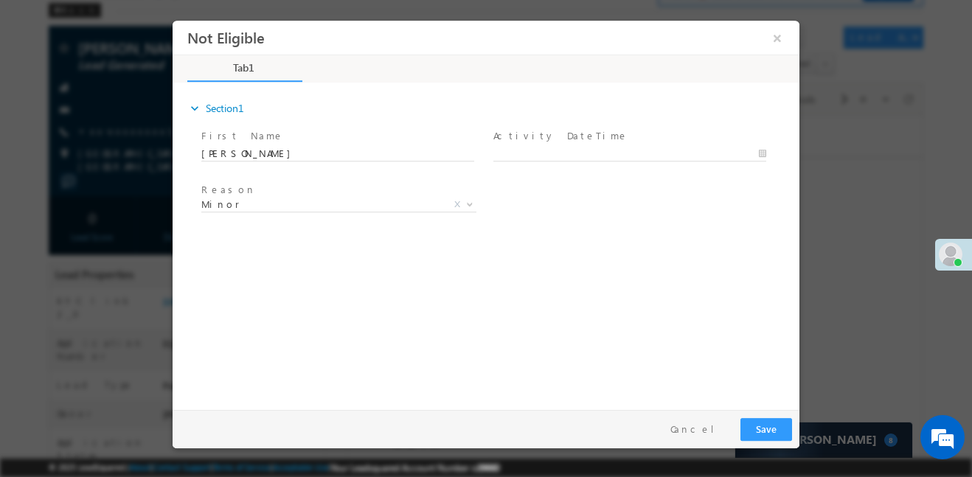
scroll to position [0, 0]
type input "10/10/25 11:31 AM"
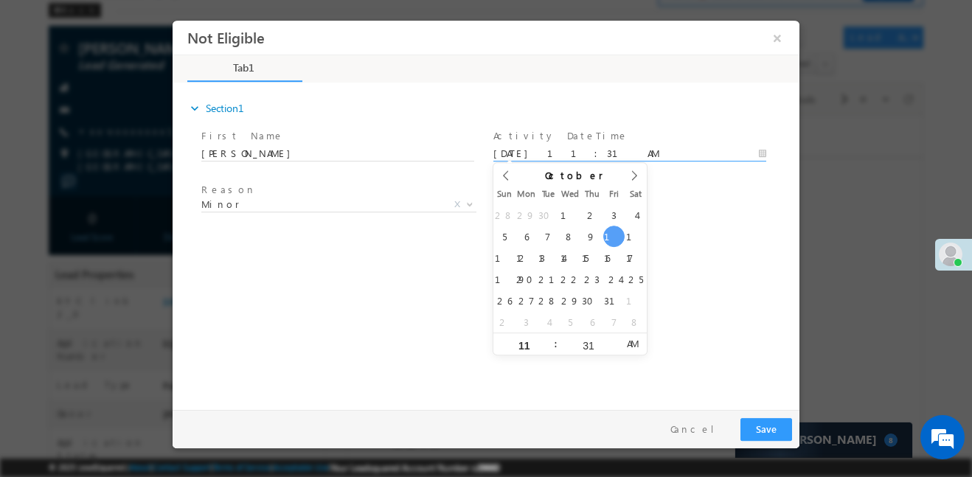
click at [606, 159] on body "Not Eligible ×" at bounding box center [486, 211] width 627 height 383
click at [766, 412] on div "Pay & Save Save Cancel" at bounding box center [490, 428] width 634 height 38
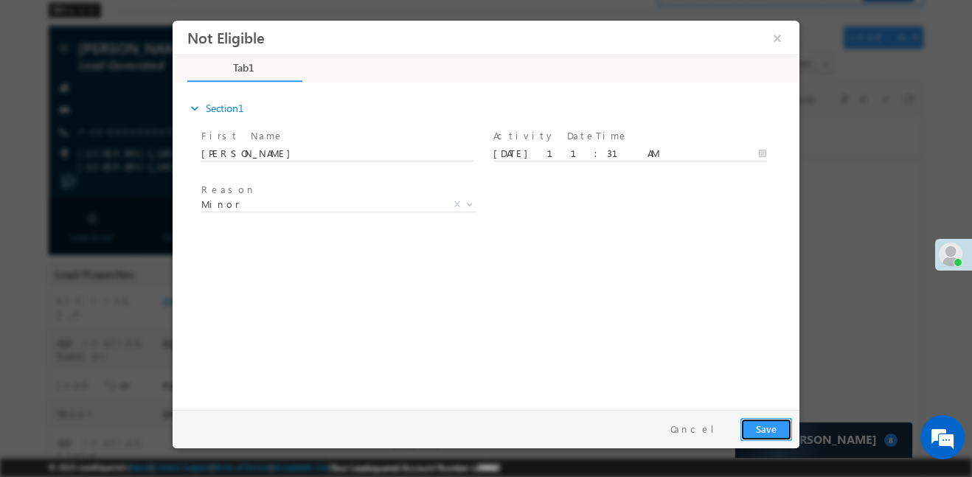
click at [766, 419] on button "Save" at bounding box center [767, 429] width 52 height 23
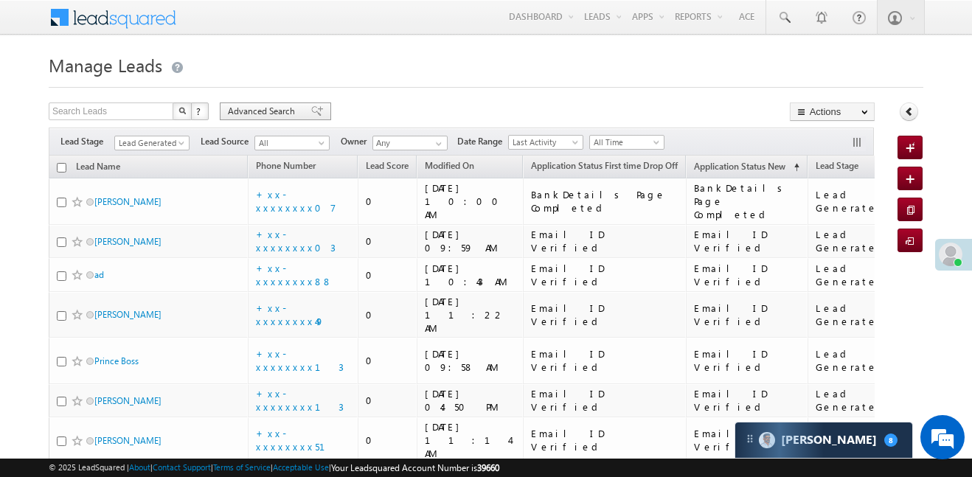
click at [266, 106] on span "Advanced Search" at bounding box center [264, 111] width 72 height 13
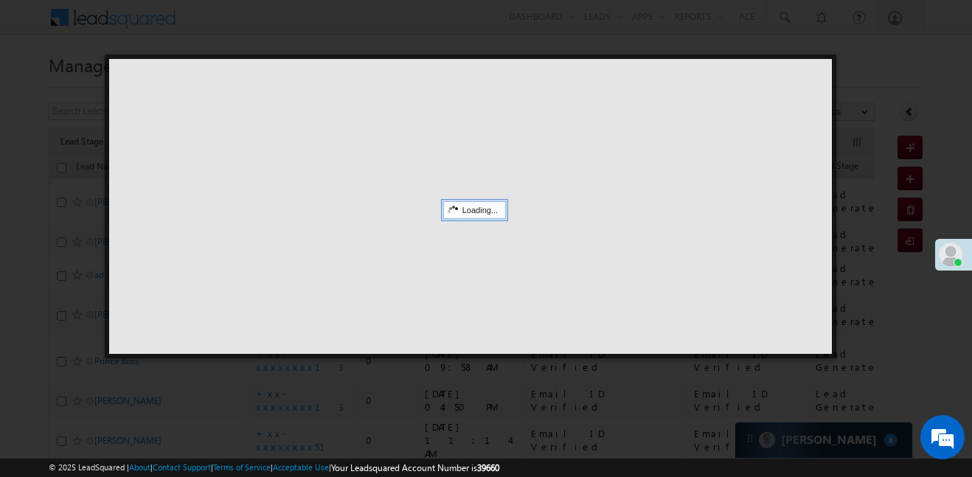
click at [822, 73] on div at bounding box center [470, 206] width 723 height 295
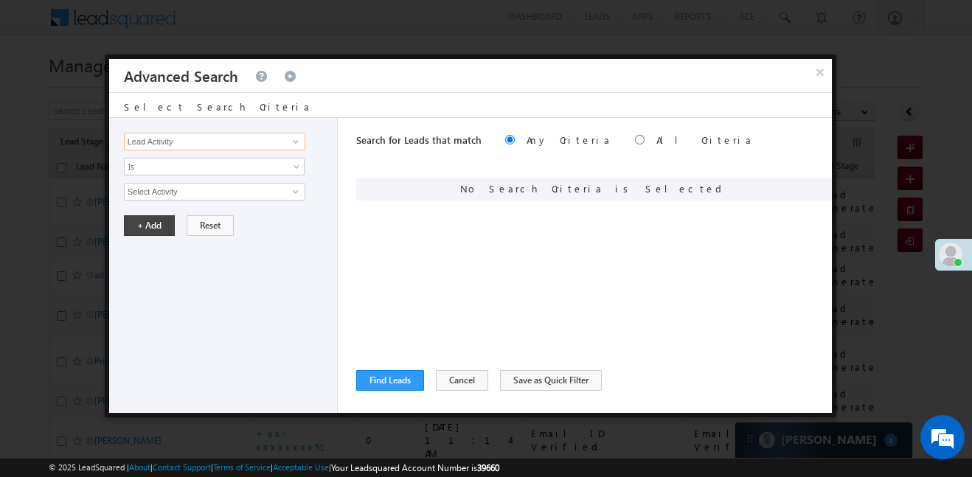
click at [268, 144] on input "Lead Activity" at bounding box center [214, 142] width 181 height 18
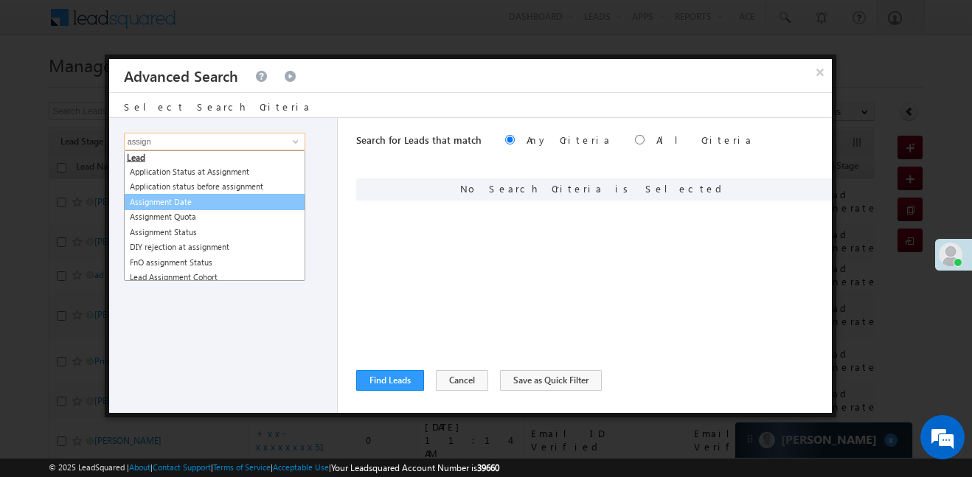
click at [186, 205] on link "Assignment Date" at bounding box center [214, 202] width 181 height 17
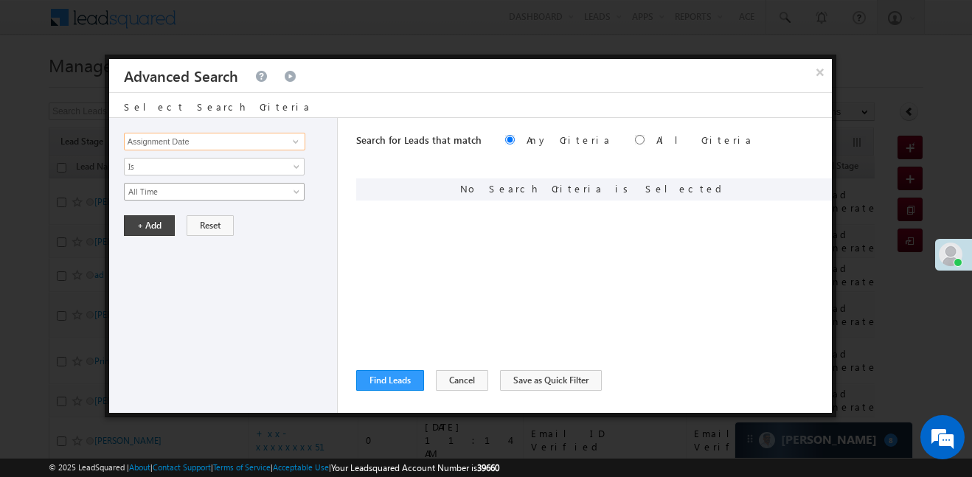
type input "Assignment Date"
click at [189, 193] on span "All Time" at bounding box center [205, 191] width 160 height 13
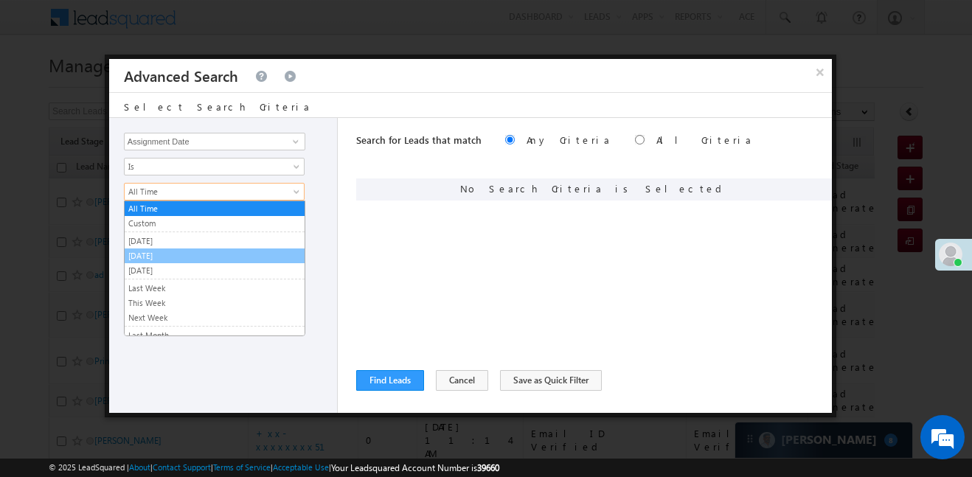
click at [165, 260] on link "[DATE]" at bounding box center [215, 255] width 180 height 13
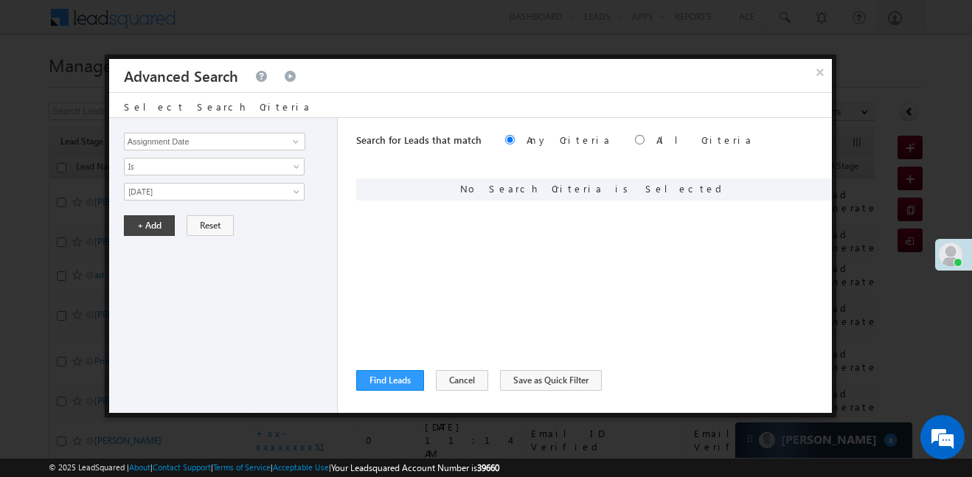
click at [164, 210] on div "Lead Activity Task Sales Group Prospect Id WA Last Message Timestamp 4th Day Di…" at bounding box center [223, 265] width 229 height 295
click at [150, 226] on button "+ Add" at bounding box center [149, 225] width 51 height 21
click at [576, 142] on div "Search for Leads that match Any Criteria All Criteria Note that the current tri…" at bounding box center [594, 141] width 476 height 47
click at [635, 139] on input "radio" at bounding box center [640, 140] width 10 height 10
radio input "true"
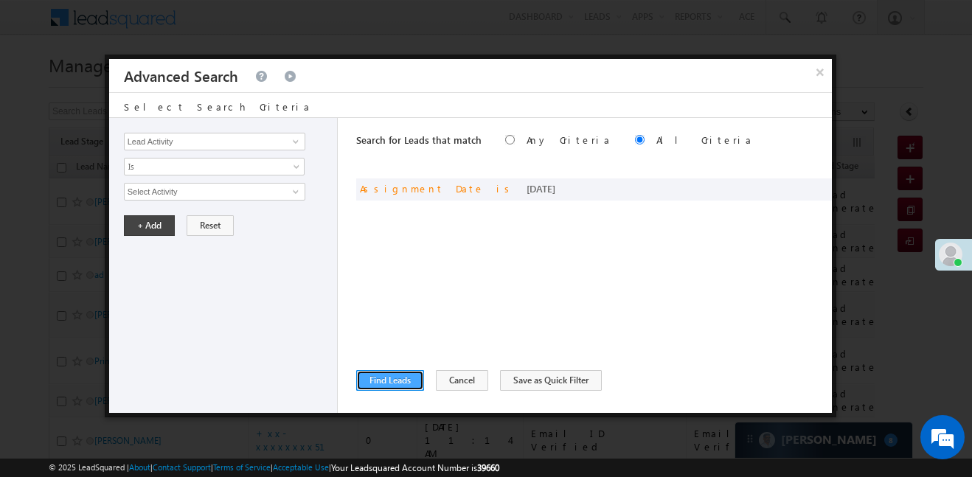
click at [375, 381] on button "Find Leads" at bounding box center [390, 380] width 68 height 21
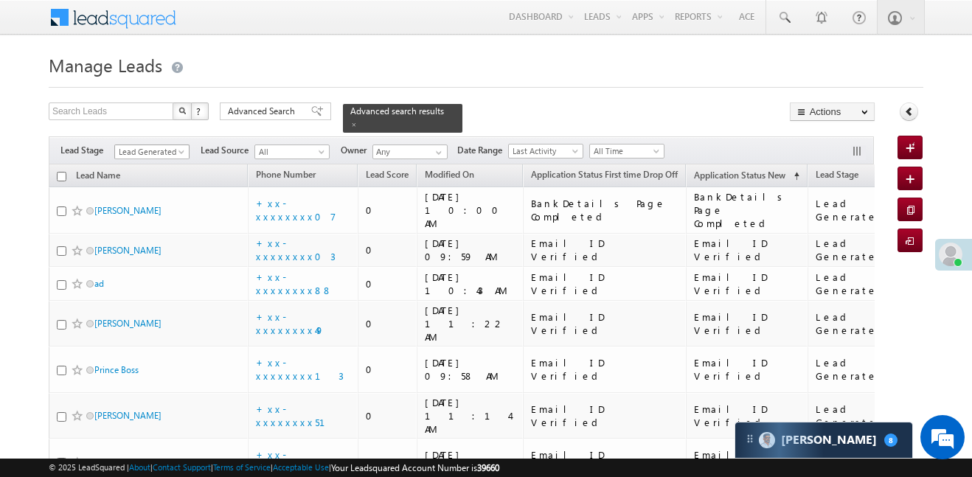
click at [169, 149] on body "Menu Aakansha .d Aakan sha.D @ange lbrok ing.c om" at bounding box center [486, 484] width 972 height 969
click at [160, 153] on link "Lead Generated" at bounding box center [152, 158] width 75 height 13
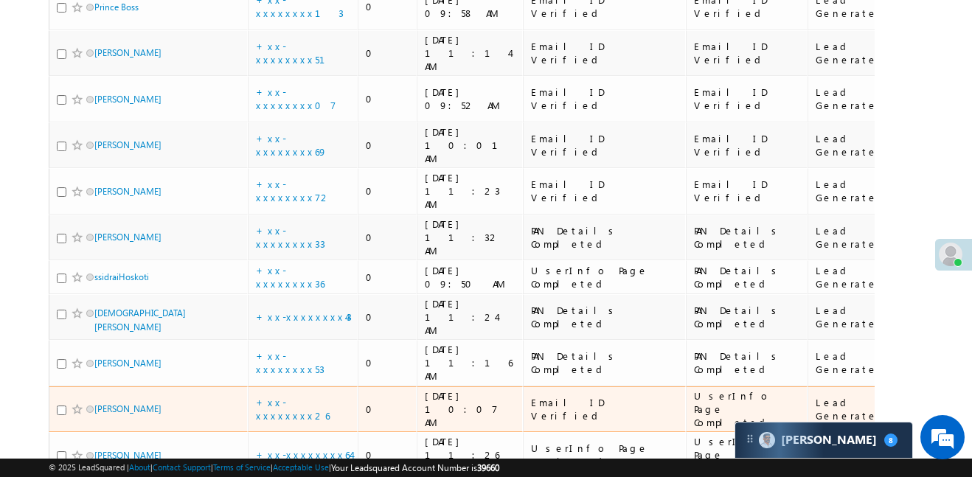
scroll to position [47, 0]
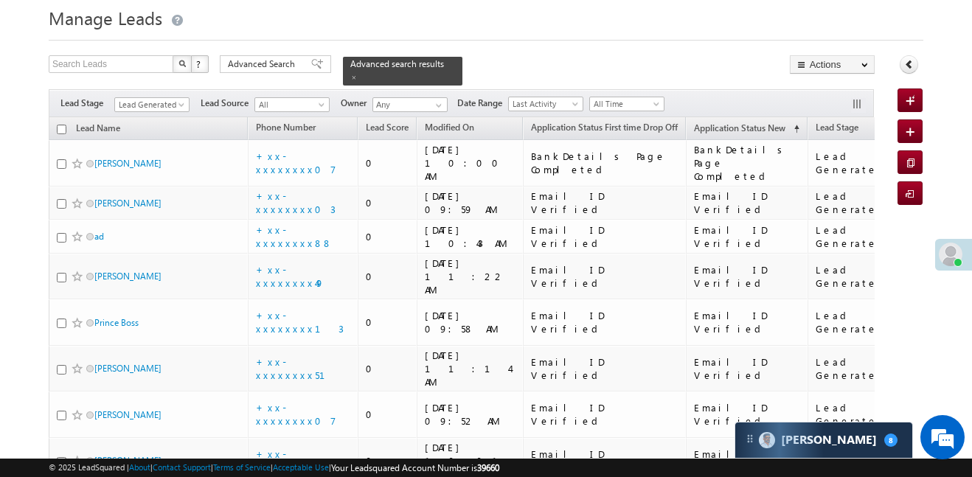
click at [150, 89] on div "Filters Lead Stage Lead Generated Lead Generated Lead Source All All Owner Any …" at bounding box center [462, 103] width 826 height 28
drag, startPoint x: 167, startPoint y: 105, endPoint x: 171, endPoint y: 95, distance: 10.6
click at [167, 105] on div "Filters Lead Stage Lead Generated Lead Generated Lead Source All All Owner Any …" at bounding box center [462, 103] width 826 height 28
click at [173, 98] on span "Lead Generated" at bounding box center [150, 104] width 70 height 13
click at [160, 98] on span "Lead Generated" at bounding box center [150, 104] width 70 height 13
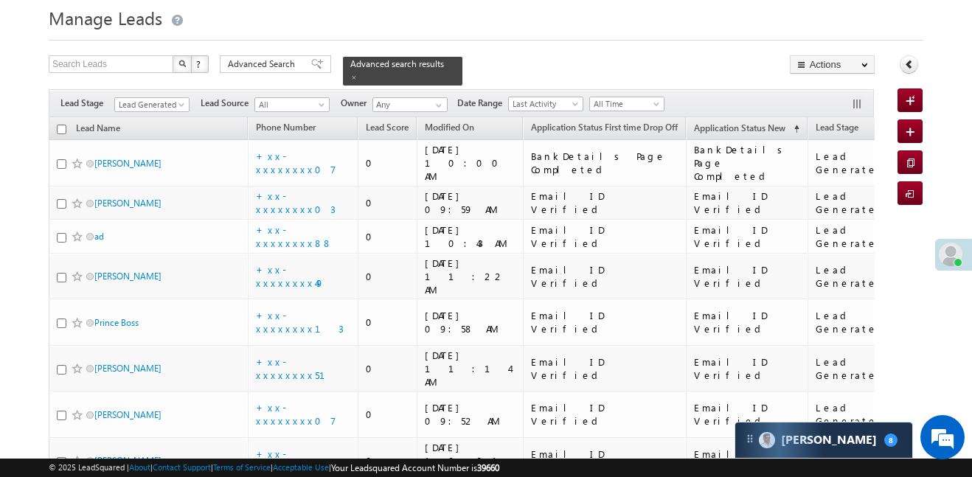
click at [158, 98] on span "Lead Generated" at bounding box center [150, 104] width 70 height 13
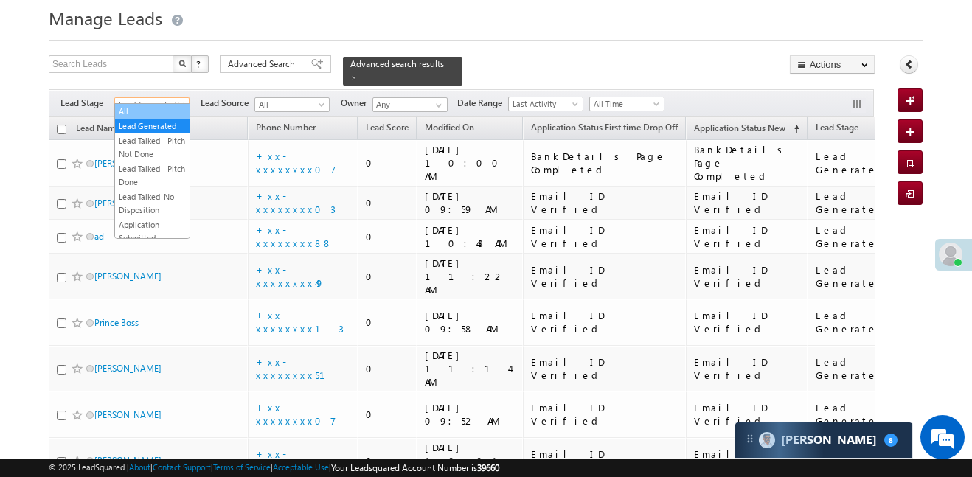
click at [148, 113] on link "All" at bounding box center [152, 111] width 75 height 13
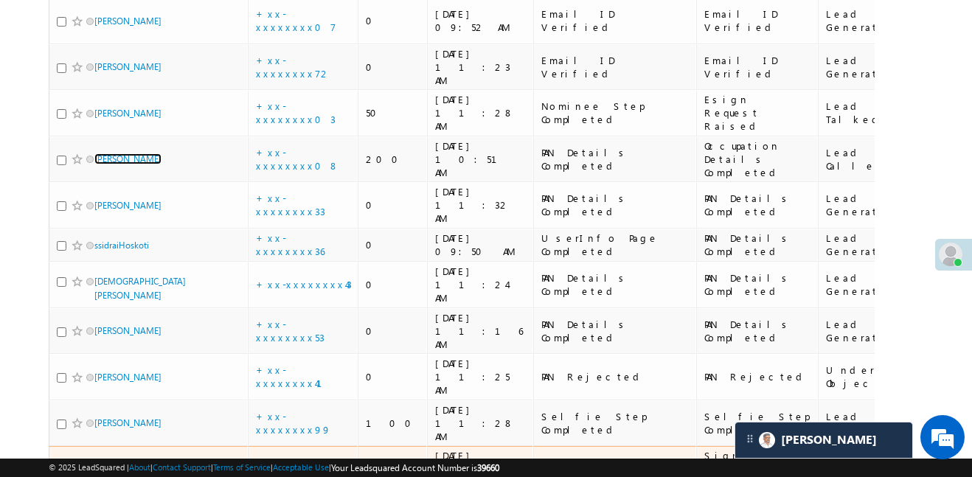
scroll to position [564, 0]
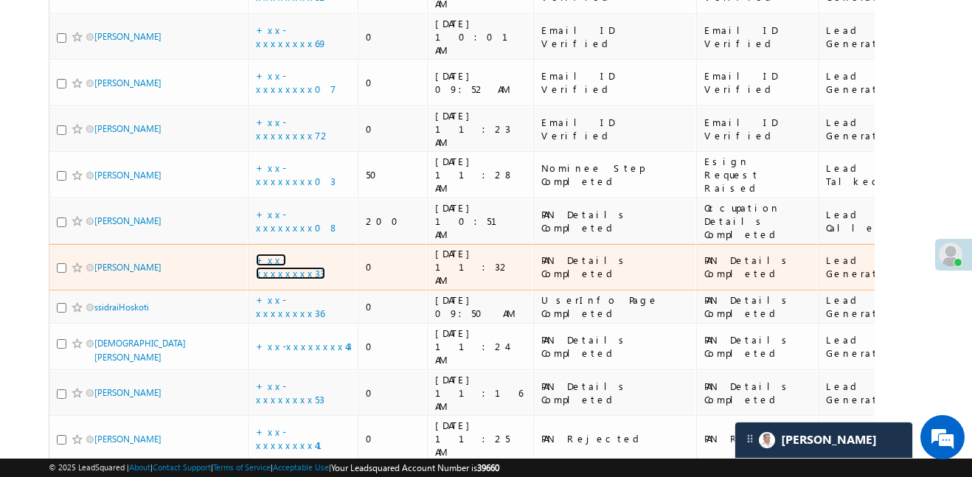
click at [299, 254] on link "+xx-xxxxxxxx33" at bounding box center [290, 267] width 69 height 26
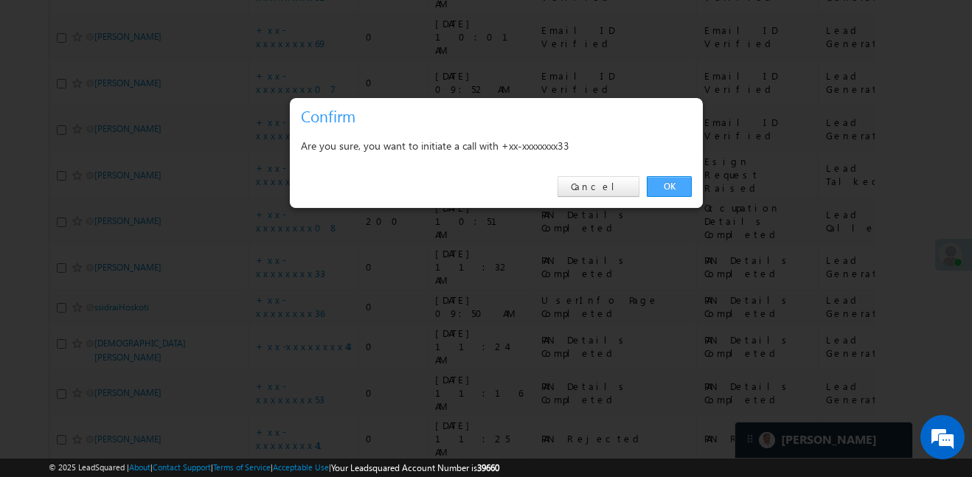
click at [682, 184] on link "OK" at bounding box center [669, 186] width 45 height 21
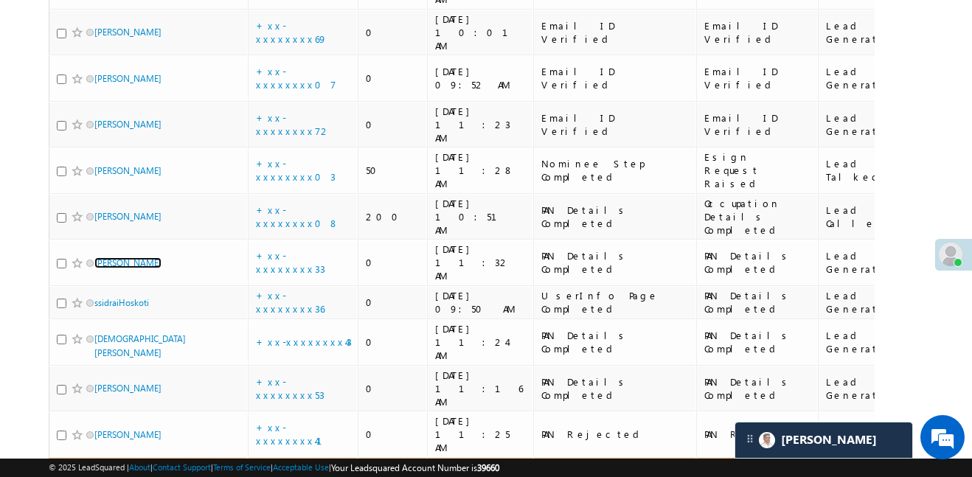
scroll to position [583, 0]
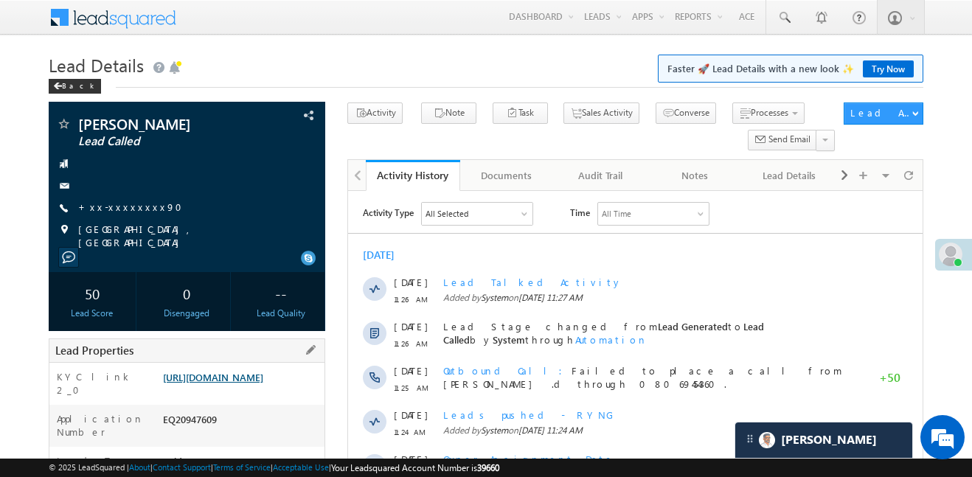
drag, startPoint x: 291, startPoint y: 360, endPoint x: 272, endPoint y: 395, distance: 39.9
click at [292, 363] on div "KYC link 2_0 [URL][DOMAIN_NAME]" at bounding box center [186, 384] width 275 height 42
click at [263, 384] on link "[URL][DOMAIN_NAME]" at bounding box center [213, 377] width 100 height 13
click at [259, 384] on link "[URL][DOMAIN_NAME]" at bounding box center [213, 377] width 100 height 13
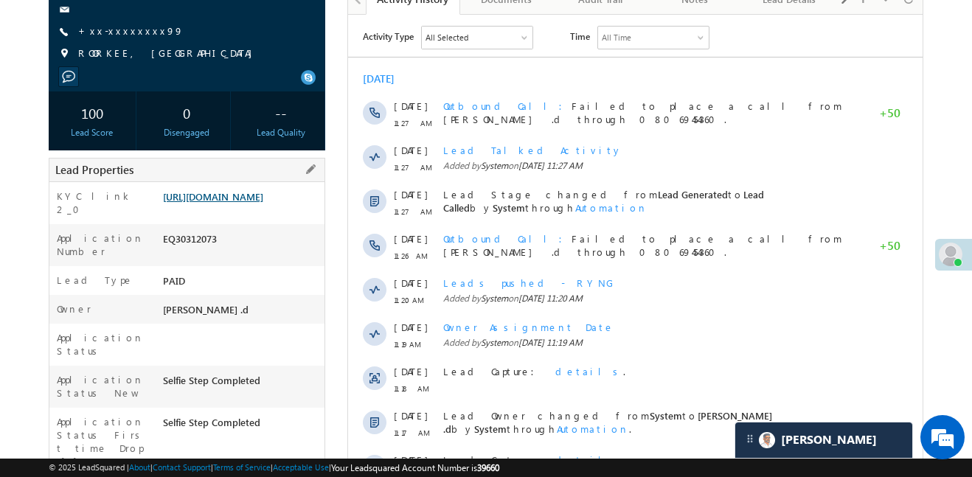
scroll to position [182, 0]
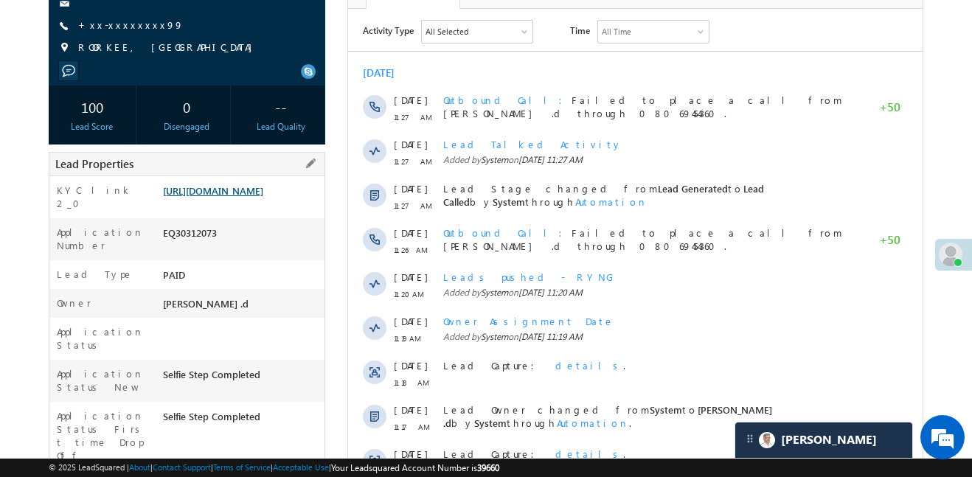
click at [250, 194] on link "[URL][DOMAIN_NAME]" at bounding box center [213, 190] width 100 height 13
click at [121, 25] on link "+xx-xxxxxxxx99" at bounding box center [130, 24] width 105 height 13
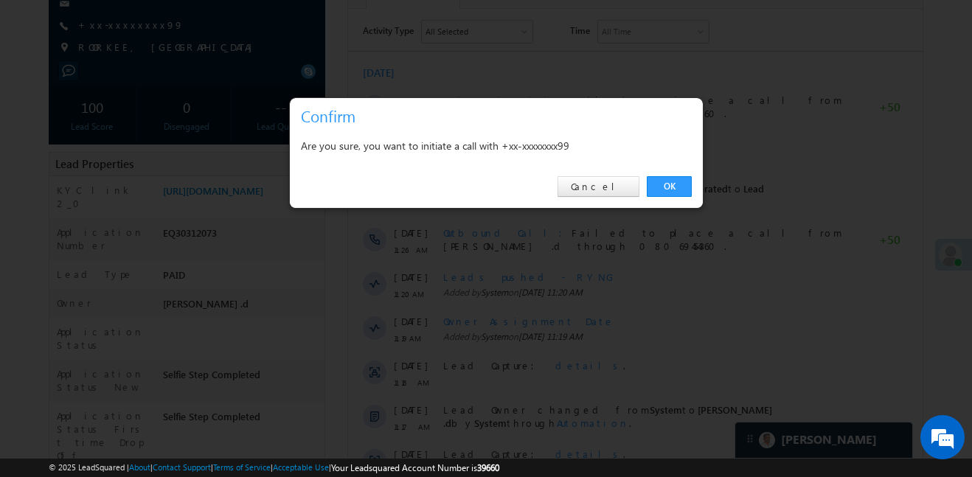
drag, startPoint x: 657, startPoint y: 192, endPoint x: 123, endPoint y: 54, distance: 551.6
click at [657, 191] on link "OK" at bounding box center [669, 186] width 45 height 21
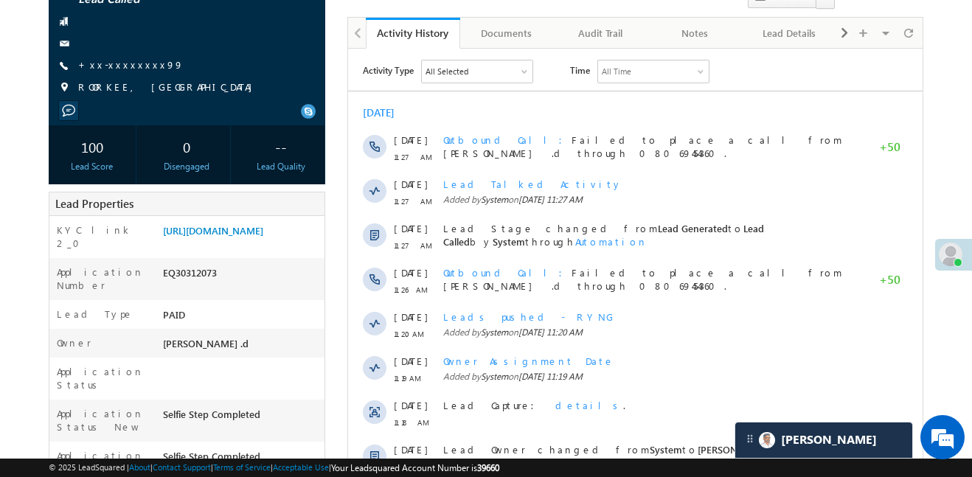
scroll to position [222, 0]
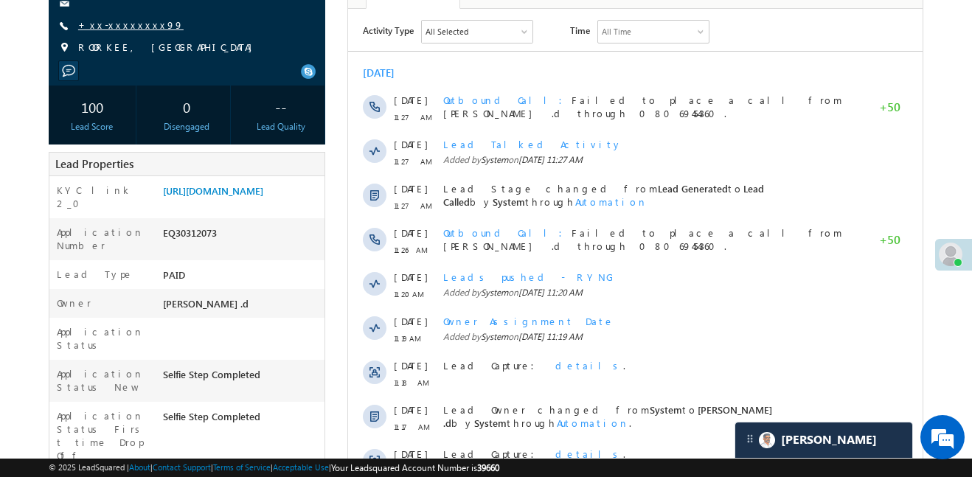
click at [137, 21] on link "+xx-xxxxxxxx99" at bounding box center [130, 24] width 105 height 13
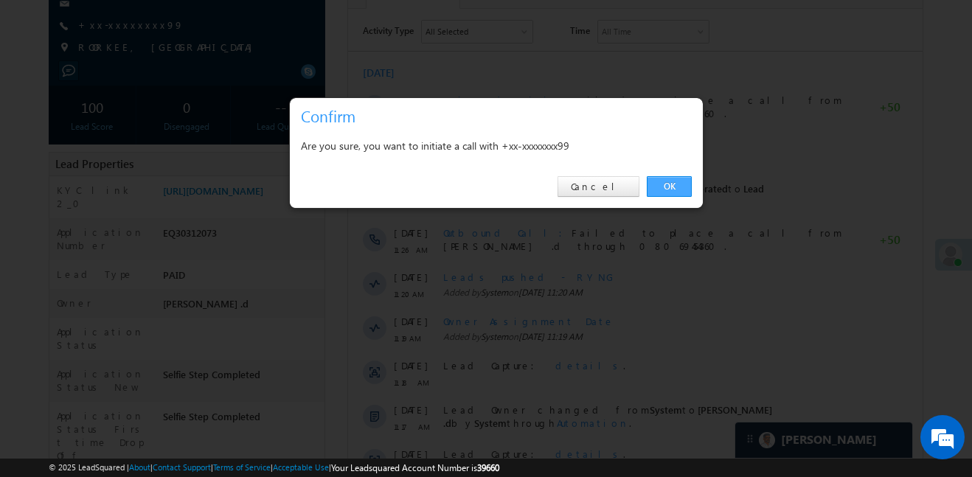
drag, startPoint x: 688, startPoint y: 182, endPoint x: 340, endPoint y: 179, distance: 348.2
click at [688, 182] on link "OK" at bounding box center [669, 186] width 45 height 21
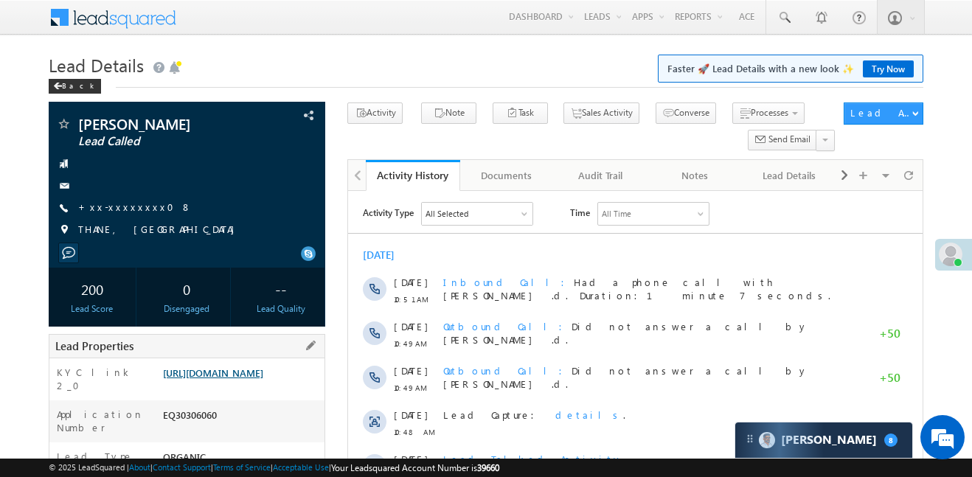
click at [256, 379] on link "[URL][DOMAIN_NAME]" at bounding box center [213, 373] width 100 height 13
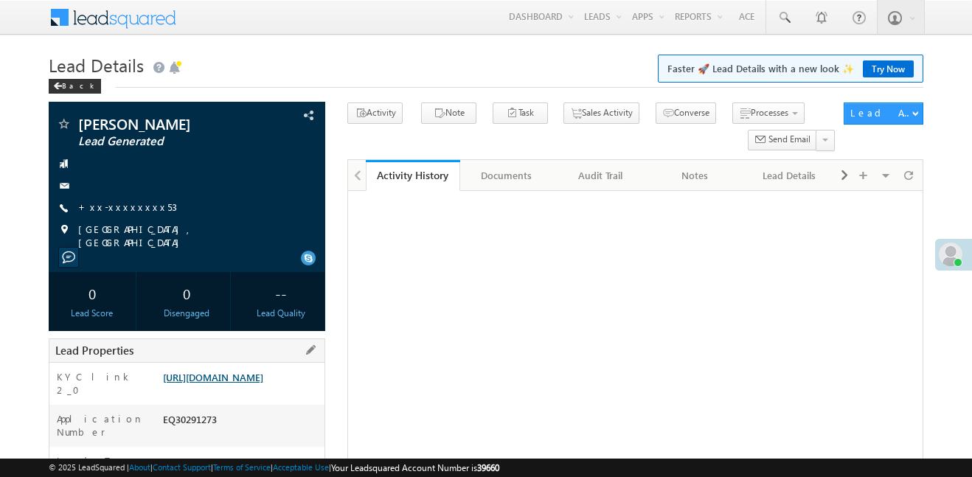
click at [263, 384] on link "[URL][DOMAIN_NAME]" at bounding box center [213, 377] width 100 height 13
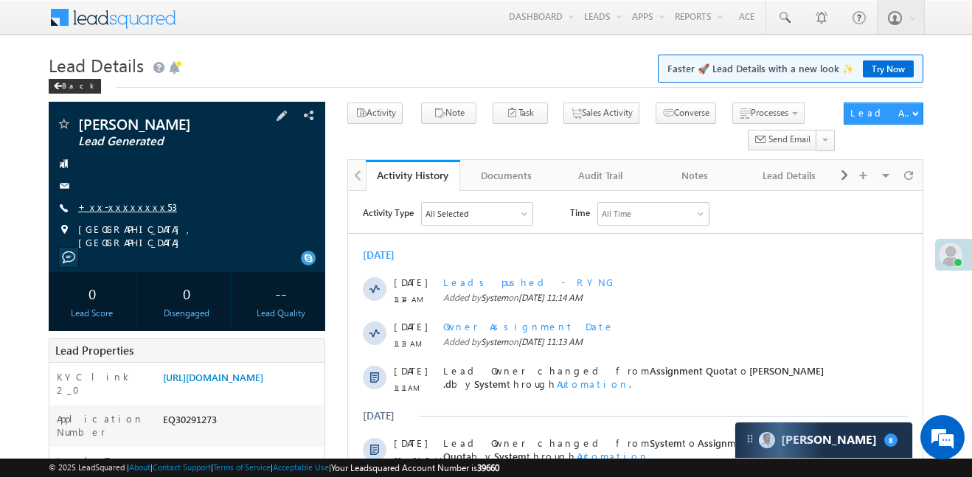
click at [120, 207] on link "+xx-xxxxxxxx53" at bounding box center [127, 207] width 99 height 13
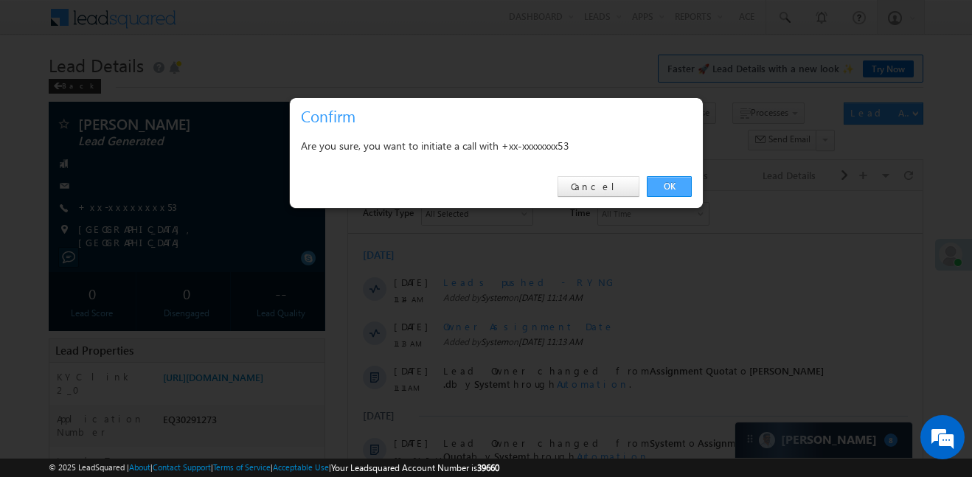
click at [679, 195] on link "OK" at bounding box center [669, 186] width 45 height 21
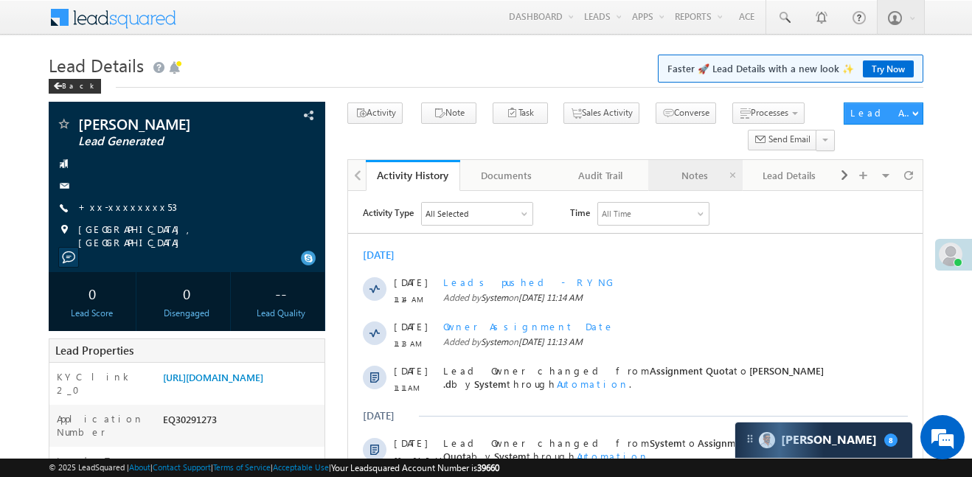
click at [669, 184] on div "Notes" at bounding box center [694, 176] width 69 height 18
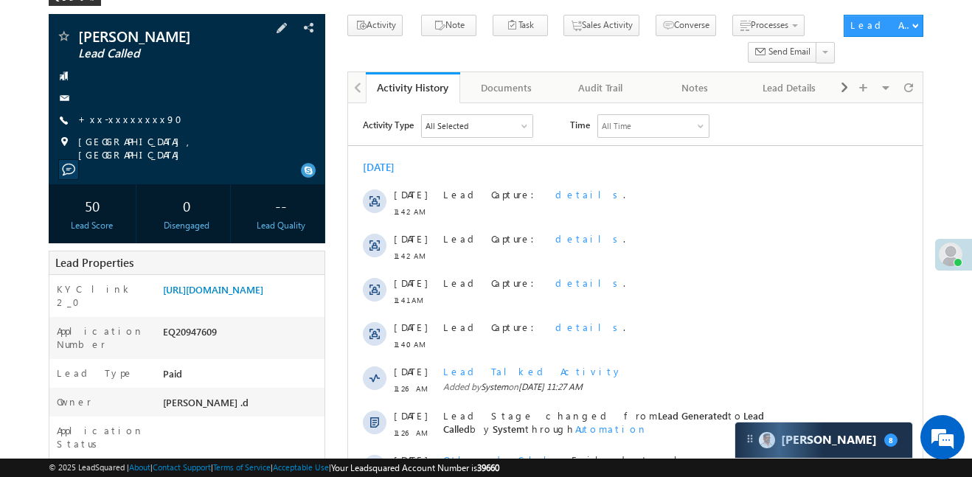
scroll to position [230, 0]
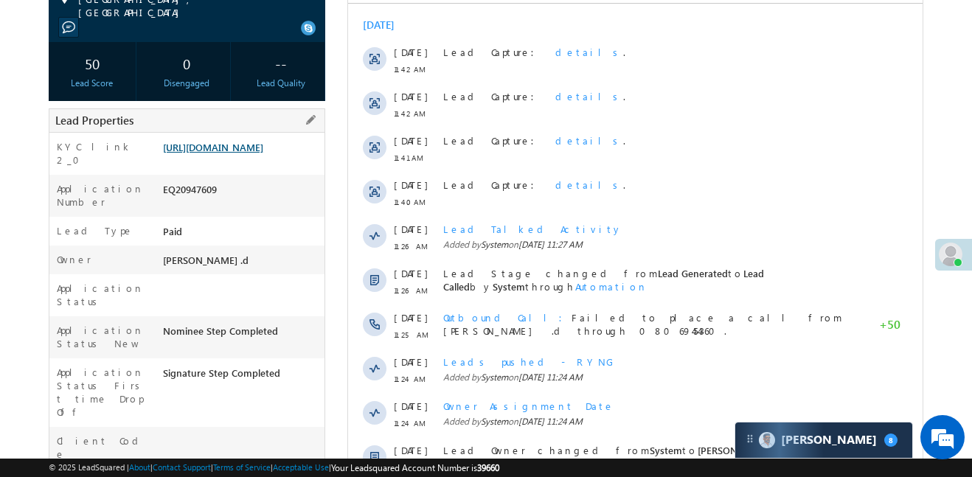
click at [252, 153] on link "https://angelbroking1-pk3em7sa.customui-test.leadsquared.com?leadId=356cfc1b-63…" at bounding box center [213, 147] width 100 height 13
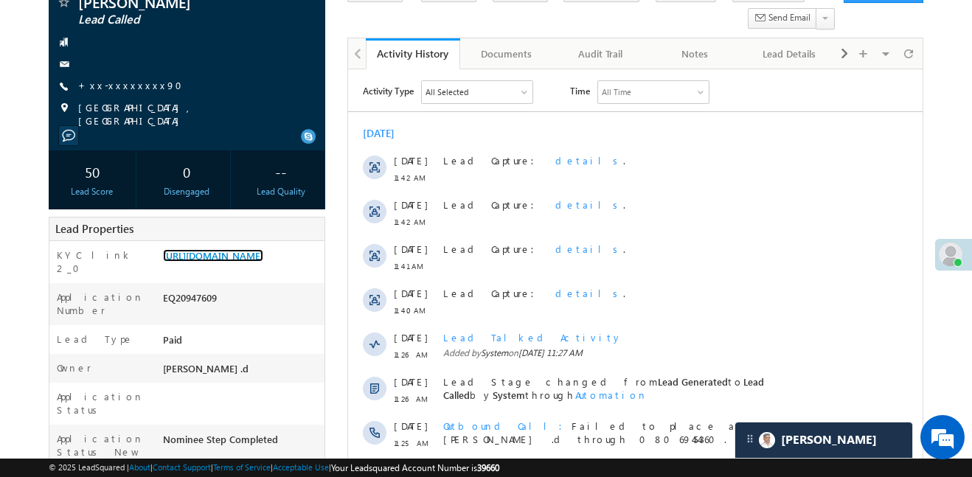
scroll to position [0, 0]
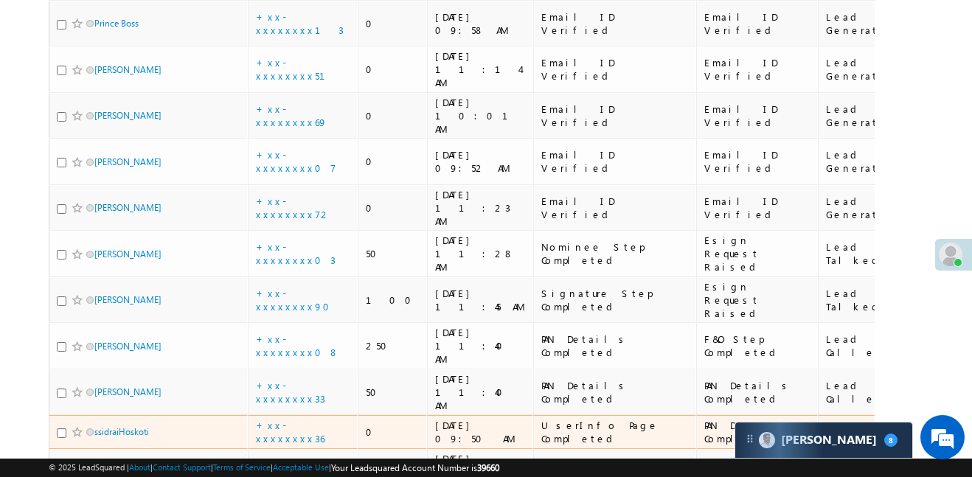
scroll to position [100, 0]
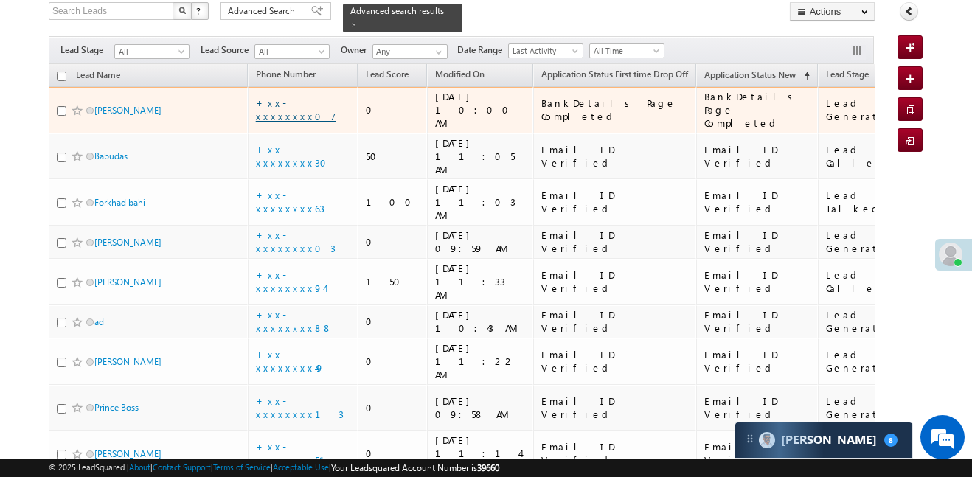
click at [279, 100] on link "+xx-xxxxxxxx07" at bounding box center [296, 110] width 80 height 26
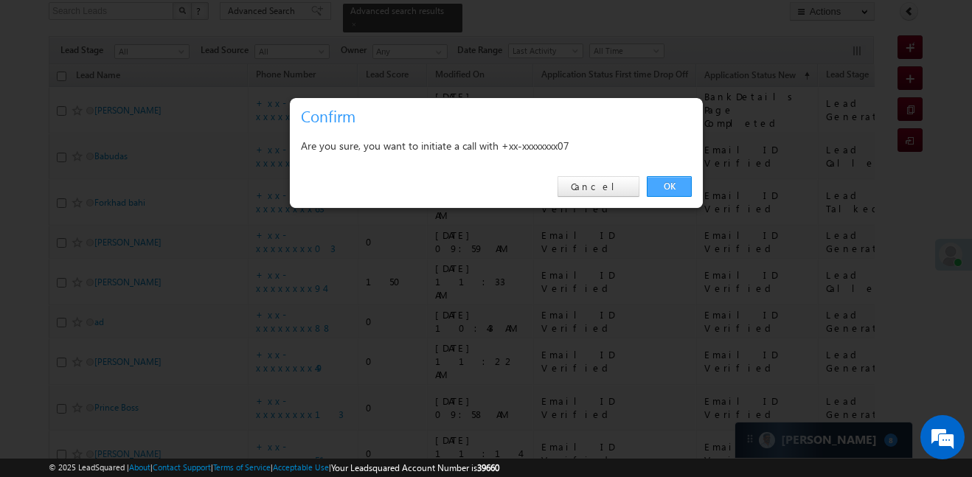
click at [672, 192] on link "OK" at bounding box center [669, 186] width 45 height 21
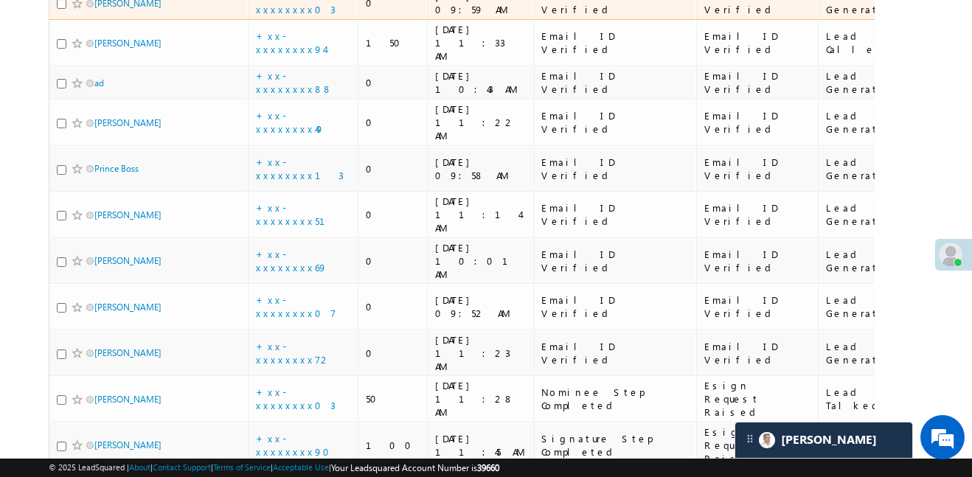
scroll to position [391, 0]
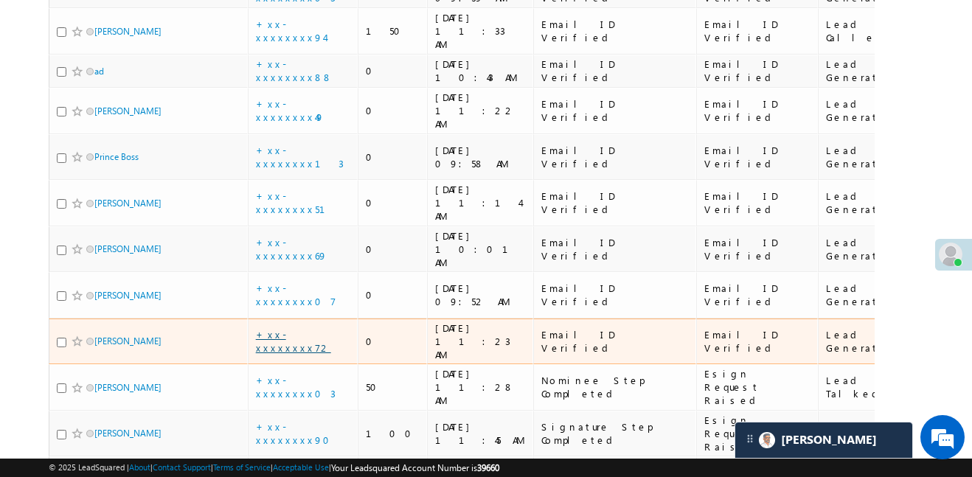
click at [309, 328] on link "+xx-xxxxxxxx72" at bounding box center [293, 341] width 75 height 26
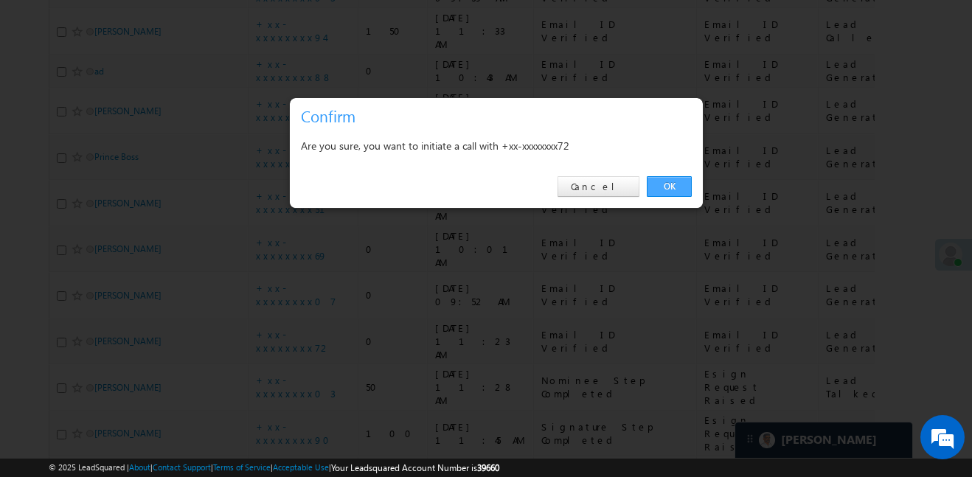
click at [681, 176] on link "OK" at bounding box center [669, 186] width 45 height 21
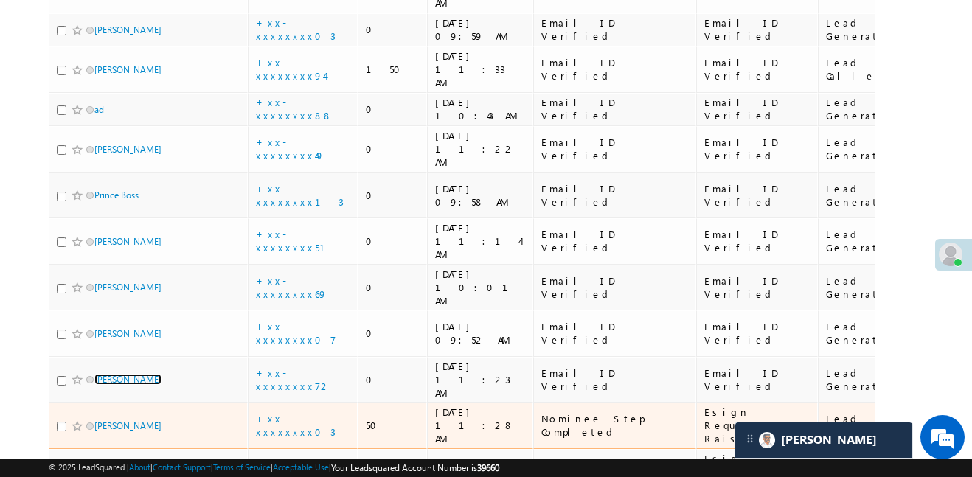
scroll to position [343, 0]
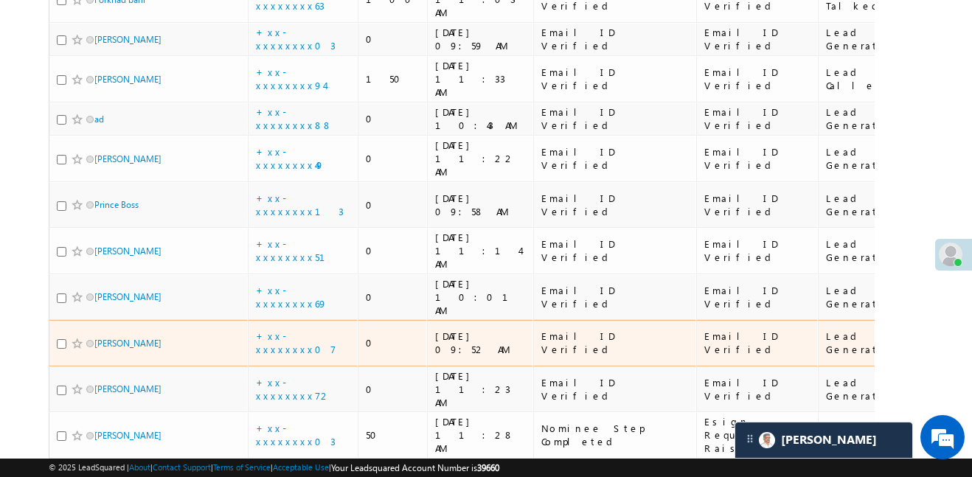
click at [295, 320] on td "+xx-xxxxxxxx07" at bounding box center [303, 343] width 111 height 46
click at [295, 330] on link "+xx-xxxxxxxx07" at bounding box center [296, 343] width 80 height 26
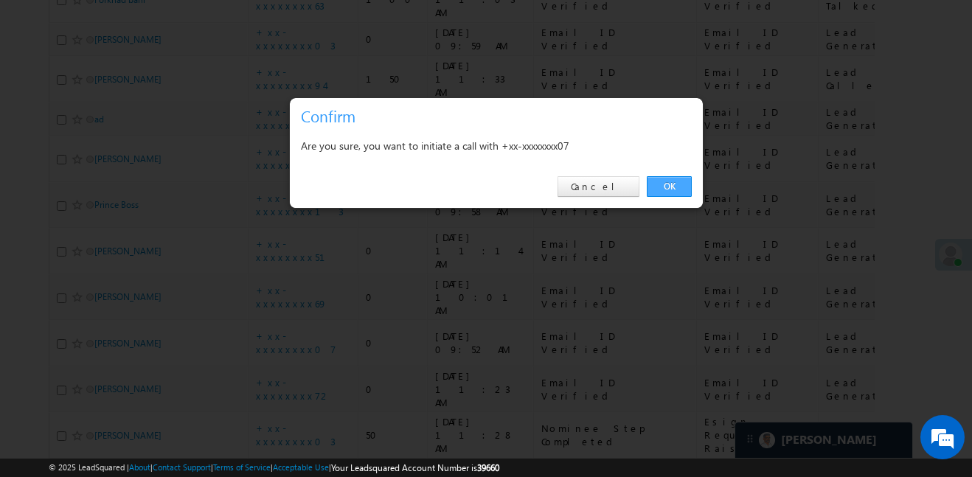
click at [680, 181] on link "OK" at bounding box center [669, 186] width 45 height 21
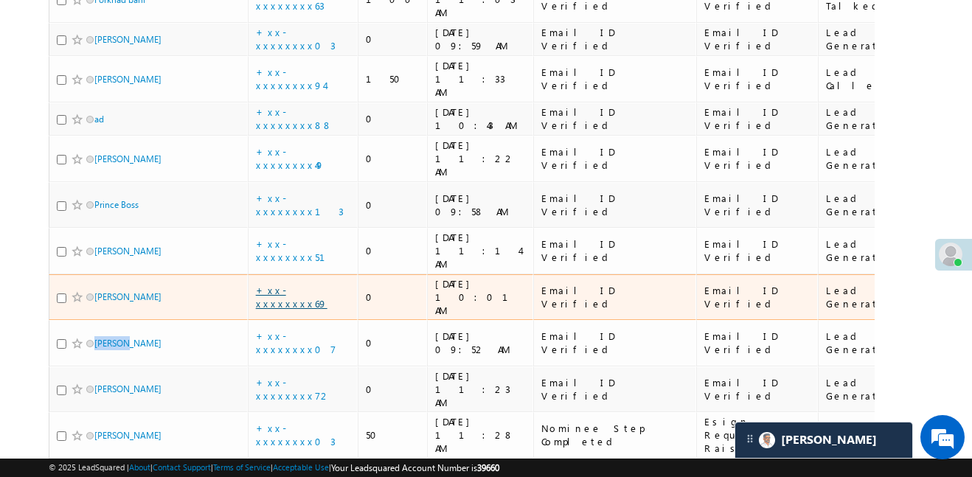
click at [290, 284] on link "+xx-xxxxxxxx69" at bounding box center [292, 297] width 72 height 26
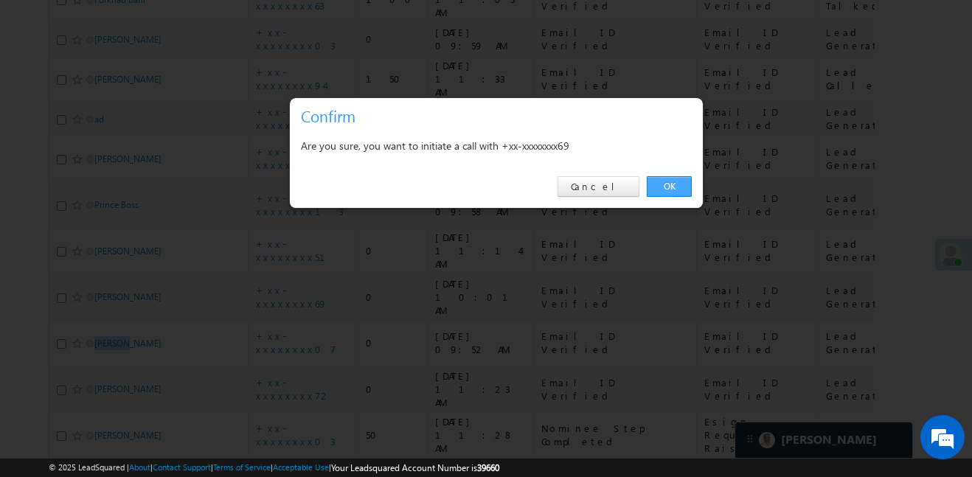
click at [678, 186] on link "OK" at bounding box center [669, 186] width 45 height 21
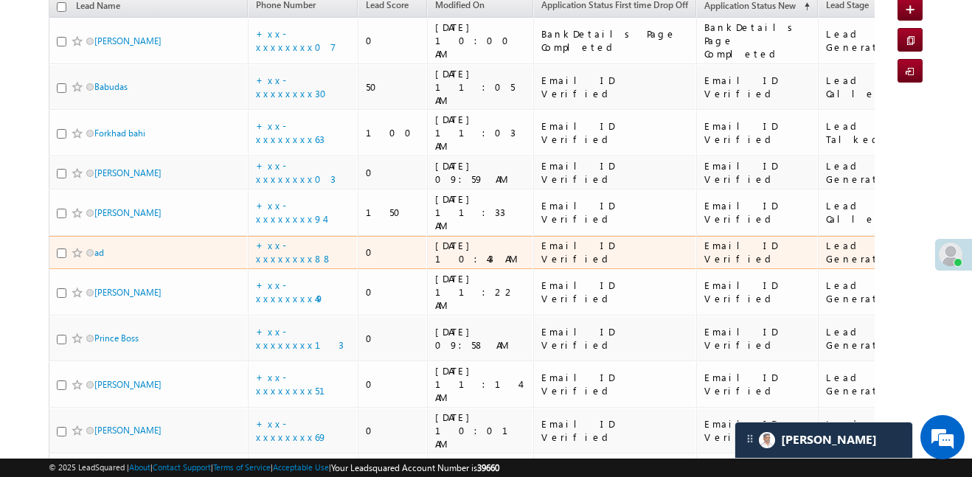
scroll to position [136, 0]
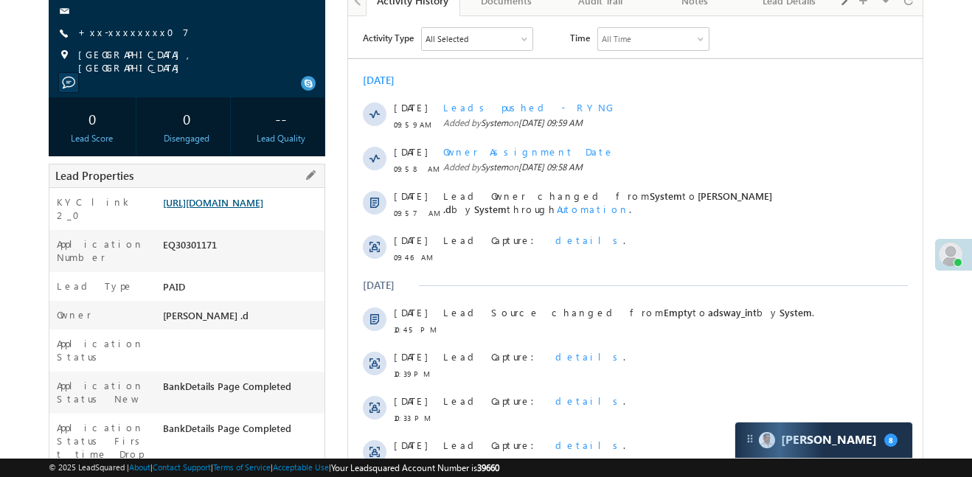
click at [263, 197] on link "https://angelbroking1-pk3em7sa.customui-test.leadsquared.com?leadId=1d96a7e7-7b…" at bounding box center [213, 202] width 100 height 13
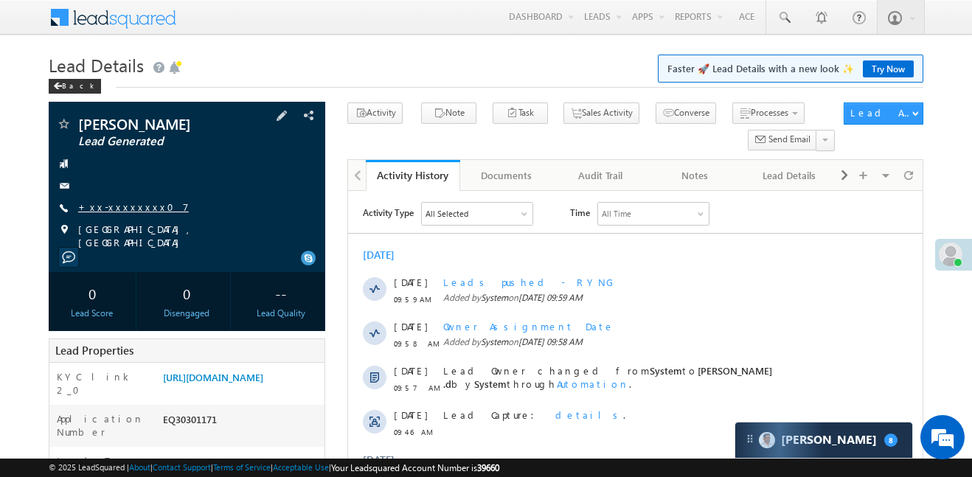
click at [128, 206] on link "+xx-xxxxxxxx07" at bounding box center [133, 207] width 111 height 13
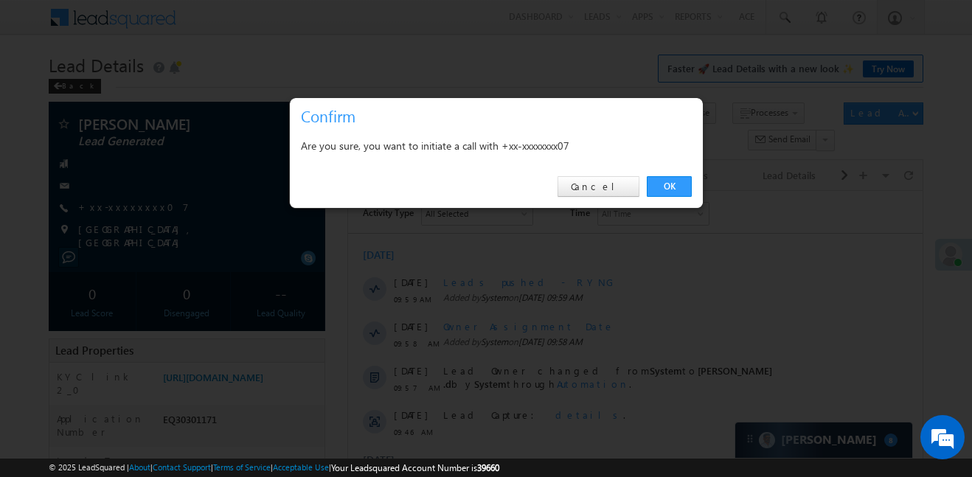
click at [679, 190] on link "OK" at bounding box center [669, 186] width 45 height 21
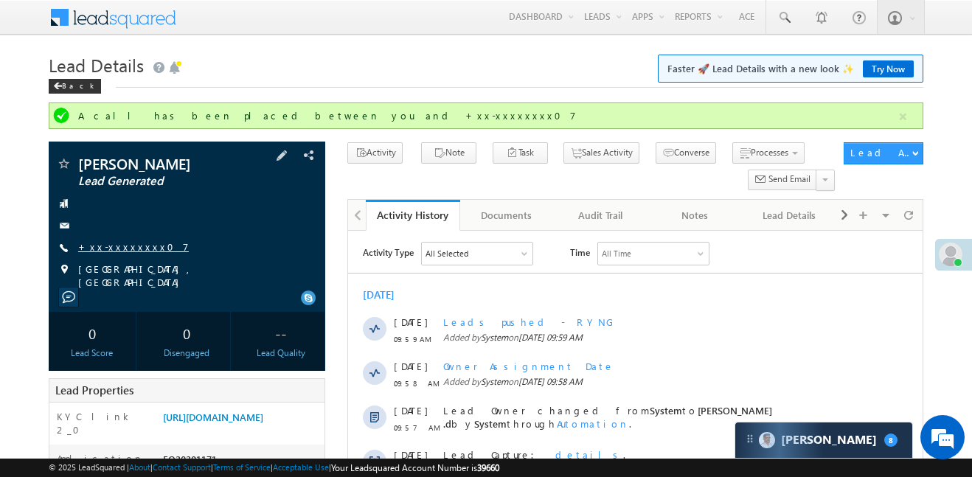
click at [128, 246] on link "+xx-xxxxxxxx07" at bounding box center [133, 246] width 111 height 13
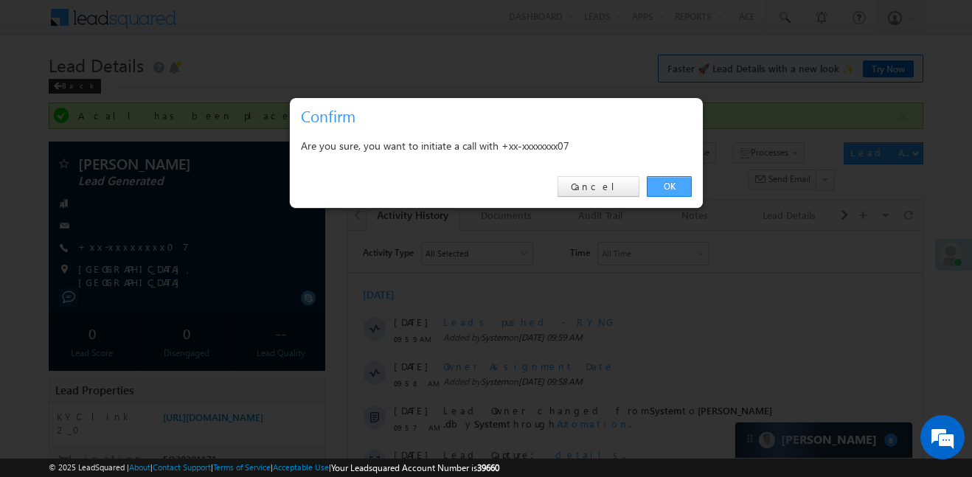
click at [677, 180] on link "OK" at bounding box center [669, 186] width 45 height 21
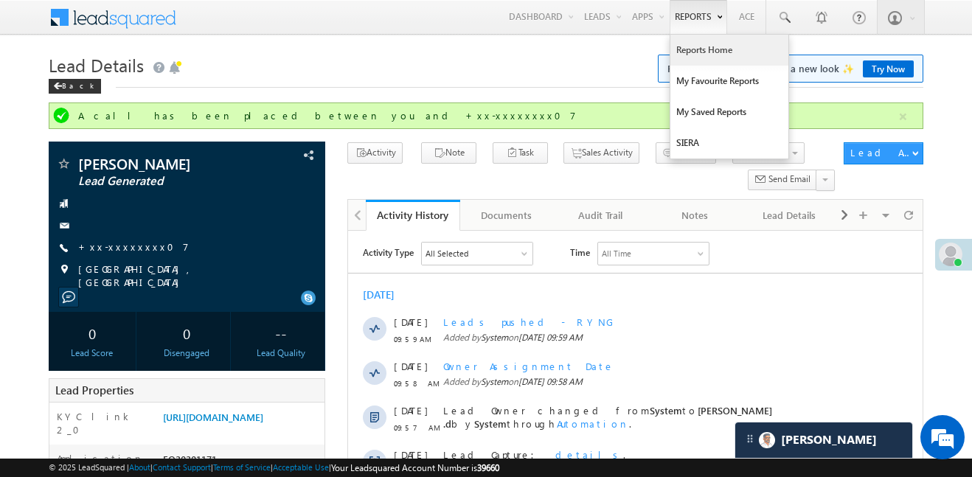
click at [703, 63] on link "Reports Home" at bounding box center [730, 50] width 118 height 31
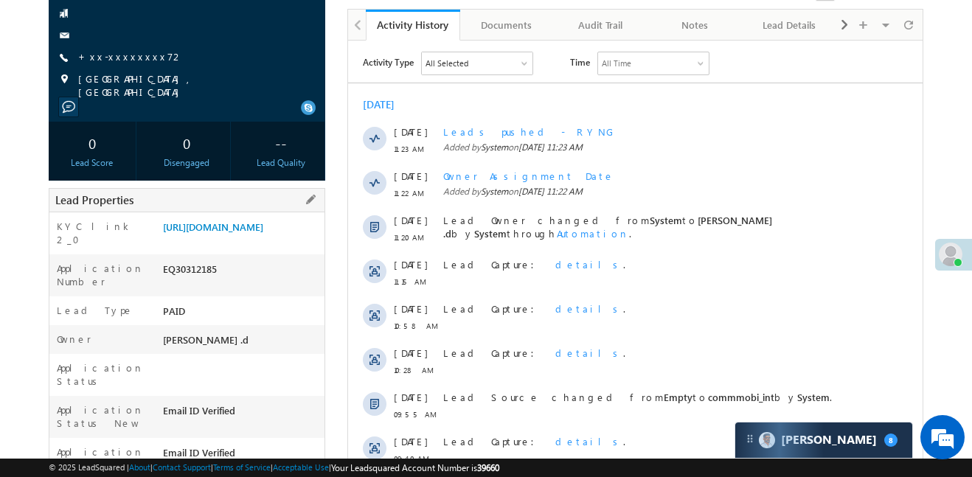
scroll to position [199, 0]
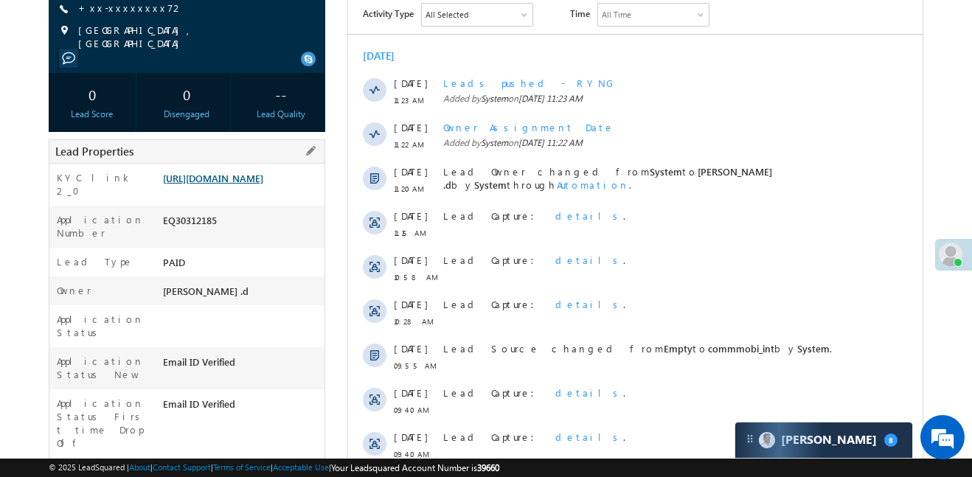
click at [263, 184] on link "[URL][DOMAIN_NAME]" at bounding box center [213, 178] width 100 height 13
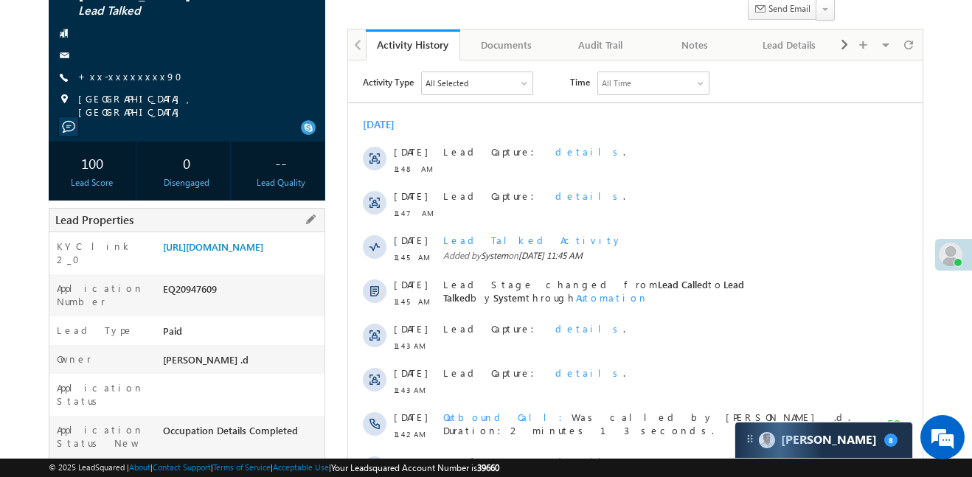
scroll to position [133, 0]
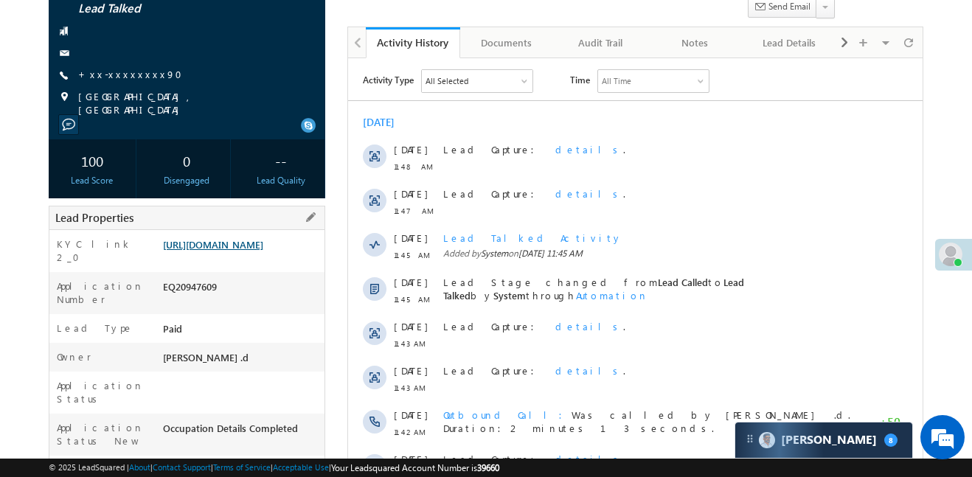
click at [263, 251] on link "[URL][DOMAIN_NAME]" at bounding box center [213, 244] width 100 height 13
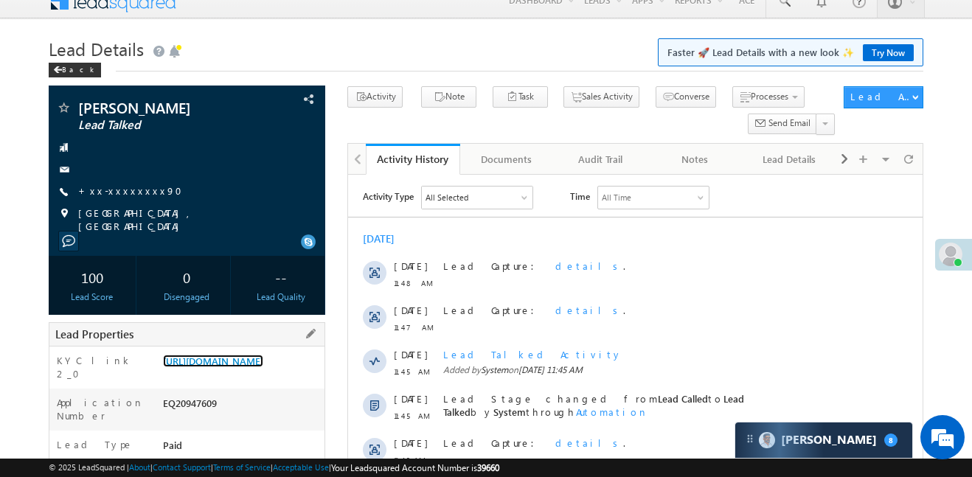
scroll to position [0, 0]
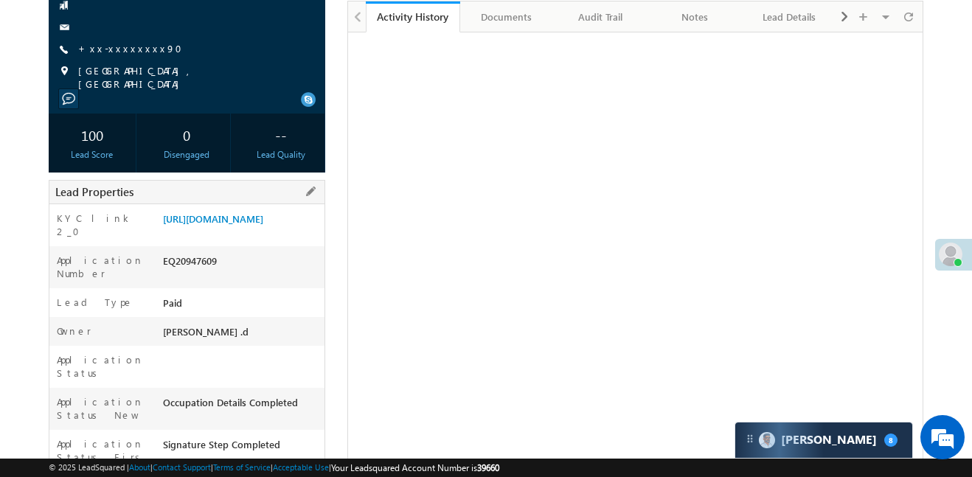
scroll to position [144, 0]
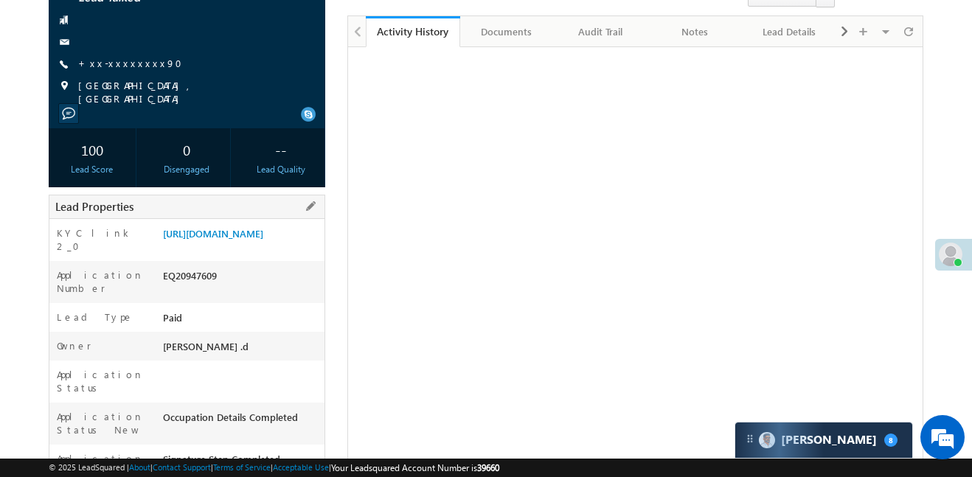
click at [250, 220] on div "KYC link 2_0 [URL][DOMAIN_NAME]" at bounding box center [186, 240] width 275 height 42
click at [254, 233] on link "https://angelbroking1-pk3em7sa.customui-test.leadsquared.com?leadId=356cfc1b-63…" at bounding box center [213, 233] width 100 height 13
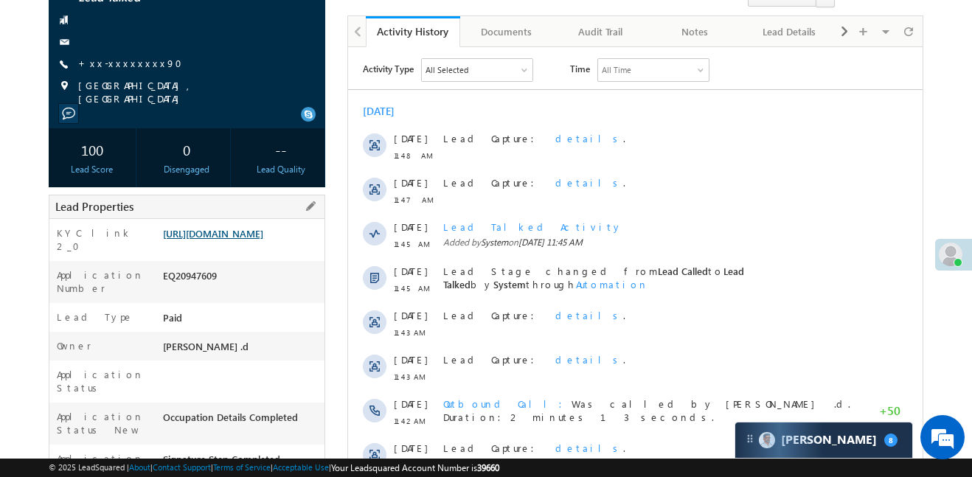
scroll to position [0, 0]
click at [245, 227] on link "https://angelbroking1-pk3em7sa.customui-test.leadsquared.com?leadId=356cfc1b-63…" at bounding box center [213, 233] width 100 height 13
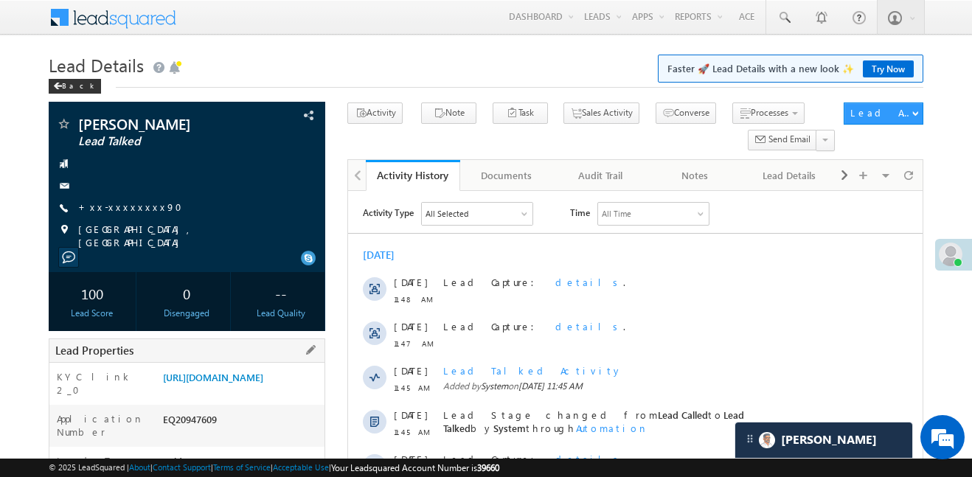
click at [230, 370] on div "[URL][DOMAIN_NAME]" at bounding box center [241, 380] width 165 height 21
click at [236, 384] on link "[URL][DOMAIN_NAME]" at bounding box center [213, 377] width 100 height 13
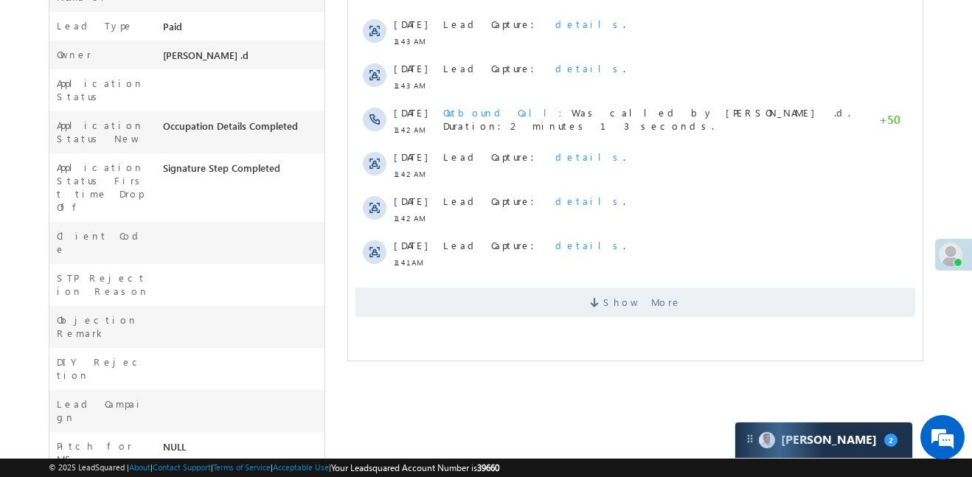
scroll to position [623, 0]
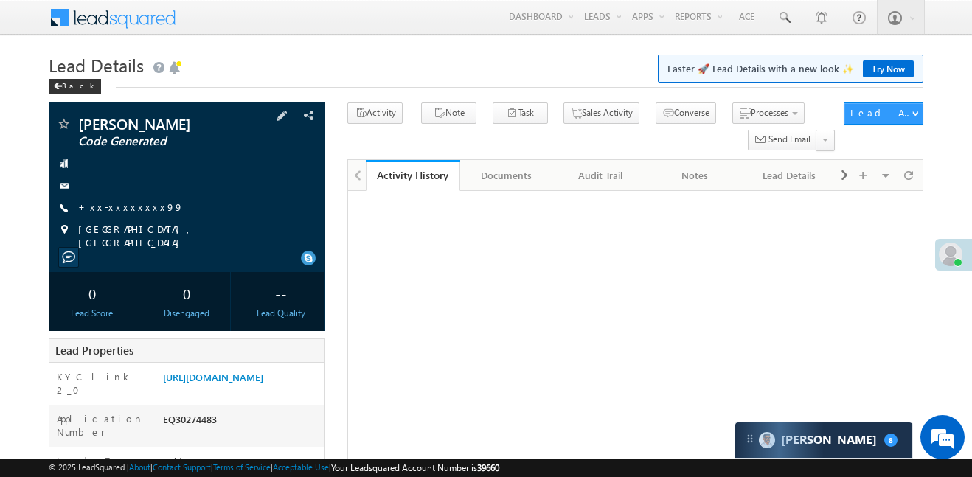
click at [123, 208] on link "+xx-xxxxxxxx99" at bounding box center [130, 207] width 105 height 13
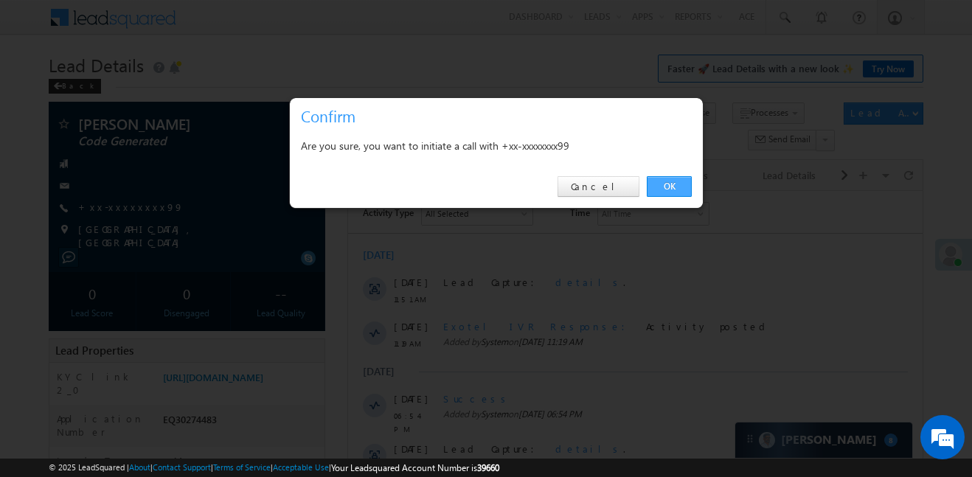
click at [662, 191] on link "OK" at bounding box center [669, 186] width 45 height 21
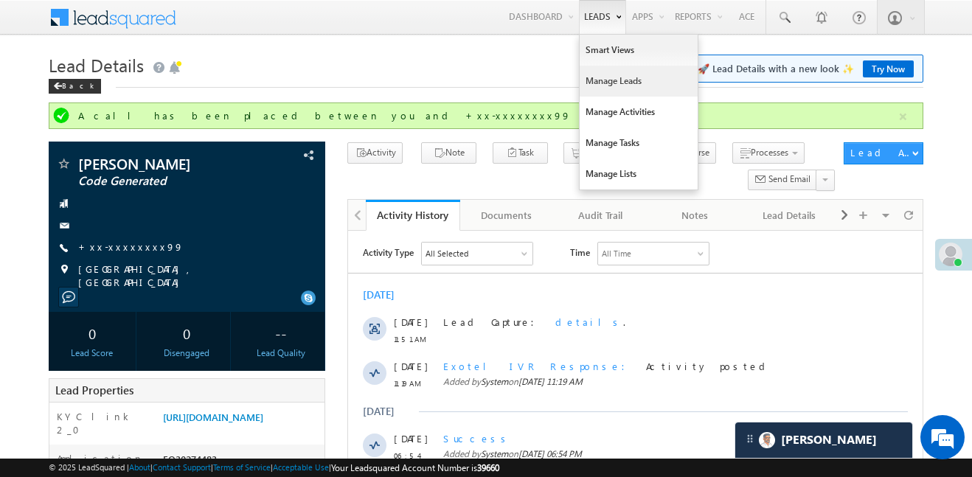
click at [621, 94] on link "Manage Leads" at bounding box center [639, 81] width 118 height 31
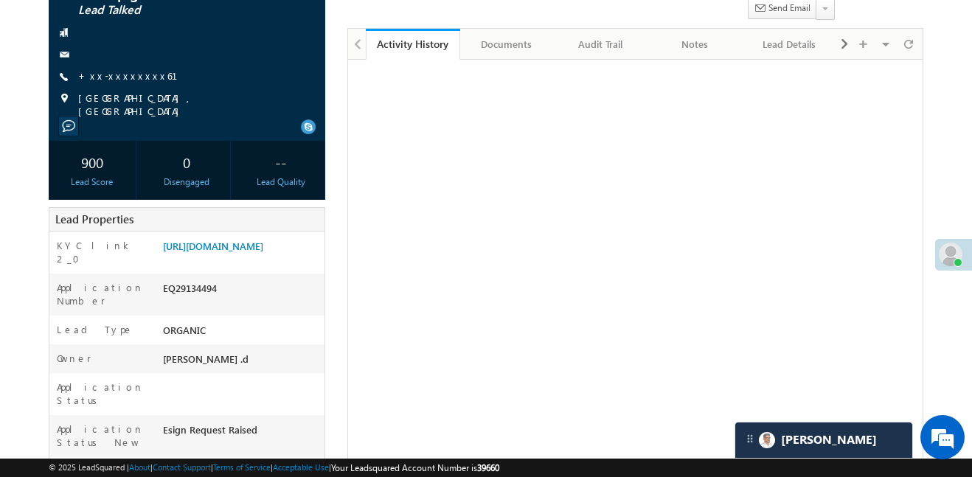
scroll to position [131, 0]
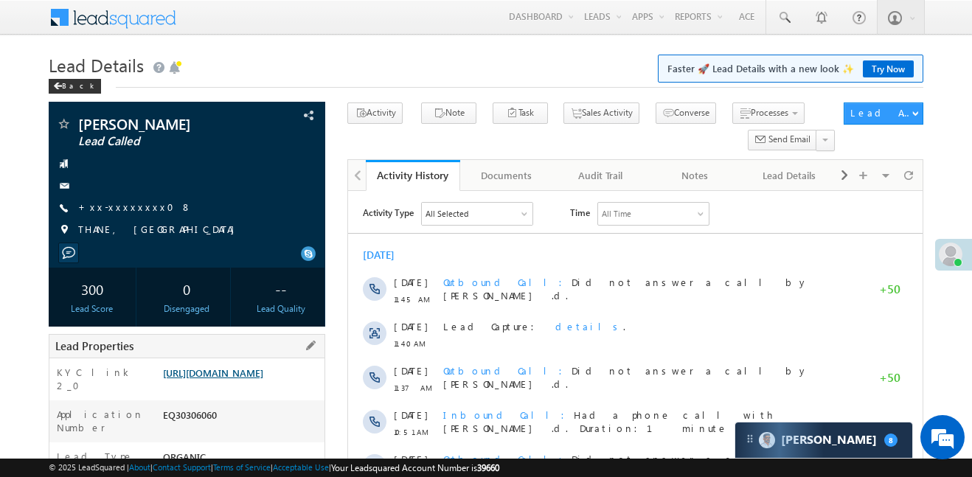
click at [263, 379] on link "[URL][DOMAIN_NAME]" at bounding box center [213, 373] width 100 height 13
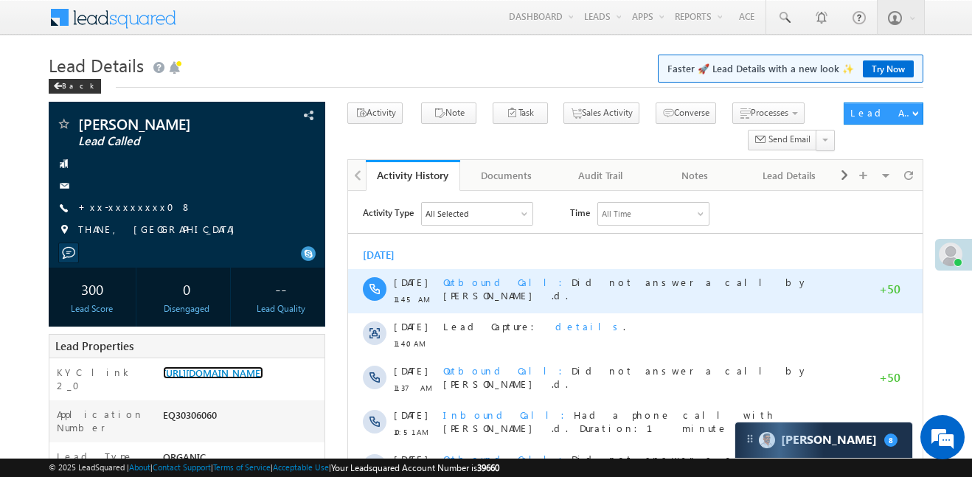
scroll to position [170, 0]
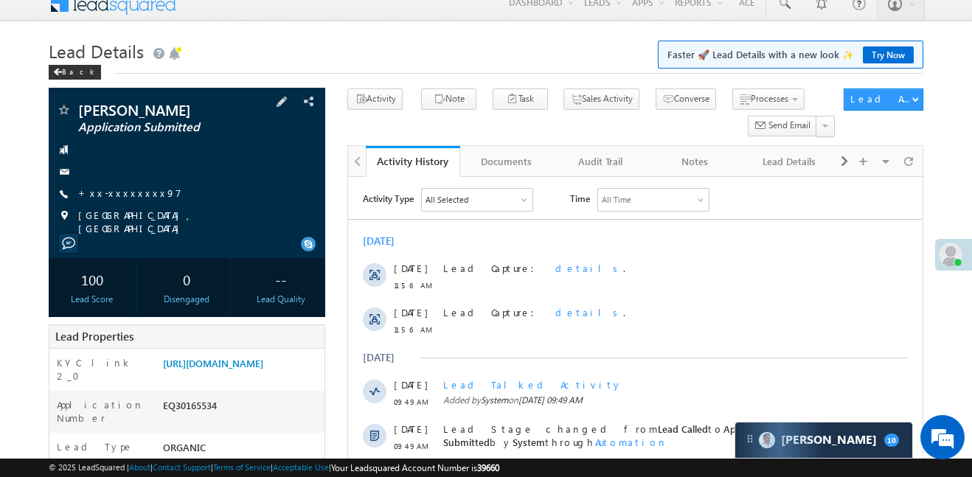
scroll to position [15, 0]
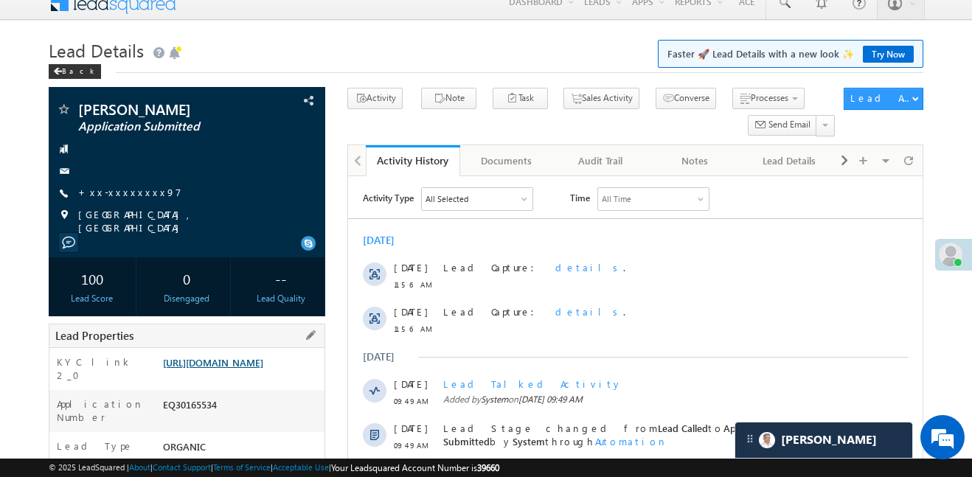
click at [263, 362] on link "[URL][DOMAIN_NAME]" at bounding box center [213, 362] width 100 height 13
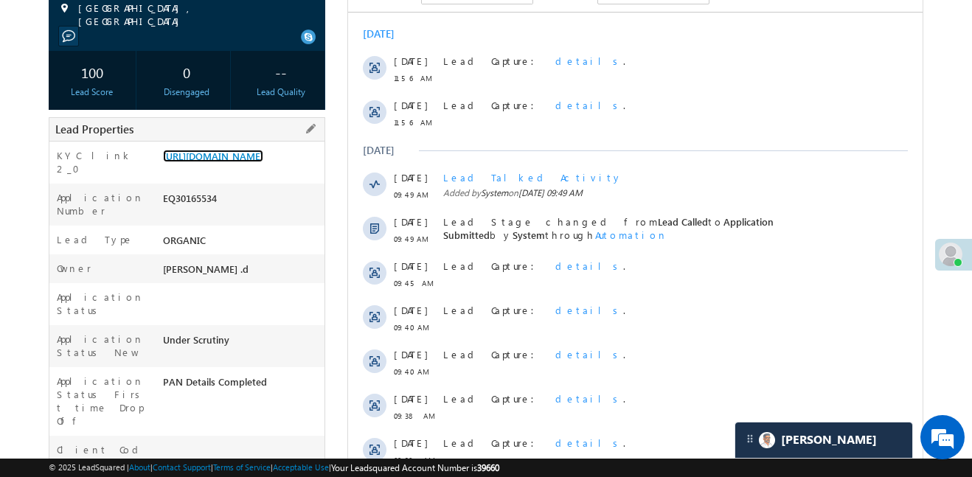
scroll to position [255, 0]
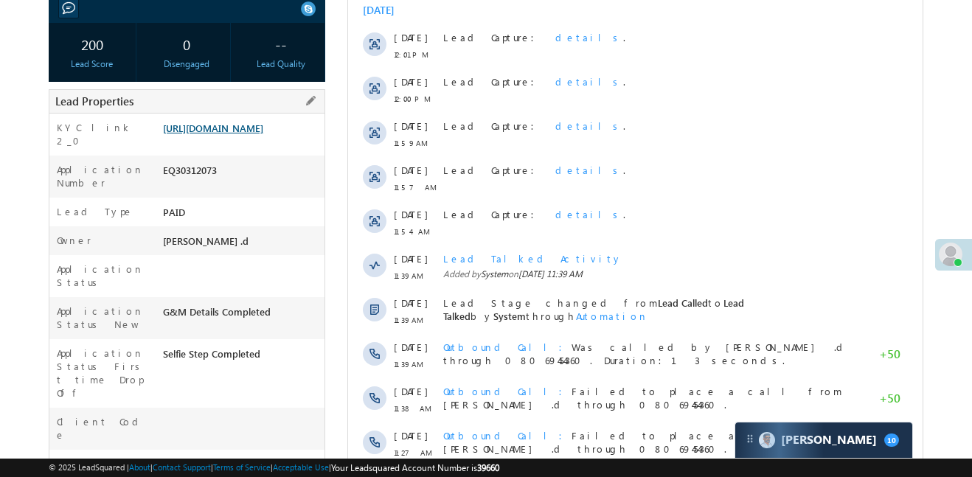
click at [254, 134] on link "[URL][DOMAIN_NAME]" at bounding box center [213, 128] width 100 height 13
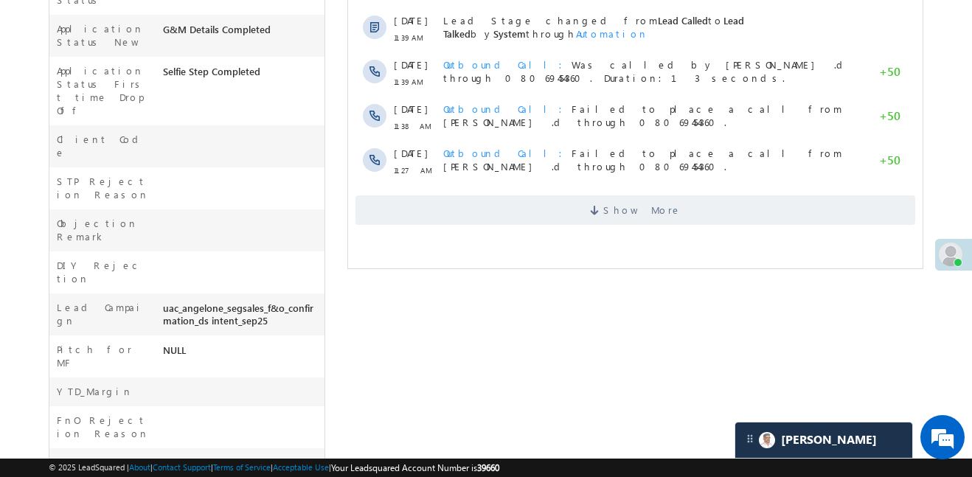
scroll to position [540, 0]
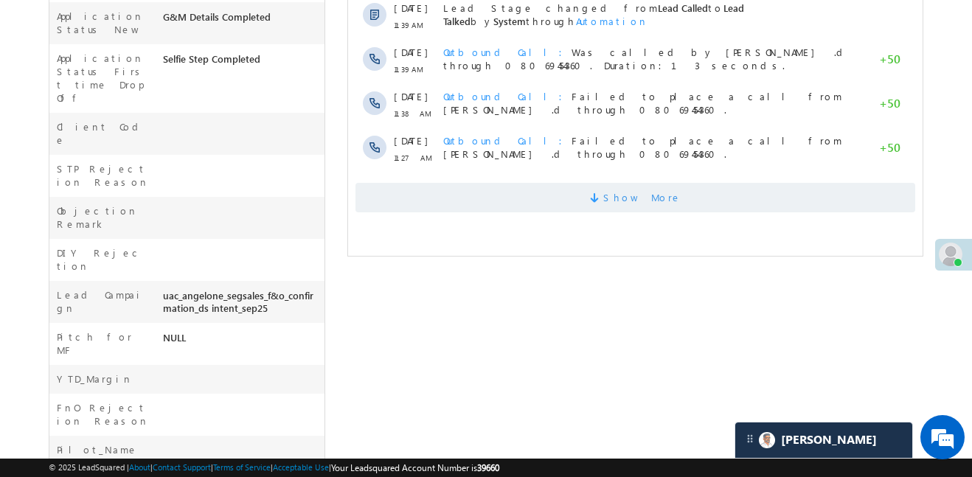
click at [558, 206] on span "Show More" at bounding box center [636, 198] width 560 height 30
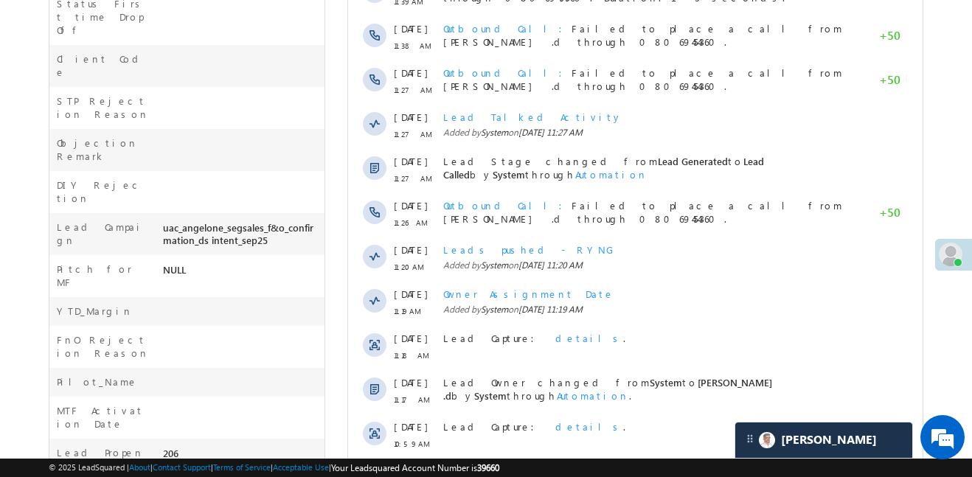
scroll to position [219, 0]
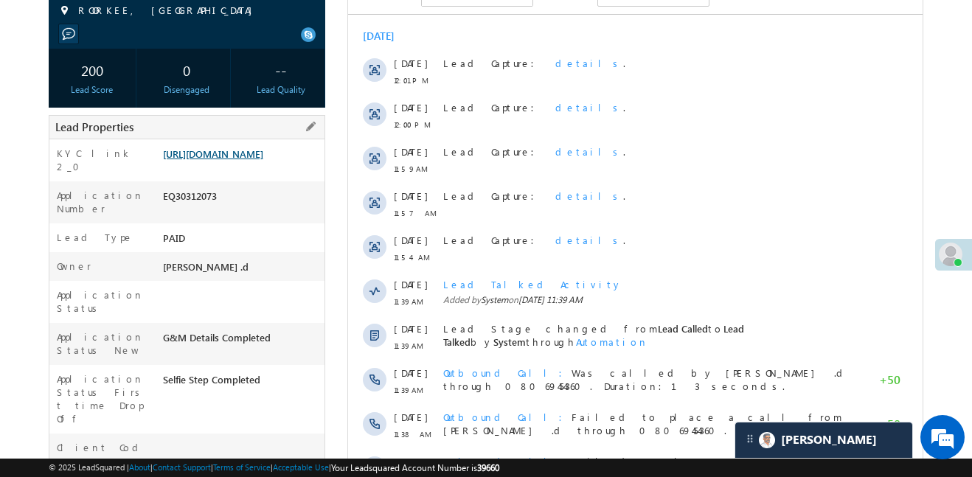
click at [262, 160] on link "[URL][DOMAIN_NAME]" at bounding box center [213, 154] width 100 height 13
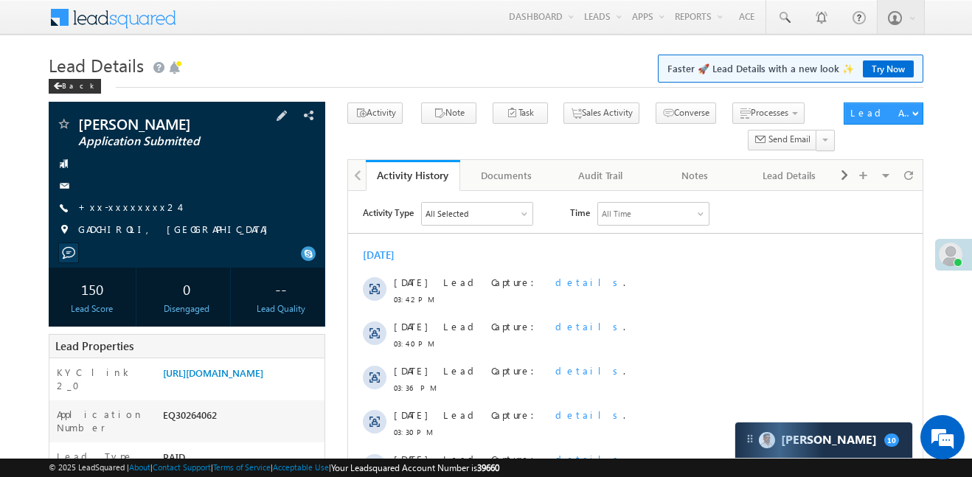
scroll to position [221, 0]
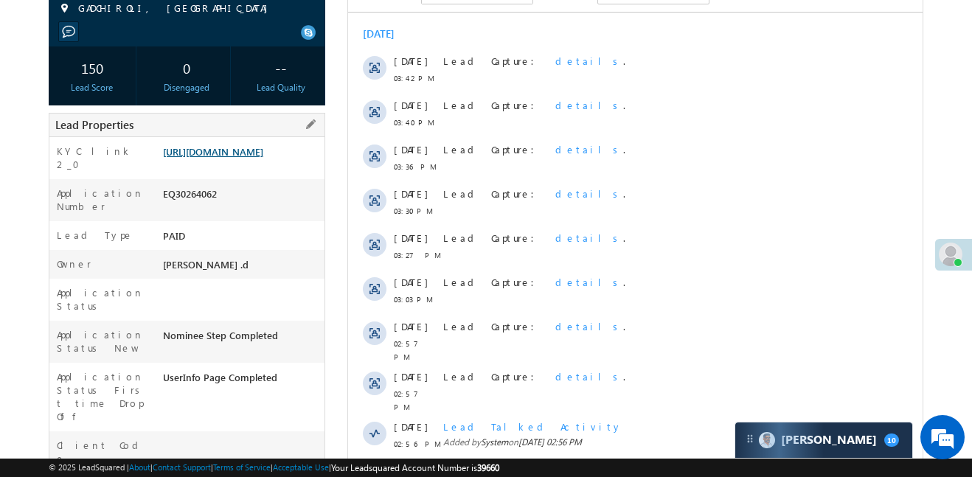
click at [261, 158] on link "https://angelbroking1-pk3em7sa.customui-test.leadsquared.com?leadId=d70ce192-73…" at bounding box center [213, 151] width 100 height 13
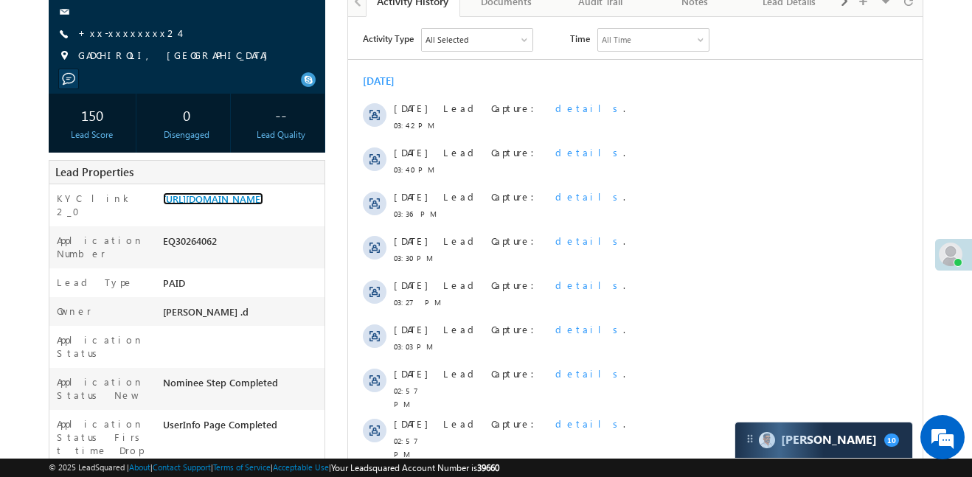
scroll to position [49, 0]
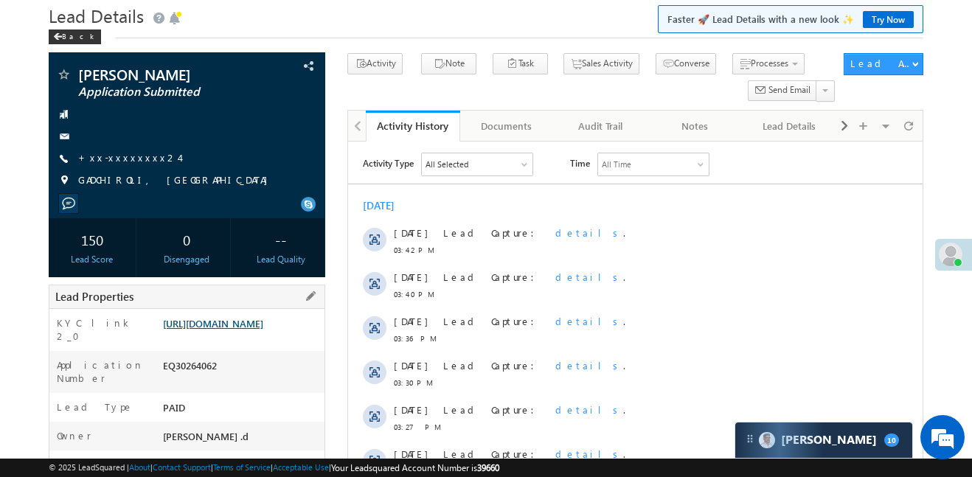
click at [263, 328] on link "https://angelbroking1-pk3em7sa.customui-test.leadsquared.com?leadId=d70ce192-73…" at bounding box center [213, 323] width 100 height 13
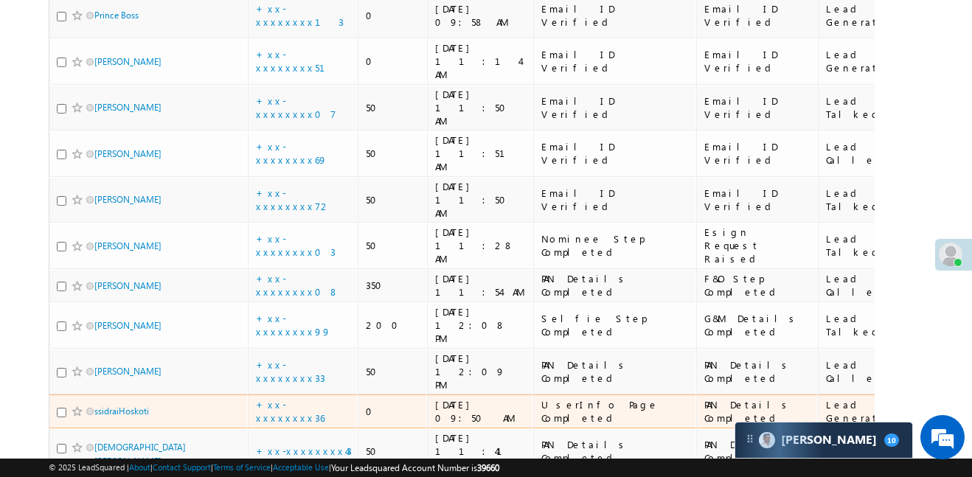
scroll to position [507, 0]
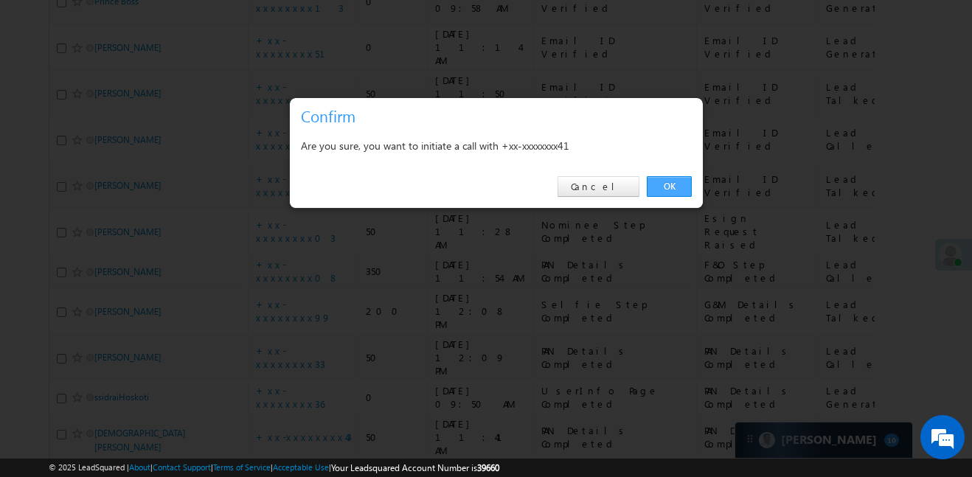
click at [690, 184] on link "OK" at bounding box center [669, 186] width 45 height 21
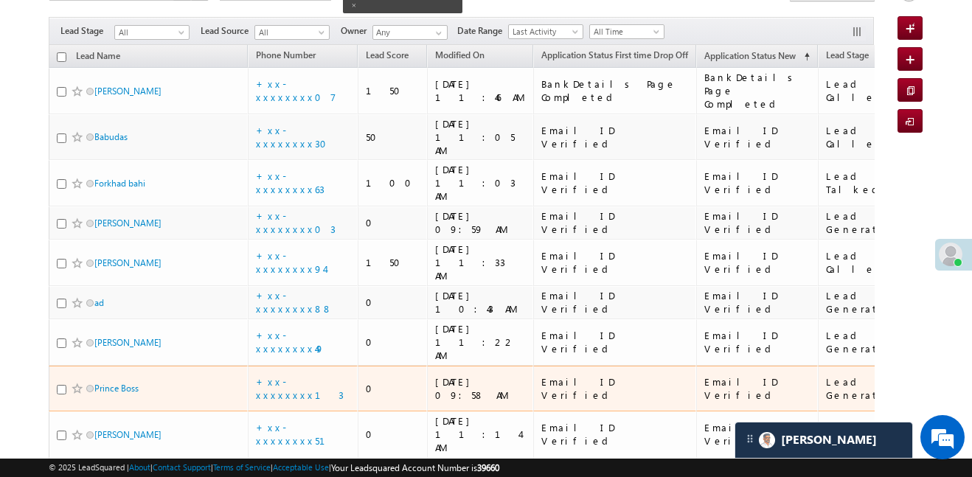
scroll to position [153, 0]
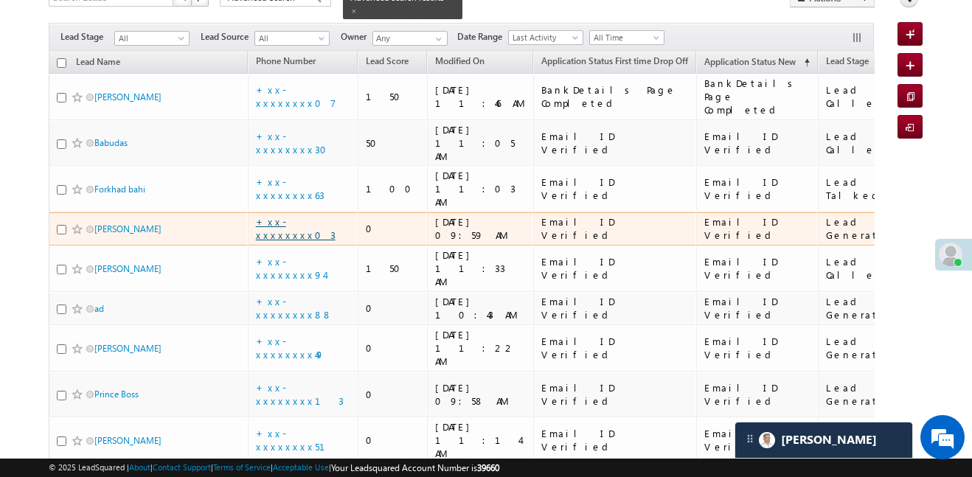
click at [308, 215] on link "+xx-xxxxxxxx03" at bounding box center [296, 228] width 80 height 26
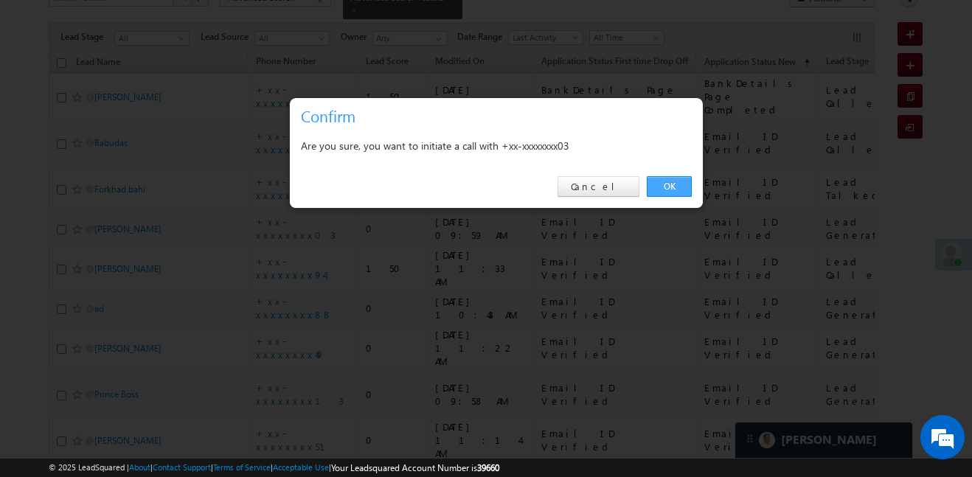
click at [667, 183] on link "OK" at bounding box center [669, 186] width 45 height 21
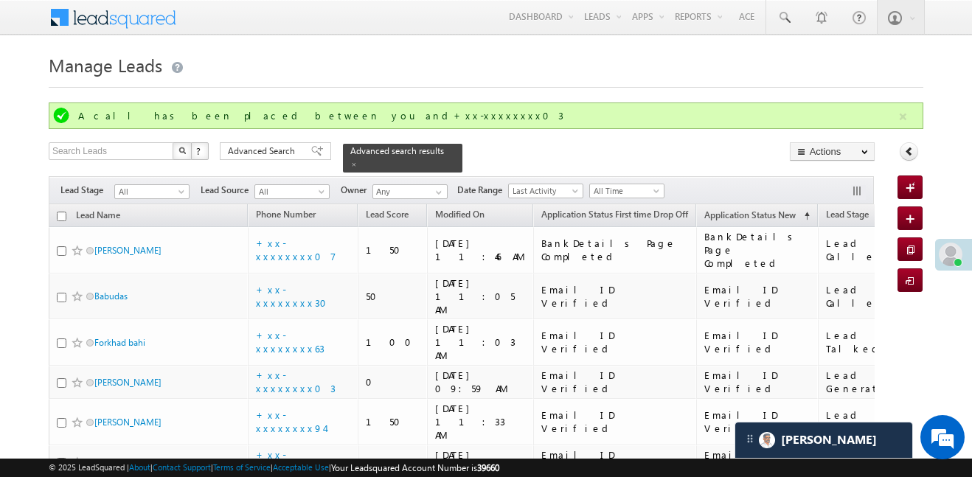
scroll to position [418, 0]
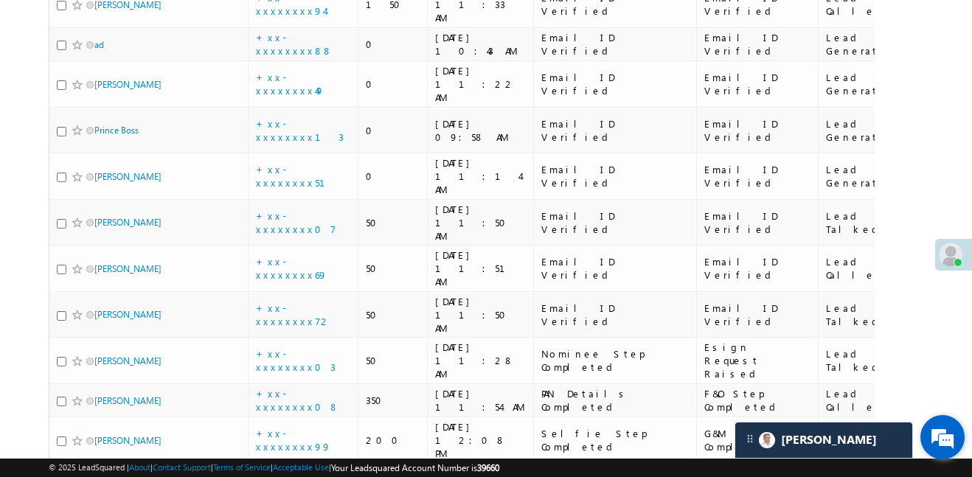
click at [960, 454] on div "We're Online! How may I help you [DATE]?" at bounding box center [943, 437] width 44 height 44
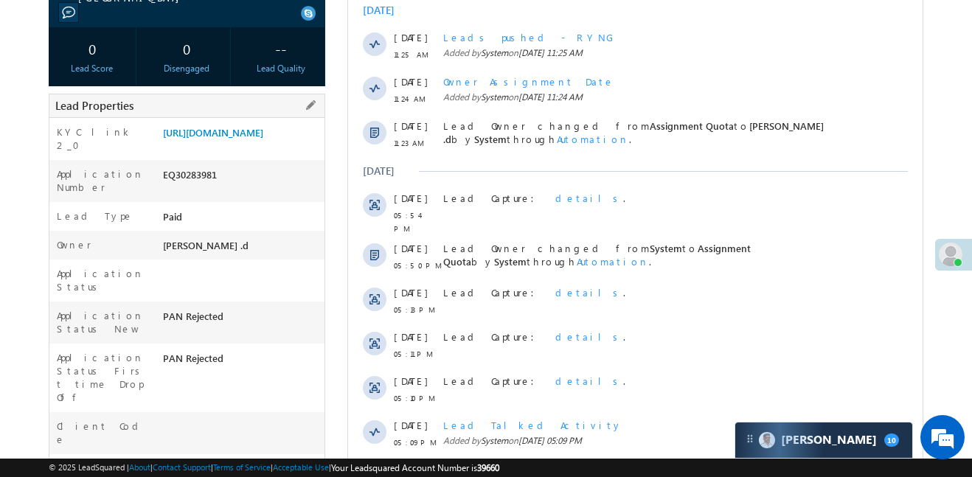
scroll to position [247, 0]
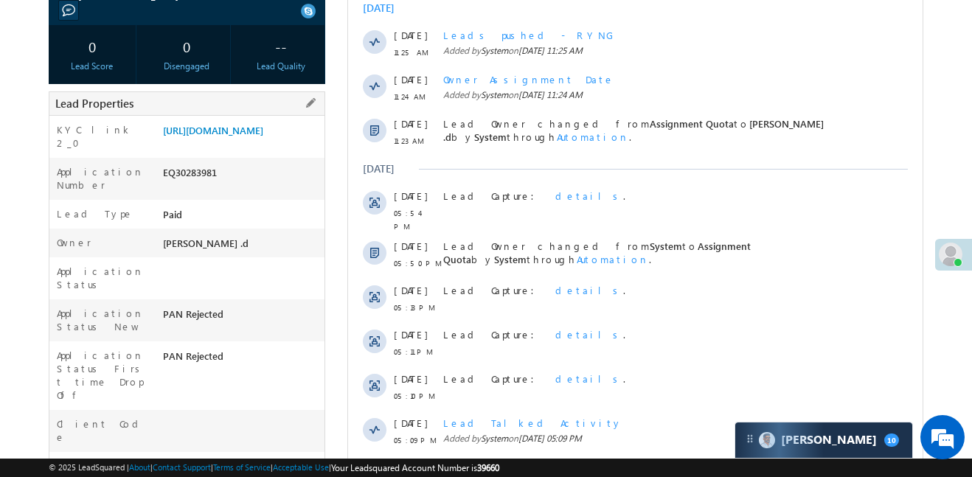
click at [279, 116] on div "KYC link 2_0 [URL][DOMAIN_NAME]" at bounding box center [186, 137] width 275 height 42
click at [263, 136] on link "[URL][DOMAIN_NAME]" at bounding box center [213, 130] width 100 height 13
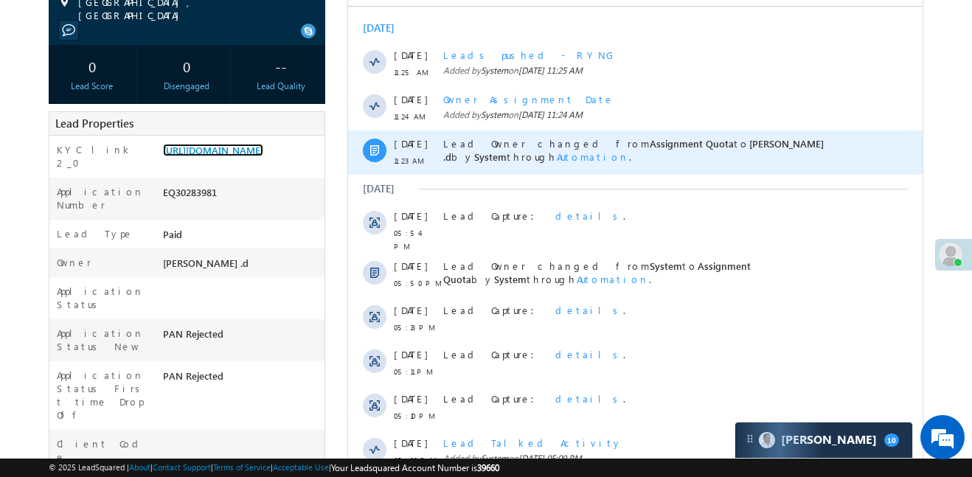
scroll to position [0, 0]
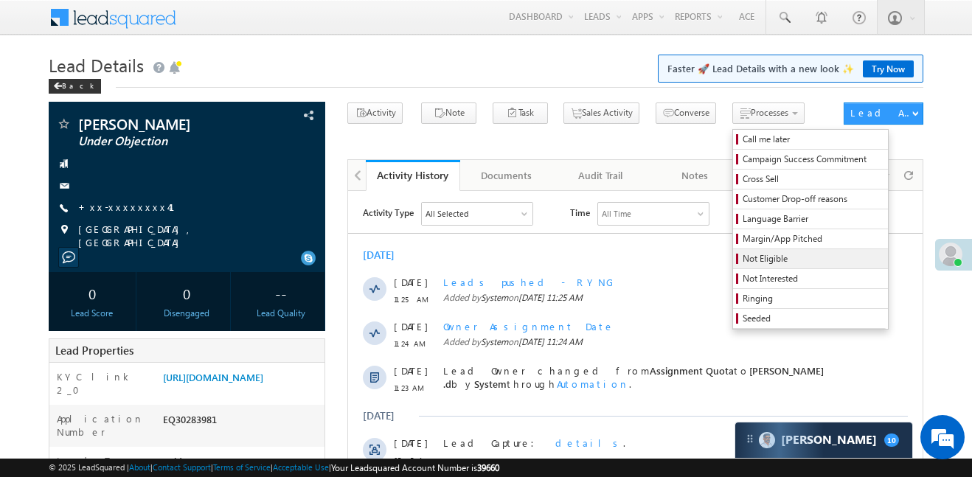
click at [747, 264] on span "Not Eligible" at bounding box center [813, 258] width 140 height 13
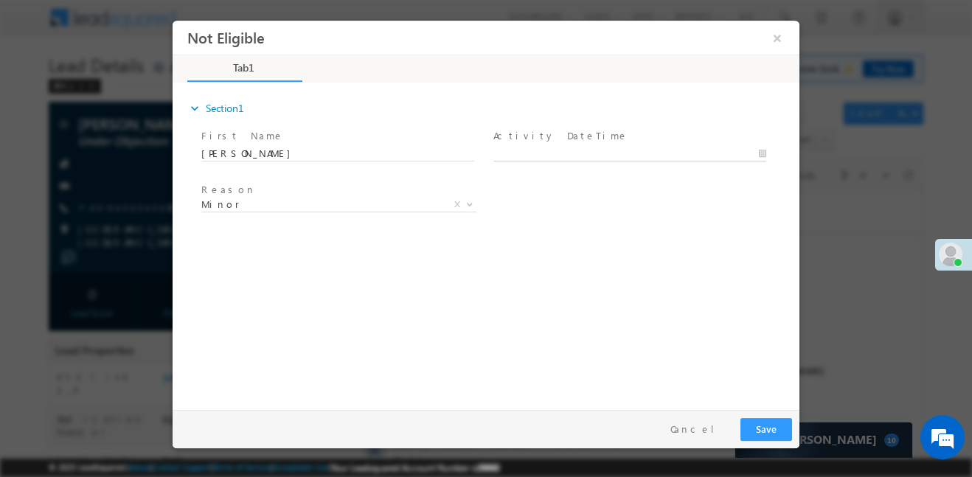
type input "[DATE] 12:12 PM"
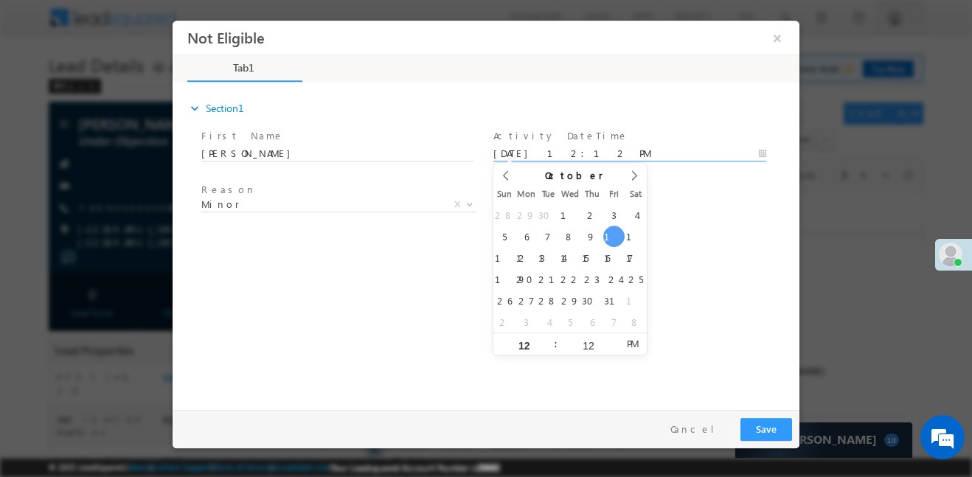
click at [537, 146] on input "[DATE] 12:12 PM" at bounding box center [630, 153] width 273 height 15
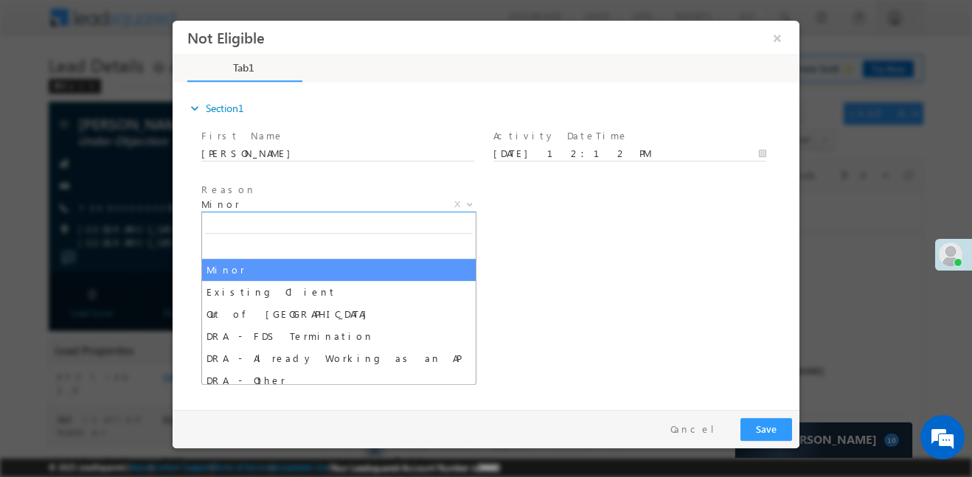
click at [344, 204] on span "Minor" at bounding box center [321, 203] width 240 height 13
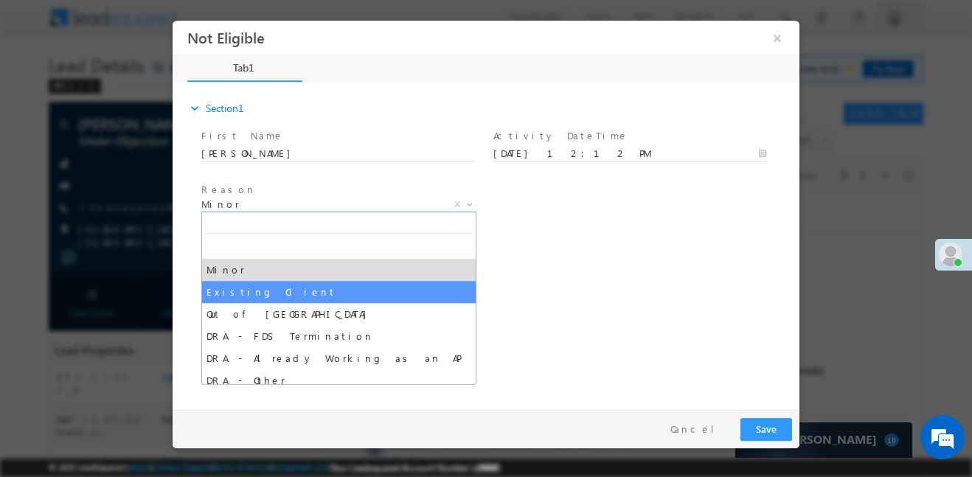
select select "Existing Client"
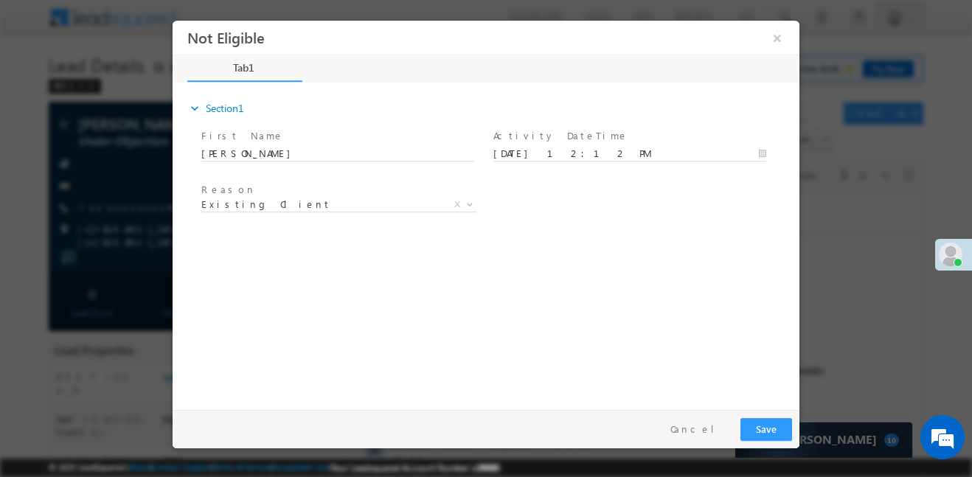
click at [772, 403] on html "Not Eligible × *" at bounding box center [486, 211] width 627 height 383
click at [775, 418] on button "Save" at bounding box center [767, 429] width 52 height 23
